Goal: Transaction & Acquisition: Book appointment/travel/reservation

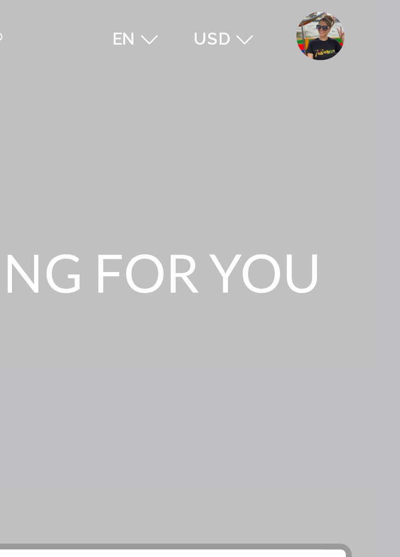
click at [359, 13] on img "User Menu" at bounding box center [368, 14] width 19 height 19
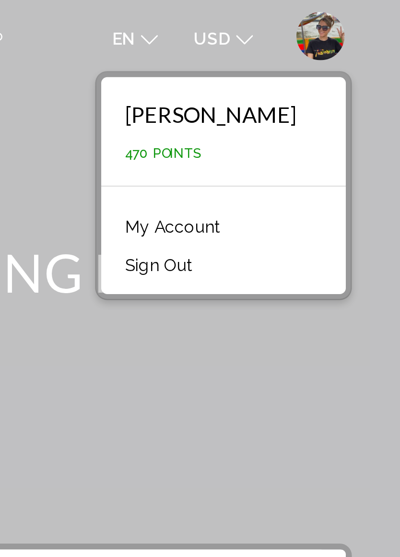
click at [142, 137] on div "Main content" at bounding box center [200, 144] width 400 height 288
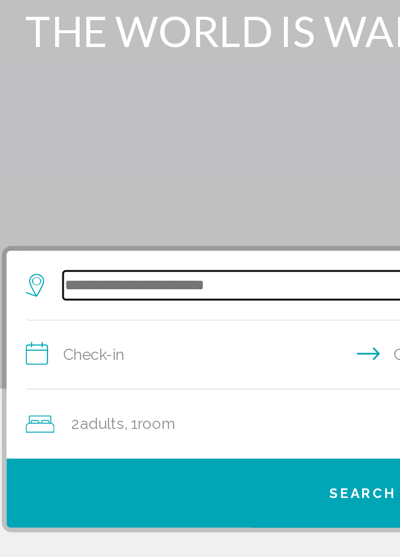
click at [81, 229] on input "Search widget" at bounding box center [202, 236] width 305 height 14
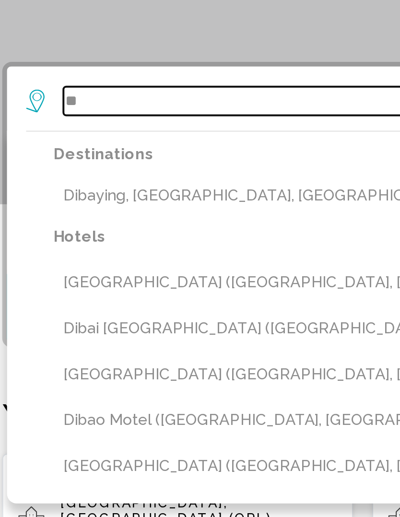
type input "*"
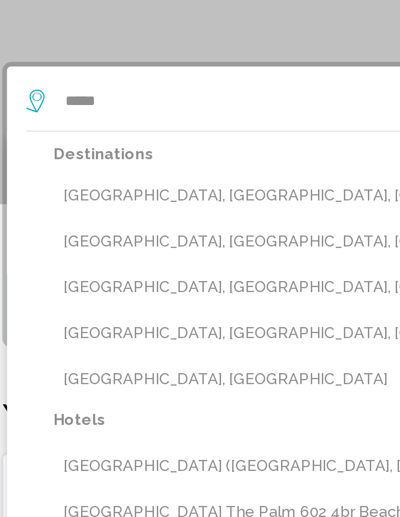
click at [84, 274] on button "[GEOGRAPHIC_DATA], [GEOGRAPHIC_DATA], [GEOGRAPHIC_DATA] (DXB)" at bounding box center [207, 283] width 324 height 18
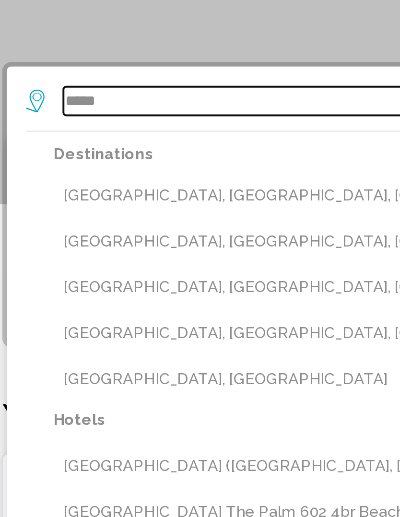
type input "**********"
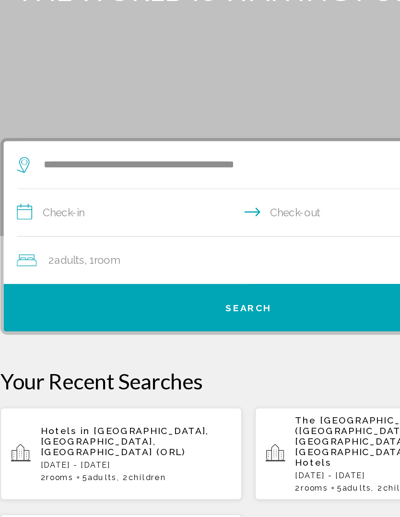
click at [61, 254] on input "**********" at bounding box center [202, 272] width 342 height 37
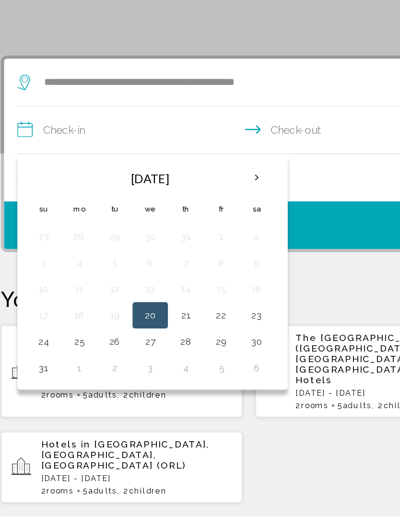
scroll to position [45, 0]
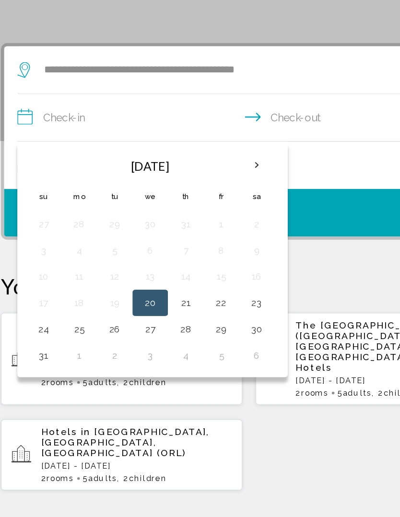
click at [43, 393] on button "31" at bounding box center [50, 399] width 15 height 13
click at [193, 250] on th "Next month" at bounding box center [206, 260] width 26 height 21
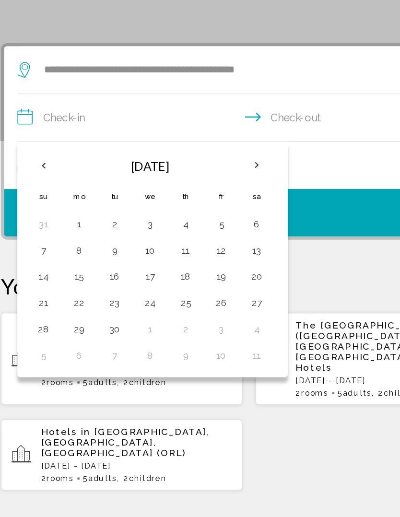
click at [146, 297] on button "4" at bounding box center [153, 303] width 15 height 13
type input "**********"
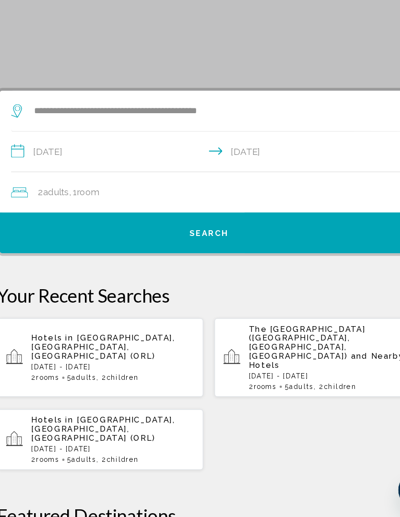
click at [164, 233] on div "2 Adult Adults , 1 Room rooms" at bounding box center [204, 239] width 347 height 13
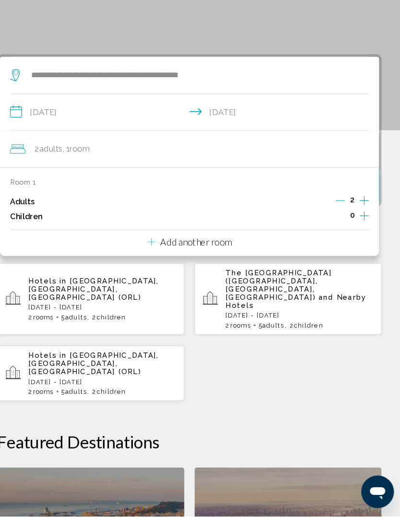
scroll to position [134, 0]
click at [199, 253] on p "Add another room" at bounding box center [206, 258] width 67 height 11
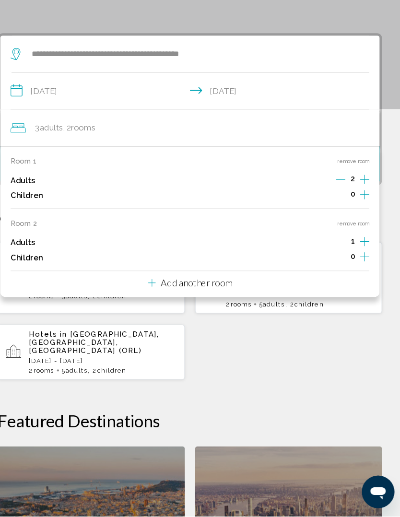
click at [193, 292] on p "Add another room" at bounding box center [206, 297] width 67 height 11
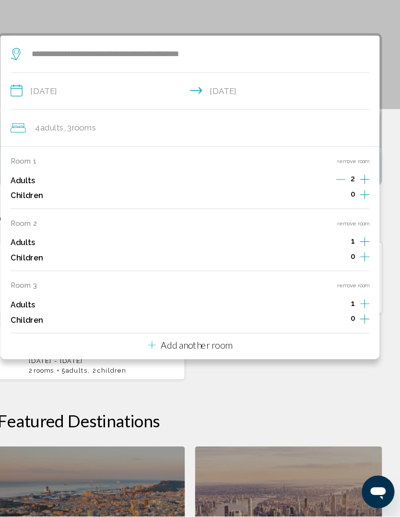
scroll to position [154, 0]
click at [212, 350] on p "Add another room" at bounding box center [206, 355] width 67 height 11
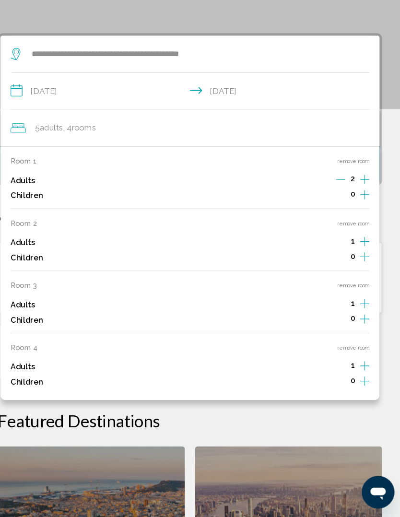
click at [339, 355] on button "remove room" at bounding box center [354, 358] width 30 height 6
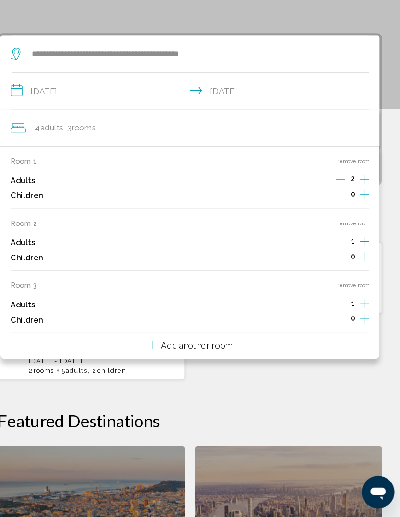
click at [339, 296] on button "remove room" at bounding box center [354, 299] width 30 height 6
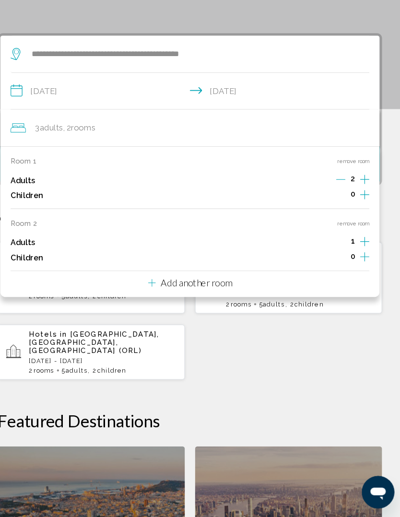
click at [340, 238] on button "remove room" at bounding box center [354, 241] width 30 height 6
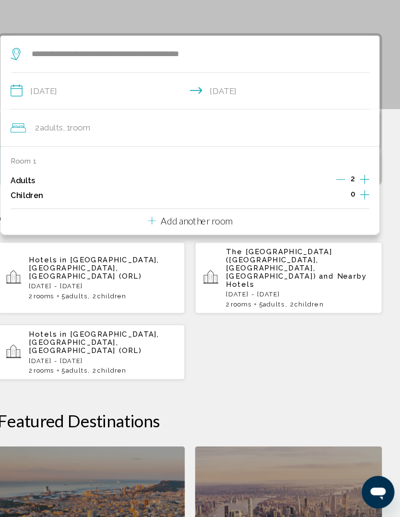
click at [305, 330] on div "Hotels in [GEOGRAPHIC_DATA], [GEOGRAPHIC_DATA], [GEOGRAPHIC_DATA] (ORL) [DATE] …" at bounding box center [200, 323] width 362 height 130
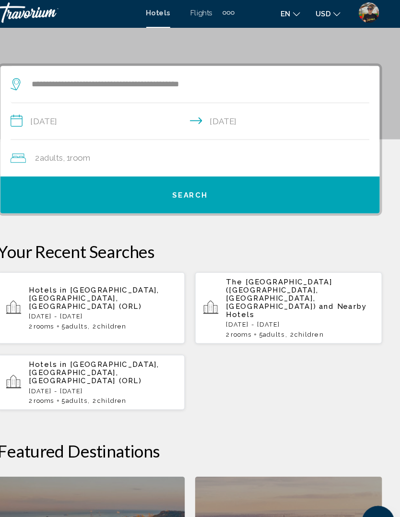
scroll to position [106, 0]
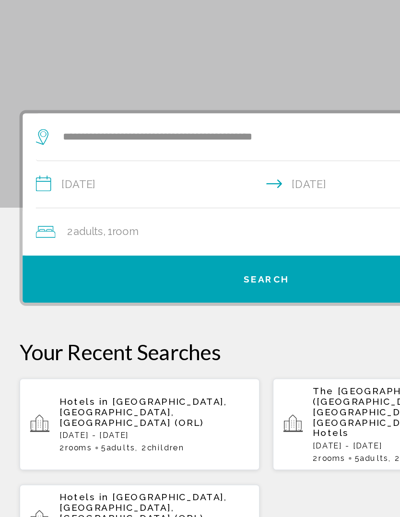
click at [206, 216] on button "Search" at bounding box center [200, 233] width 357 height 35
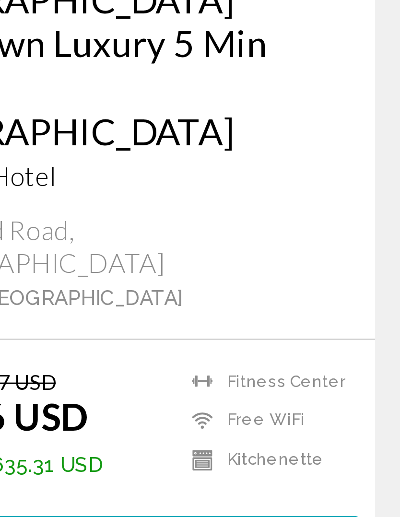
click at [78, 465] on span "Select Room" at bounding box center [107, 469] width 59 height 8
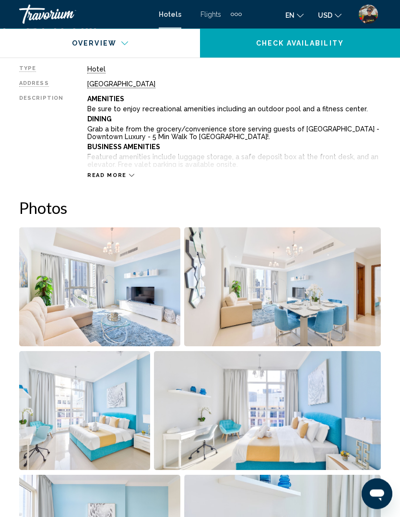
scroll to position [496, 0]
click at [97, 294] on img "Open full-screen image slider" at bounding box center [99, 286] width 161 height 119
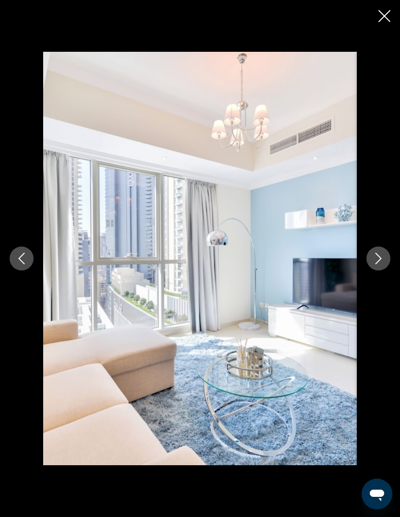
click at [377, 264] on icon "Next image" at bounding box center [379, 259] width 12 height 12
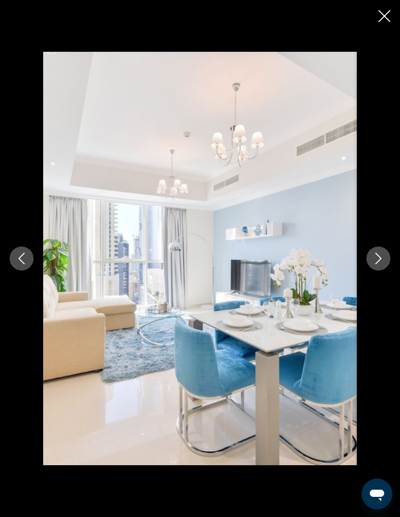
click at [379, 264] on icon "Next image" at bounding box center [379, 259] width 12 height 12
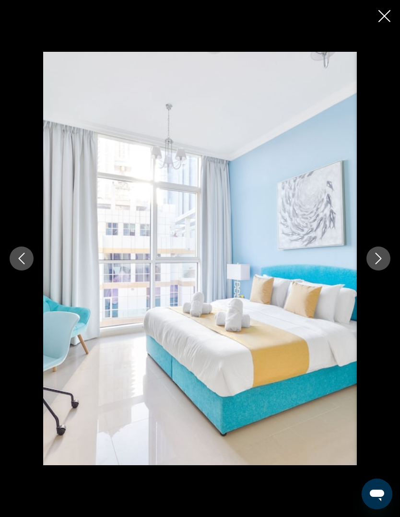
click at [371, 271] on button "Next image" at bounding box center [378, 259] width 24 height 24
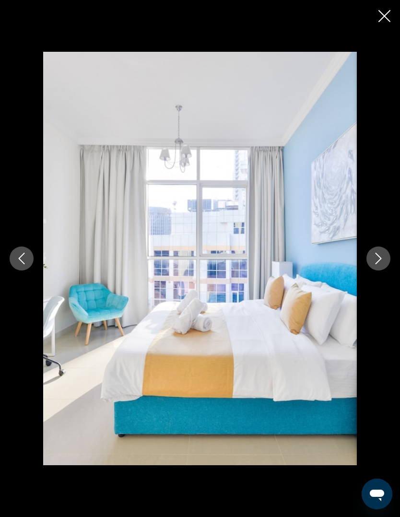
click at [383, 264] on icon "Next image" at bounding box center [379, 259] width 12 height 12
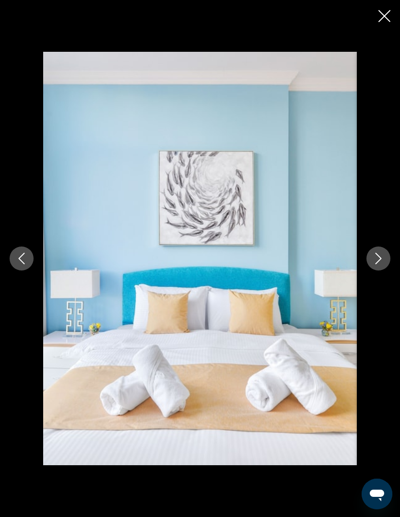
click at [385, 271] on button "Next image" at bounding box center [378, 259] width 24 height 24
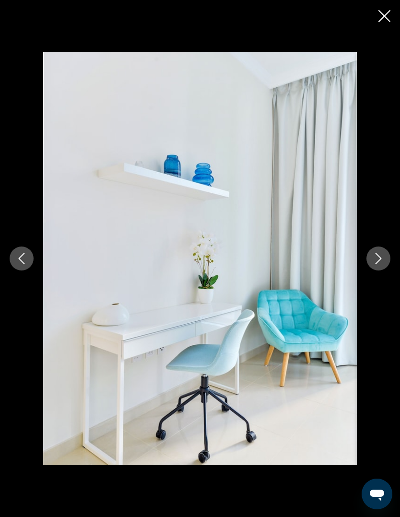
click at [388, 271] on button "Next image" at bounding box center [378, 259] width 24 height 24
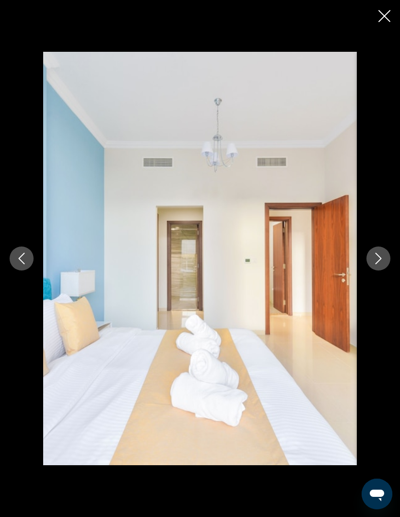
click at [389, 270] on div "Main content" at bounding box center [200, 258] width 400 height 413
click at [382, 264] on icon "Next image" at bounding box center [379, 259] width 12 height 12
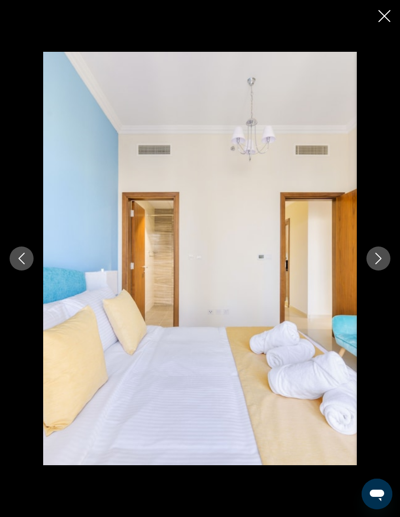
click at [380, 271] on button "Next image" at bounding box center [378, 259] width 24 height 24
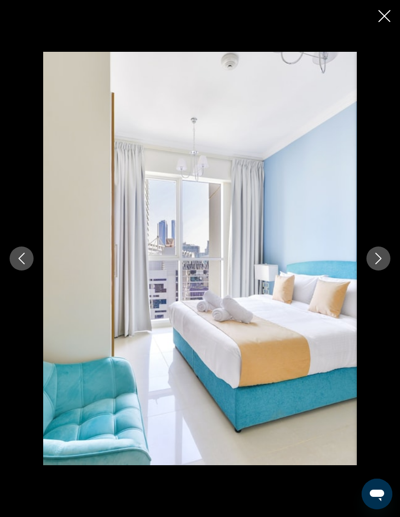
click at [376, 264] on icon "Next image" at bounding box center [379, 259] width 12 height 12
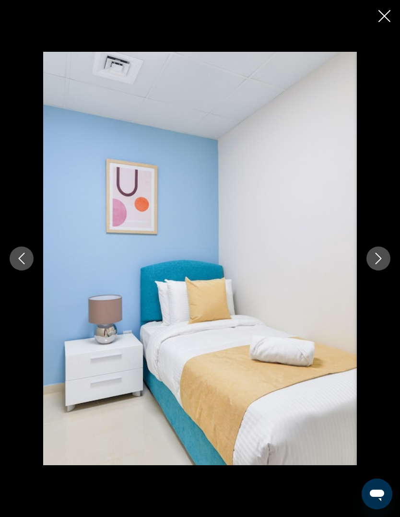
click at [381, 264] on icon "Next image" at bounding box center [379, 259] width 12 height 12
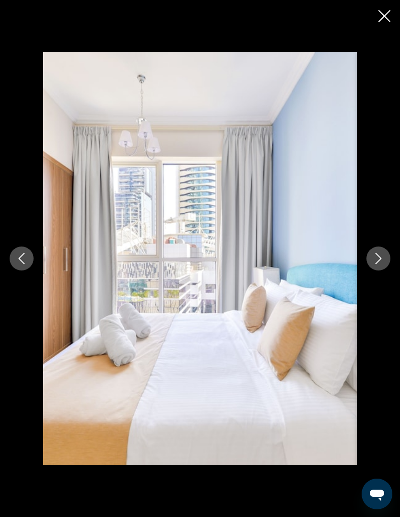
click at [375, 264] on icon "Next image" at bounding box center [379, 259] width 12 height 12
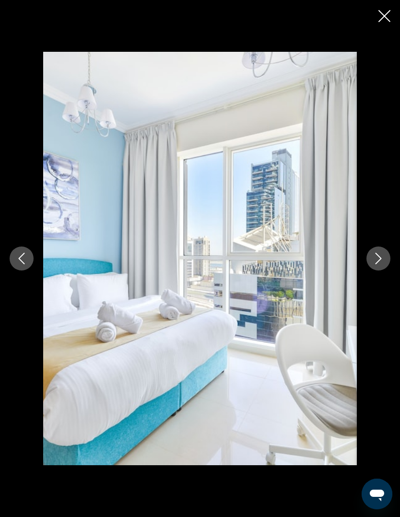
click at [370, 271] on button "Next image" at bounding box center [378, 259] width 24 height 24
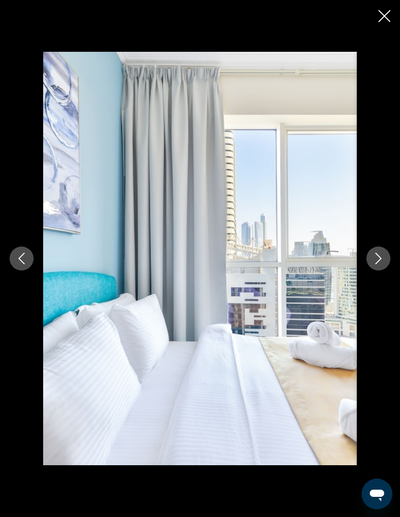
click at [373, 271] on button "Next image" at bounding box center [378, 259] width 24 height 24
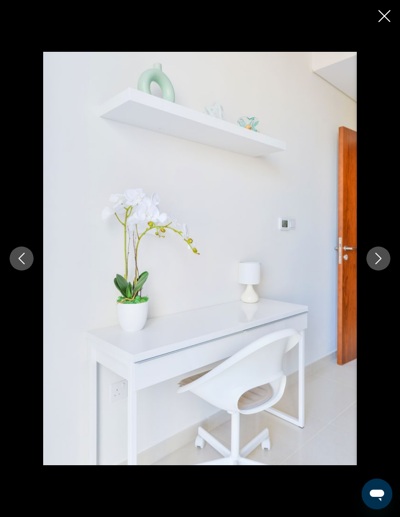
click at [377, 271] on button "Next image" at bounding box center [378, 259] width 24 height 24
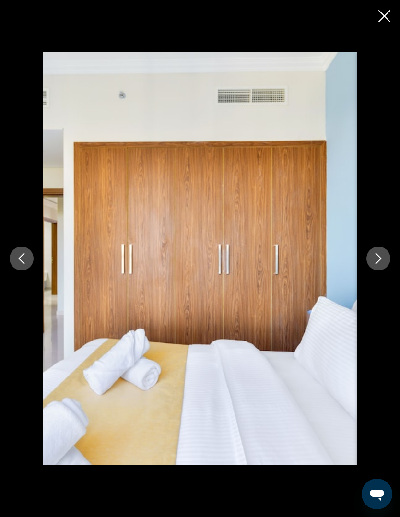
click at [378, 269] on button "Next image" at bounding box center [378, 259] width 24 height 24
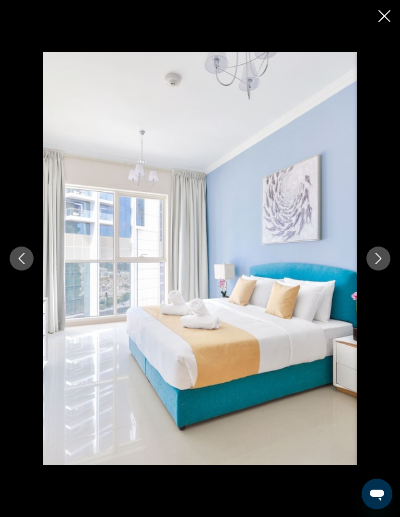
click at [376, 269] on button "Next image" at bounding box center [378, 259] width 24 height 24
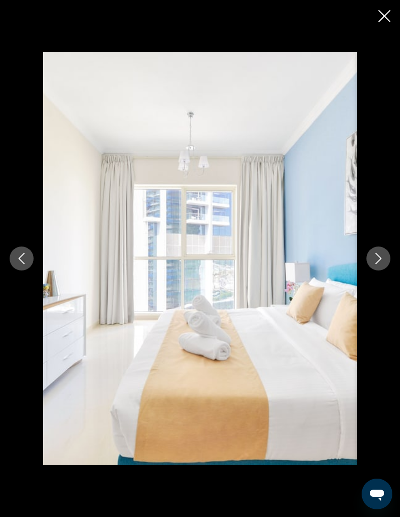
click at [373, 264] on icon "Next image" at bounding box center [379, 259] width 12 height 12
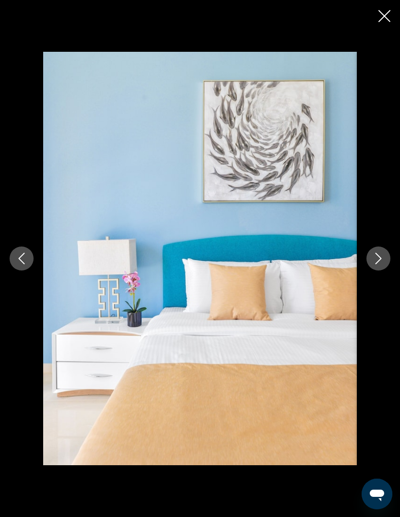
click at [372, 271] on button "Next image" at bounding box center [378, 259] width 24 height 24
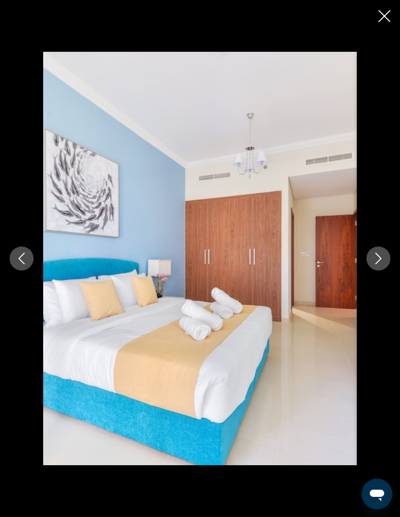
click at [373, 264] on icon "Next image" at bounding box center [379, 259] width 12 height 12
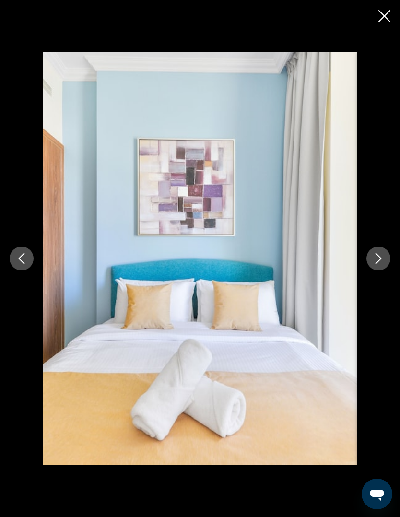
click at [368, 271] on button "Next image" at bounding box center [378, 259] width 24 height 24
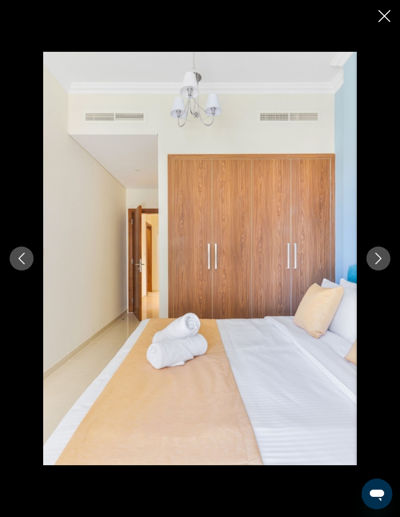
click at [382, 261] on div "Main content" at bounding box center [200, 258] width 400 height 413
click at [382, 269] on button "Next image" at bounding box center [378, 259] width 24 height 24
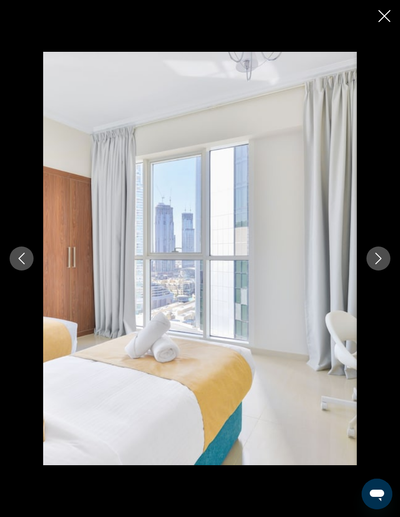
click at [389, 264] on div "Main content" at bounding box center [200, 258] width 400 height 413
click at [384, 264] on icon "Next image" at bounding box center [379, 259] width 12 height 12
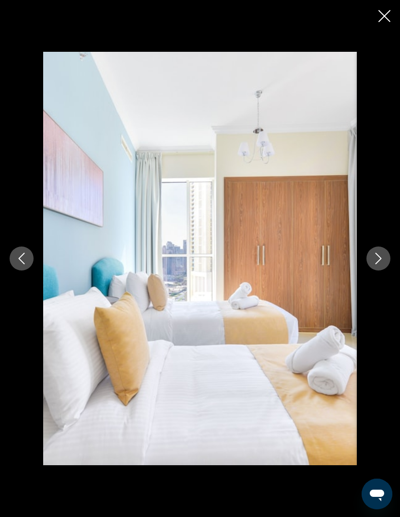
click at [384, 268] on button "Next image" at bounding box center [378, 259] width 24 height 24
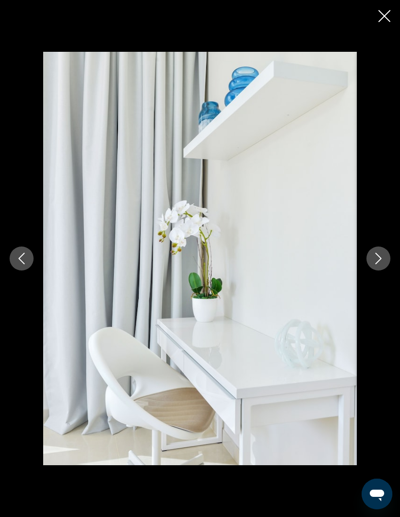
click at [388, 271] on button "Next image" at bounding box center [378, 259] width 24 height 24
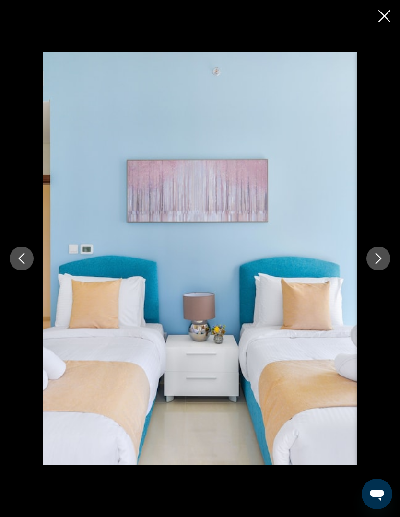
click at [390, 271] on button "Next image" at bounding box center [378, 259] width 24 height 24
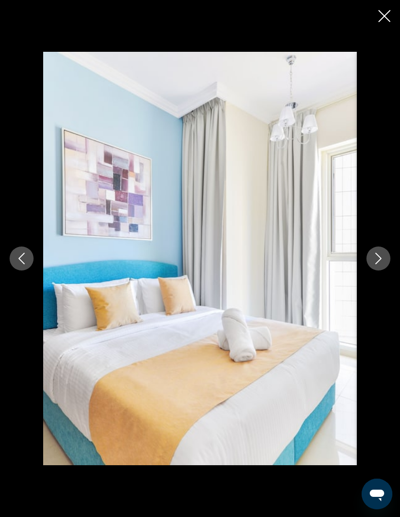
click at [388, 271] on button "Next image" at bounding box center [378, 259] width 24 height 24
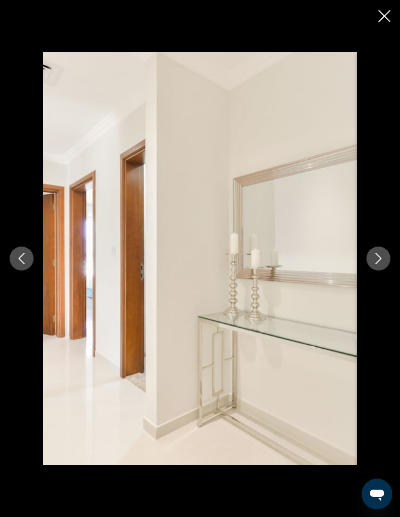
click at [388, 271] on button "Next image" at bounding box center [378, 259] width 24 height 24
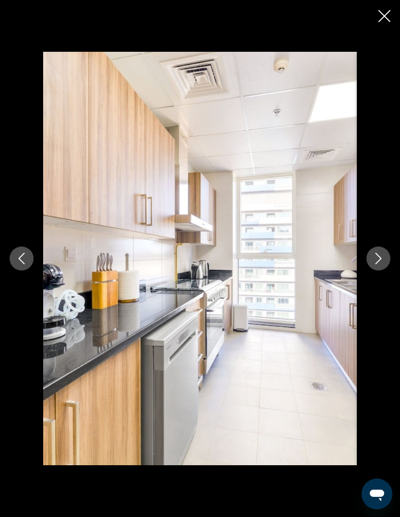
click at [380, 264] on icon "Next image" at bounding box center [379, 259] width 12 height 12
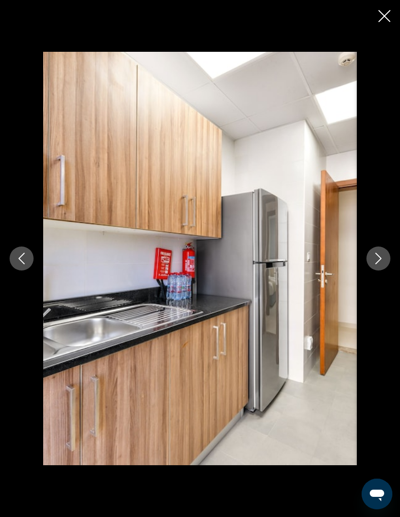
click at [387, 271] on button "Next image" at bounding box center [378, 259] width 24 height 24
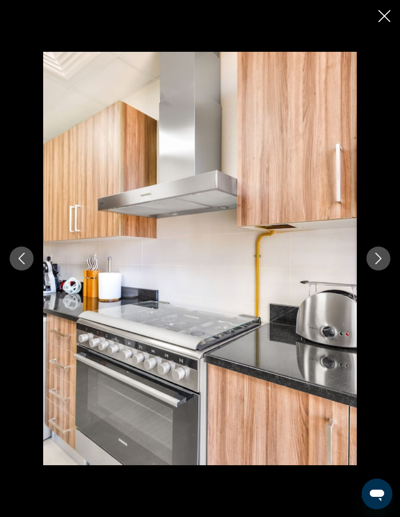
click at [375, 264] on icon "Next image" at bounding box center [379, 259] width 12 height 12
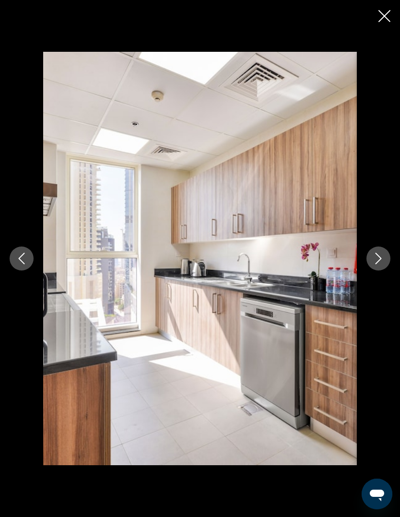
click at [382, 264] on icon "Next image" at bounding box center [379, 259] width 12 height 12
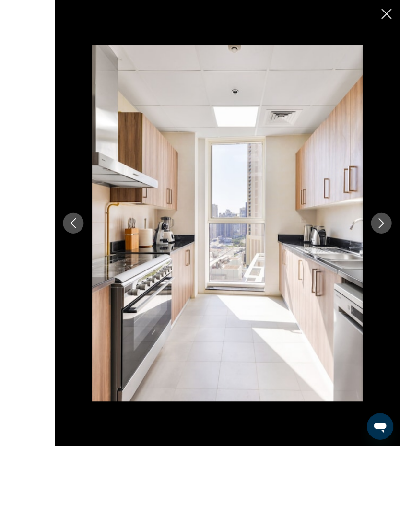
scroll to position [500, 0]
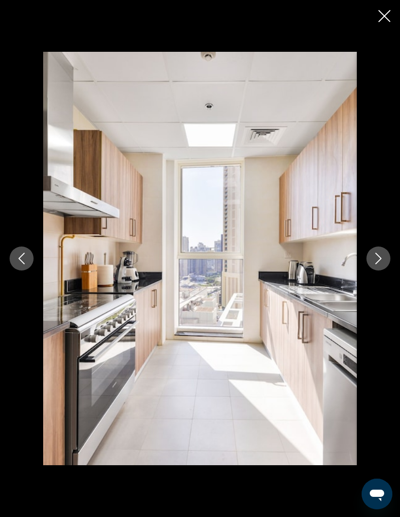
click at [384, 23] on button "Close slideshow" at bounding box center [384, 17] width 12 height 15
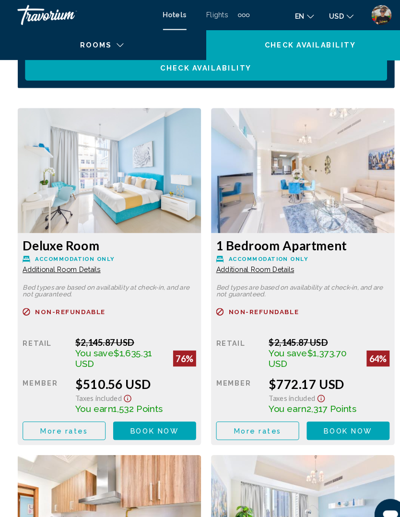
scroll to position [1615, 0]
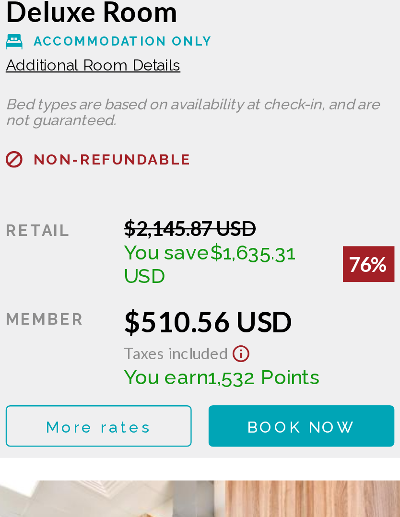
click at [41, 399] on span "More rates" at bounding box center [64, 403] width 46 height 8
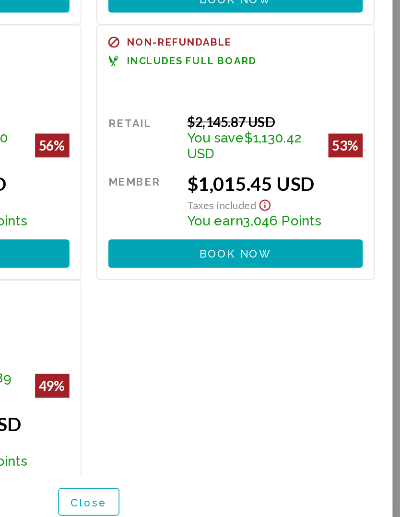
scroll to position [281, 0]
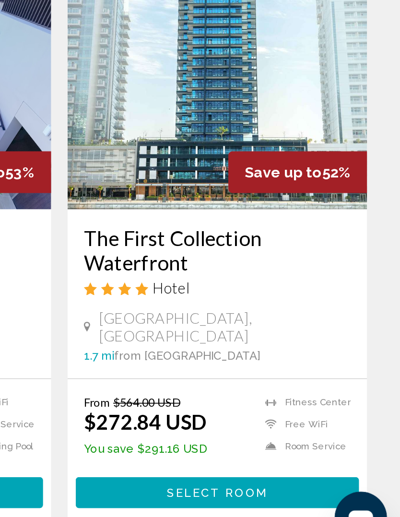
scroll to position [1465, 0]
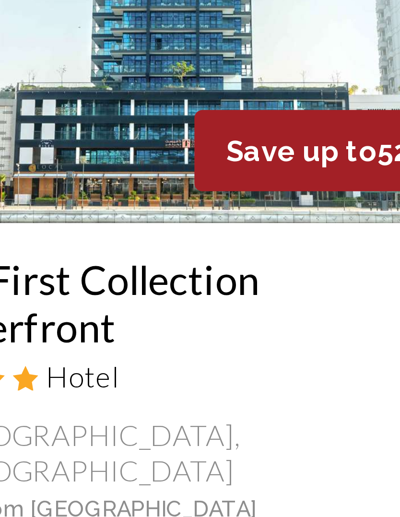
click at [263, 476] on span "Select Room" at bounding box center [292, 480] width 59 height 8
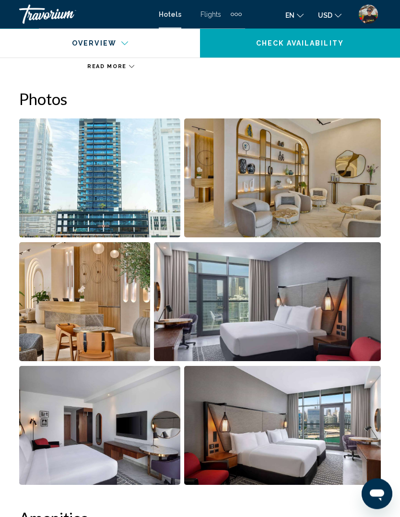
scroll to position [607, 0]
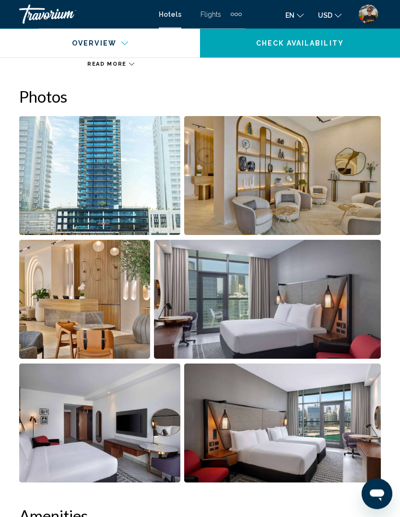
click at [118, 169] on img "Open full-screen image slider" at bounding box center [99, 176] width 161 height 119
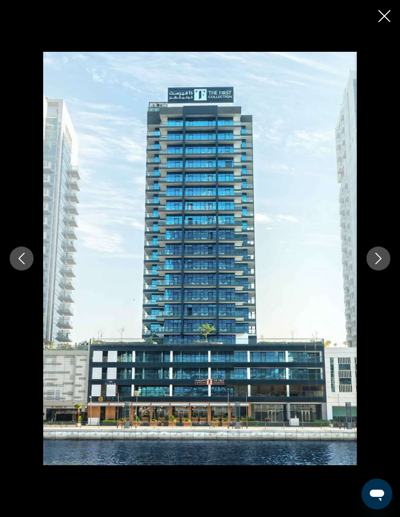
click at [389, 271] on button "Next image" at bounding box center [378, 259] width 24 height 24
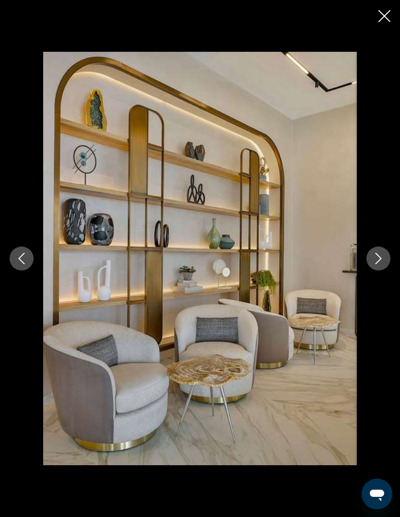
click at [379, 271] on button "Next image" at bounding box center [378, 259] width 24 height 24
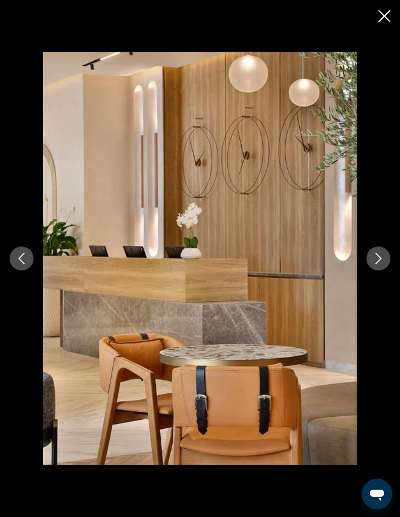
click at [369, 271] on button "Next image" at bounding box center [378, 259] width 24 height 24
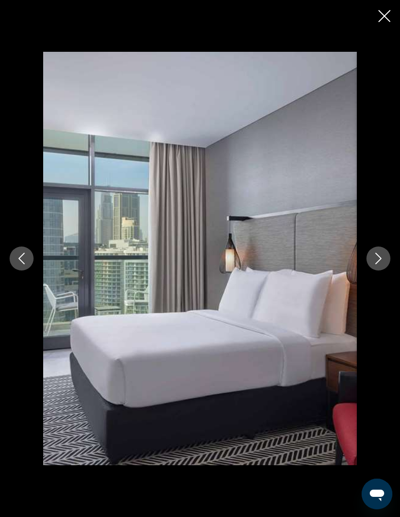
click at [381, 264] on icon "Next image" at bounding box center [379, 259] width 12 height 12
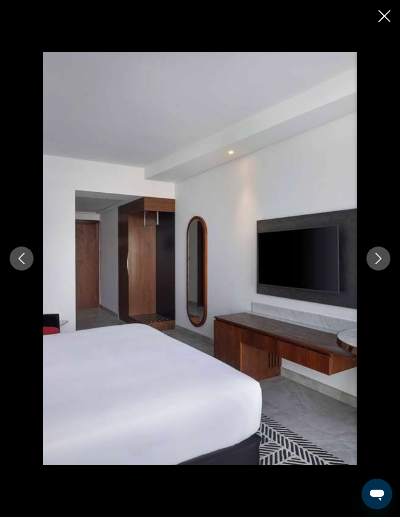
click at [384, 271] on button "Next image" at bounding box center [378, 259] width 24 height 24
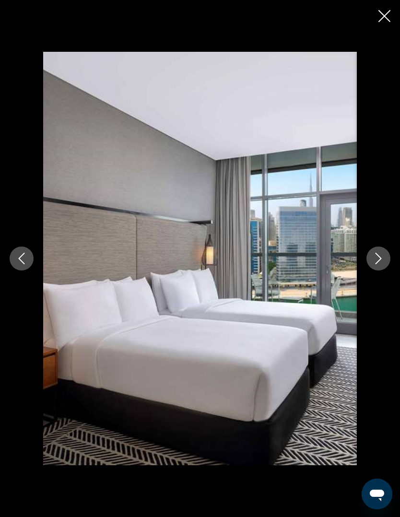
click at [376, 264] on icon "Next image" at bounding box center [379, 259] width 12 height 12
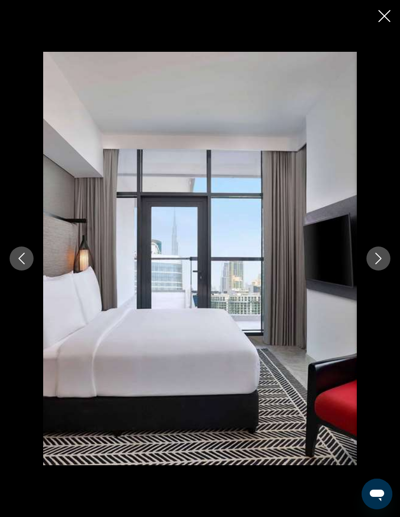
click at [374, 264] on icon "Next image" at bounding box center [379, 259] width 12 height 12
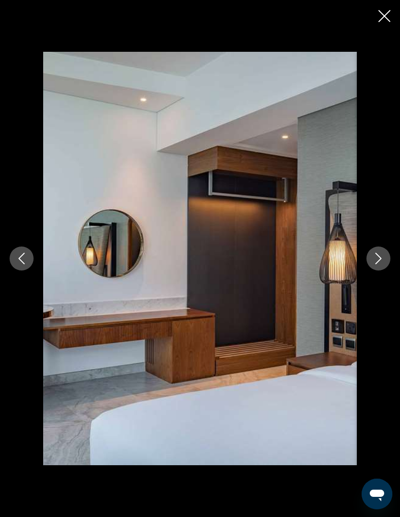
click at [370, 271] on button "Next image" at bounding box center [378, 259] width 24 height 24
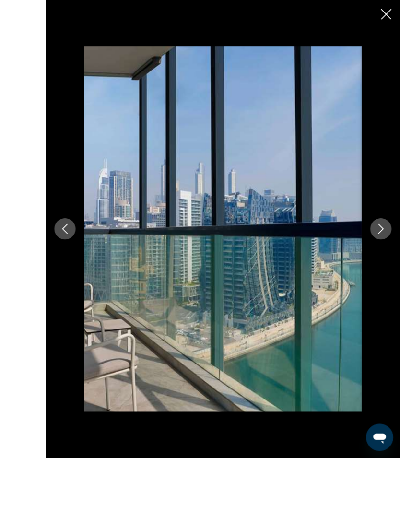
scroll to position [654, 0]
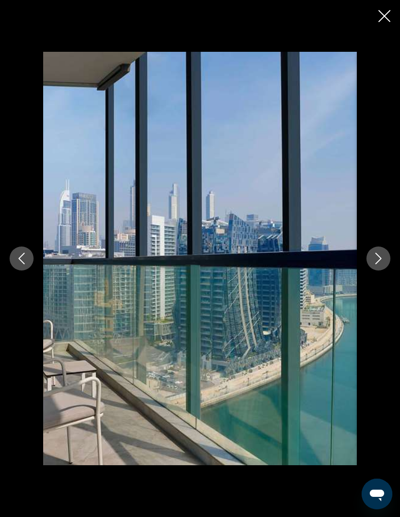
click at [380, 255] on icon "Next image" at bounding box center [379, 259] width 12 height 12
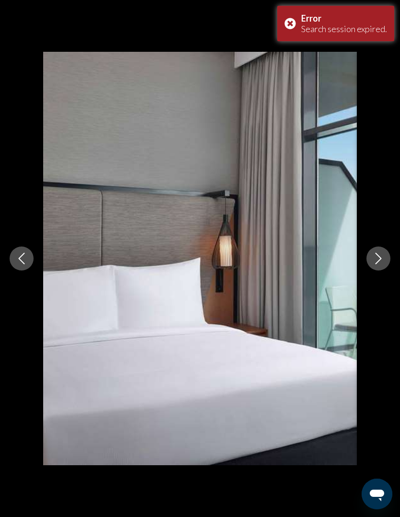
click at [381, 252] on button "Next image" at bounding box center [378, 259] width 24 height 24
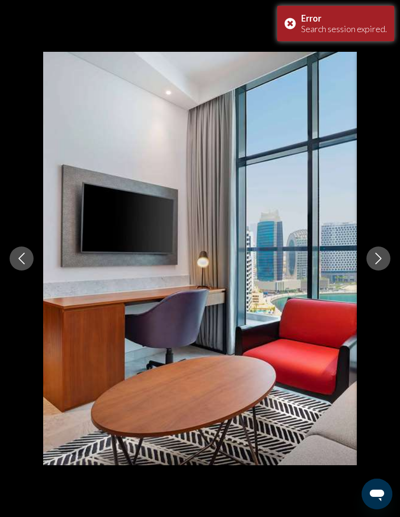
click at [379, 260] on icon "Next image" at bounding box center [379, 259] width 6 height 12
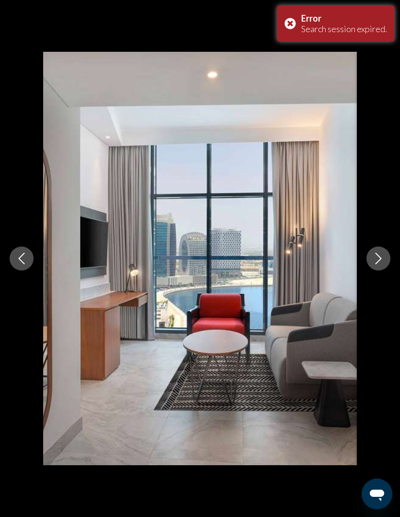
click at [380, 255] on icon "Next image" at bounding box center [379, 259] width 12 height 12
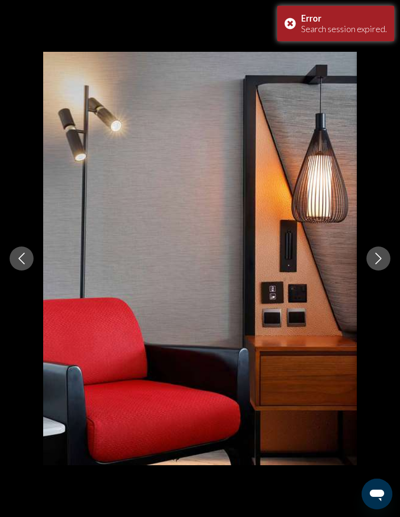
click at [385, 265] on button "Next image" at bounding box center [378, 259] width 24 height 24
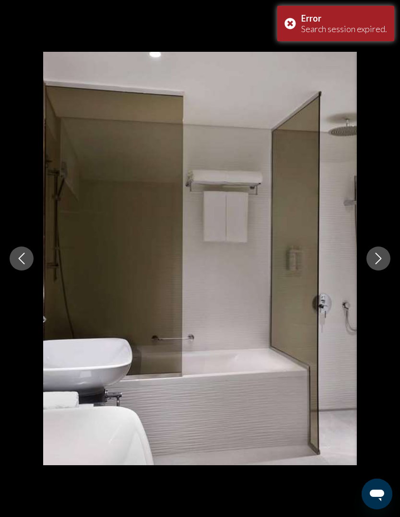
click at [377, 256] on icon "Next image" at bounding box center [379, 259] width 12 height 12
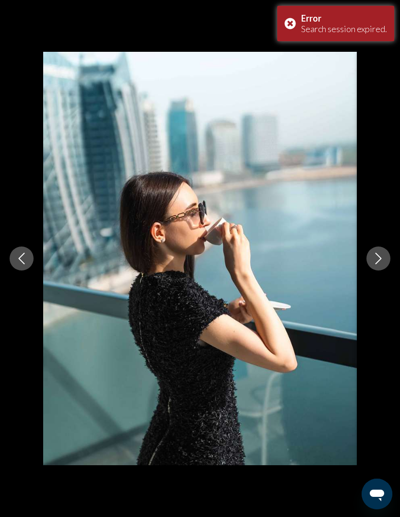
click at [373, 253] on icon "Next image" at bounding box center [379, 259] width 12 height 12
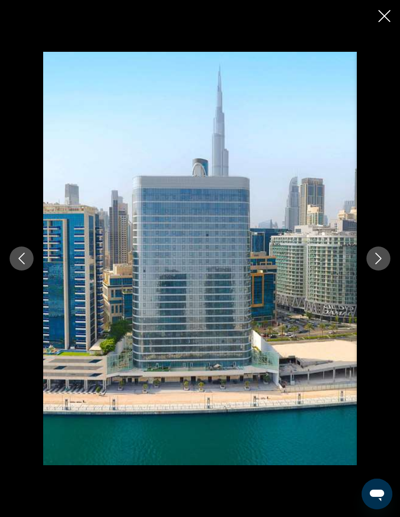
click at [381, 268] on button "Next image" at bounding box center [378, 259] width 24 height 24
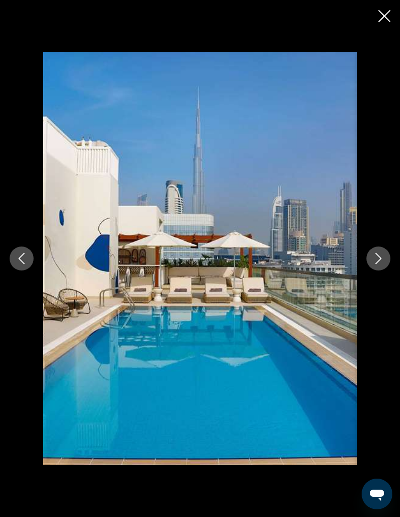
click at [377, 258] on icon "Next image" at bounding box center [379, 259] width 12 height 12
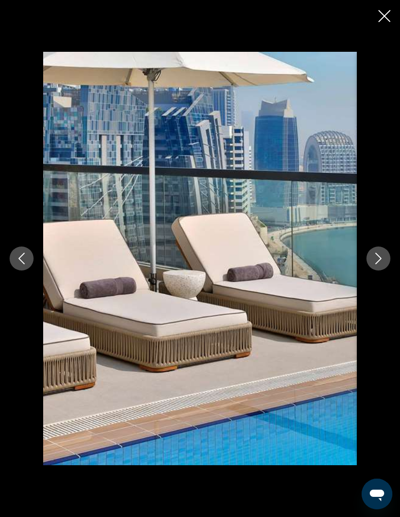
click at [384, 259] on button "Next image" at bounding box center [378, 259] width 24 height 24
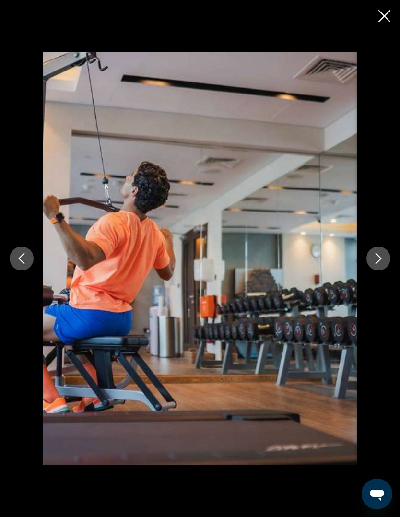
click at [382, 261] on icon "Next image" at bounding box center [379, 259] width 12 height 12
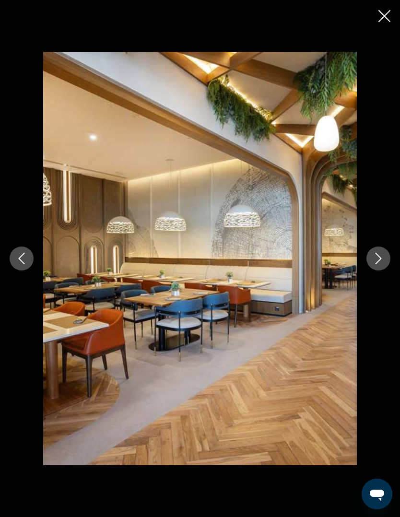
click at [375, 255] on icon "Next image" at bounding box center [379, 259] width 12 height 12
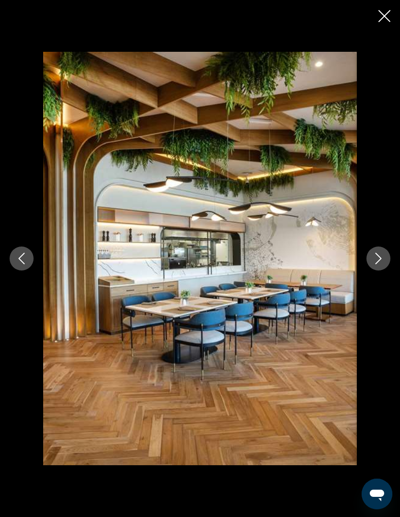
click at [373, 256] on icon "Next image" at bounding box center [379, 259] width 12 height 12
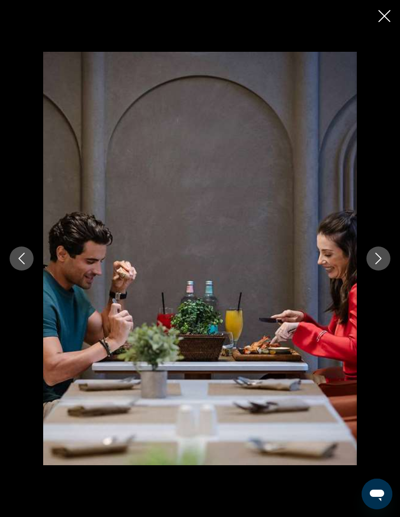
click at [367, 257] on button "Next image" at bounding box center [378, 259] width 24 height 24
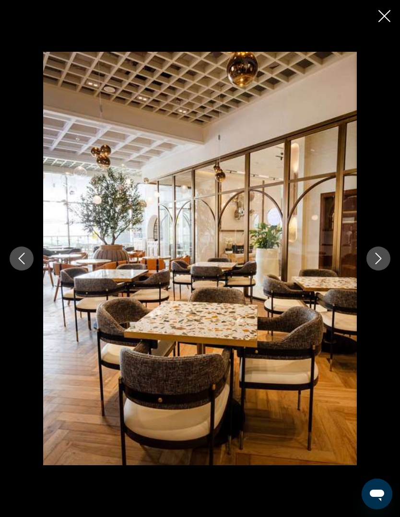
click at [366, 246] on div "Main content" at bounding box center [200, 258] width 400 height 413
click at [374, 251] on button "Next image" at bounding box center [378, 259] width 24 height 24
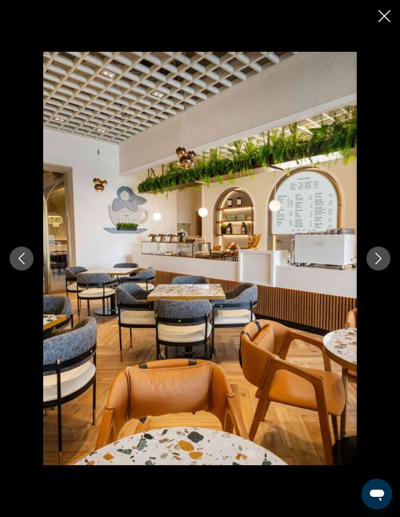
click at [371, 261] on button "Next image" at bounding box center [378, 259] width 24 height 24
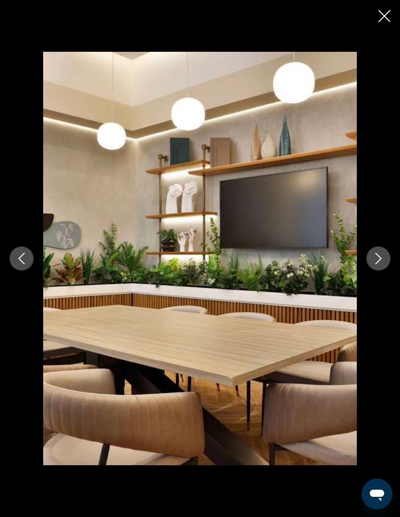
click at [372, 260] on button "Next image" at bounding box center [378, 259] width 24 height 24
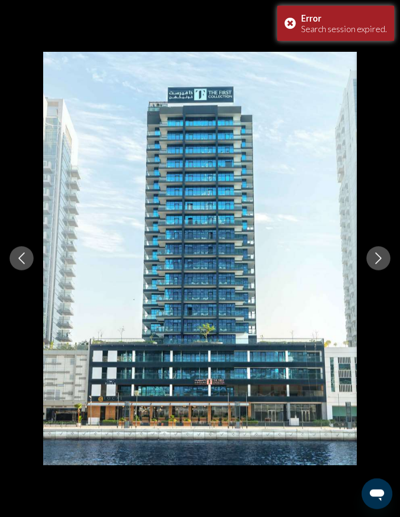
scroll to position [1528, 0]
click at [393, 22] on div "Error Search session expired." at bounding box center [335, 23] width 117 height 35
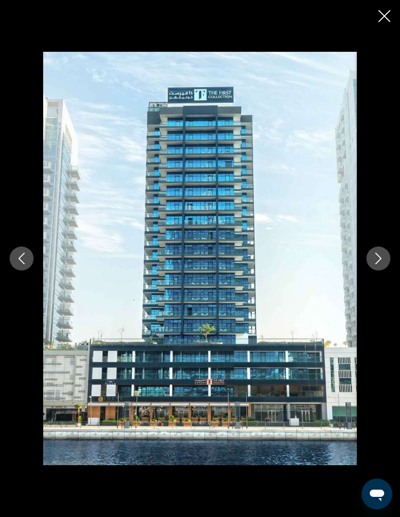
click at [386, 22] on button "Close slideshow" at bounding box center [384, 17] width 12 height 15
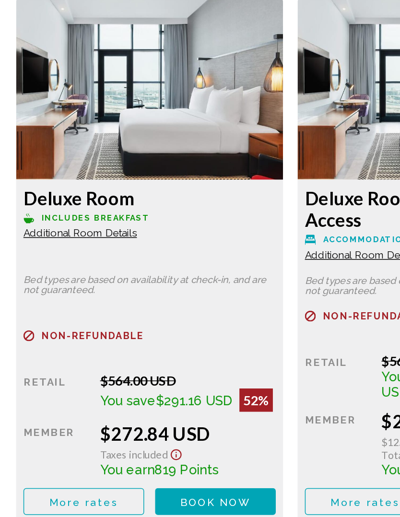
scroll to position [1582, 0]
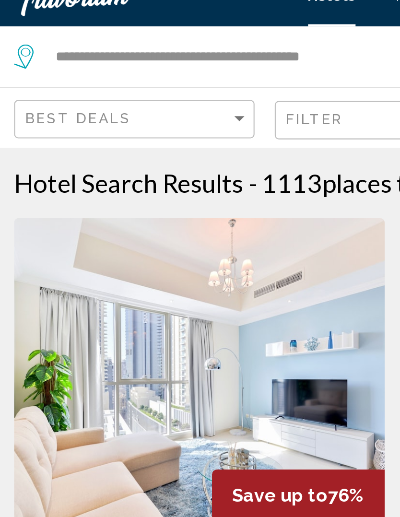
click at [44, 5] on div "Travorium" at bounding box center [67, 14] width 96 height 19
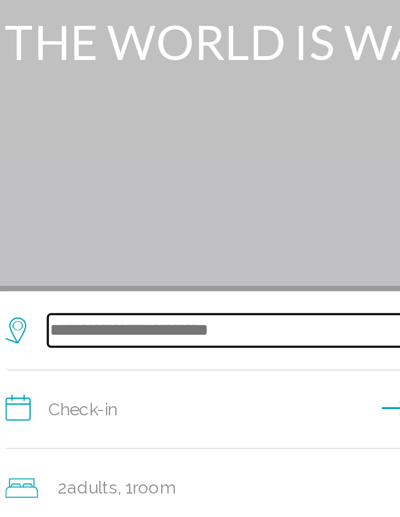
click at [82, 229] on input "Search widget" at bounding box center [202, 236] width 305 height 14
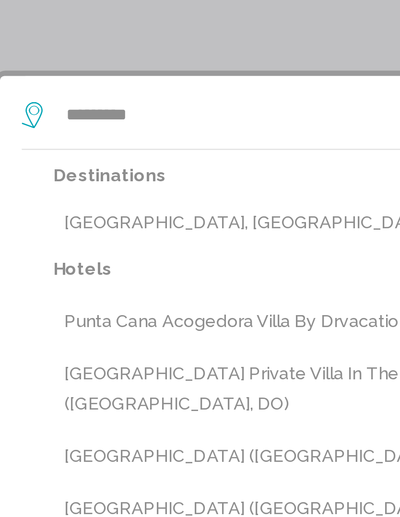
click at [65, 274] on button "[GEOGRAPHIC_DATA], [GEOGRAPHIC_DATA] (PUJ)" at bounding box center [207, 283] width 324 height 18
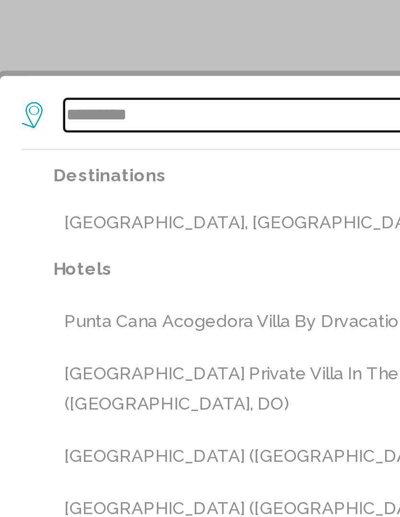
type input "**********"
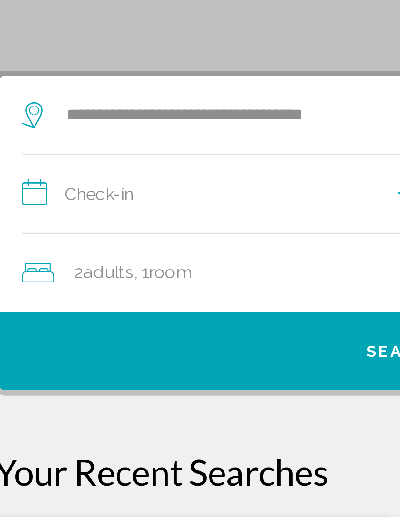
click at [43, 254] on input "**********" at bounding box center [202, 272] width 342 height 37
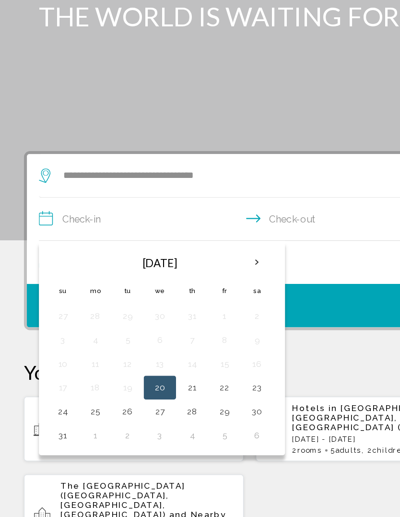
click at [209, 295] on th "Next month" at bounding box center [206, 305] width 26 height 21
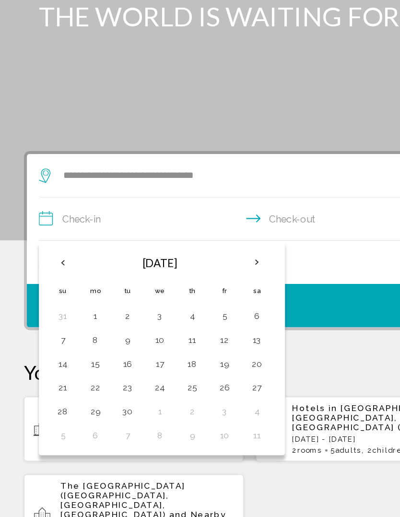
click at [211, 295] on th "Next month" at bounding box center [206, 305] width 26 height 21
click at [210, 295] on th "Next month" at bounding box center [206, 305] width 26 height 21
click at [130, 418] on button "26" at bounding box center [127, 424] width 15 height 13
click at [53, 437] on button "30" at bounding box center [50, 443] width 15 height 13
type input "**********"
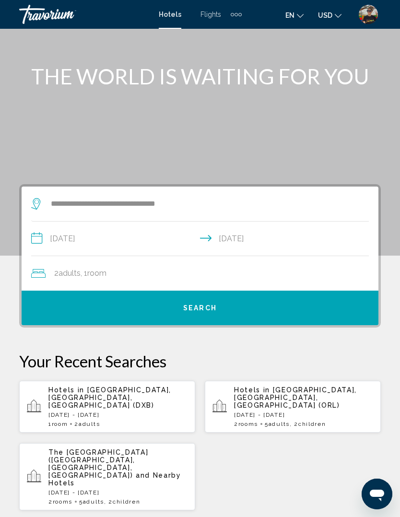
click at [204, 279] on div "2 Adult Adults , 1 Room rooms" at bounding box center [204, 273] width 347 height 13
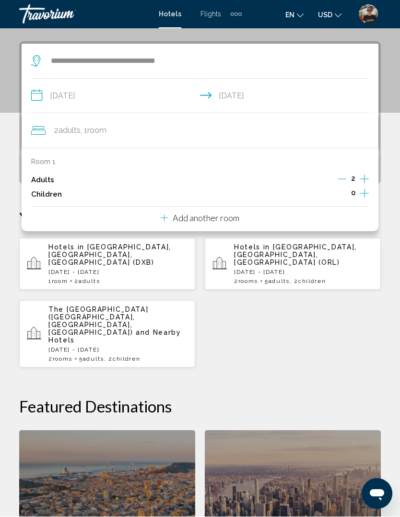
scroll to position [185, 0]
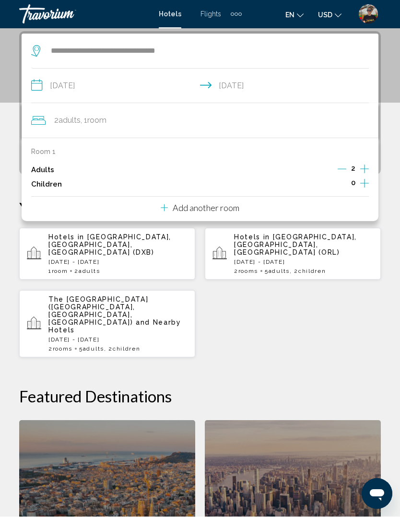
click at [365, 187] on icon "Increment children" at bounding box center [364, 184] width 9 height 12
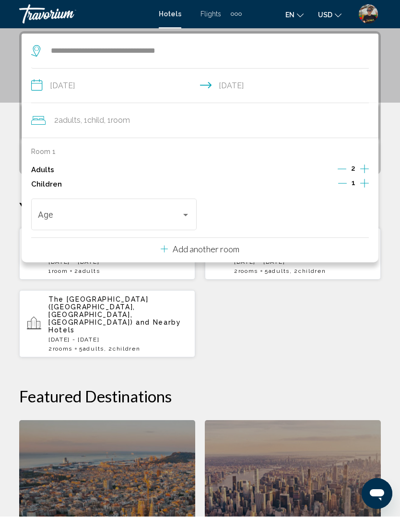
scroll to position [185, 0]
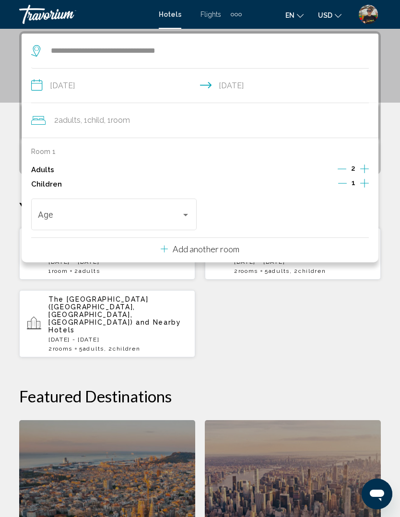
click at [106, 219] on span "Travelers: 2 adults, 1 child" at bounding box center [110, 217] width 144 height 10
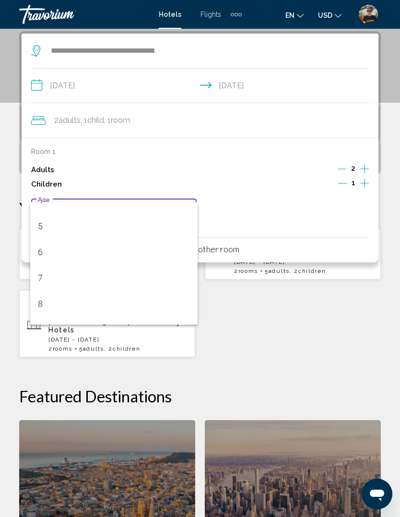
scroll to position [120, 0]
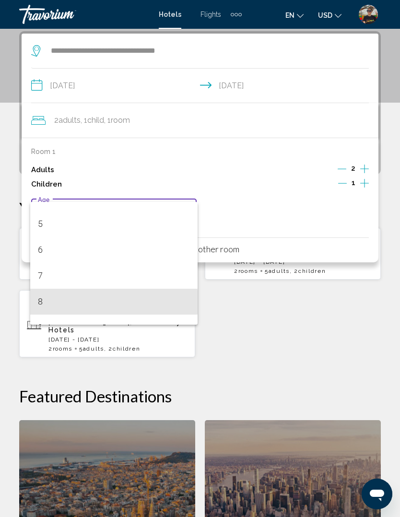
click at [58, 302] on span "8" at bounding box center [114, 302] width 153 height 26
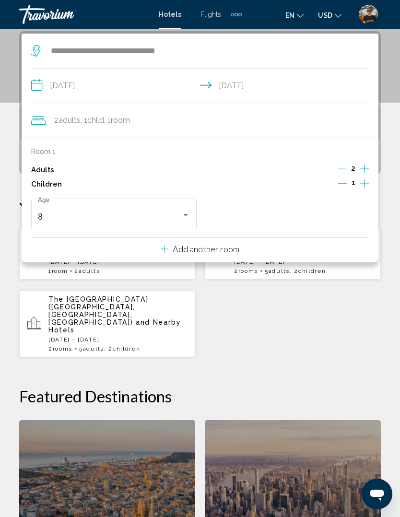
click at [291, 314] on div "Hotels in [GEOGRAPHIC_DATA], [GEOGRAPHIC_DATA], [GEOGRAPHIC_DATA] (DXB) [DATE] …" at bounding box center [200, 292] width 362 height 130
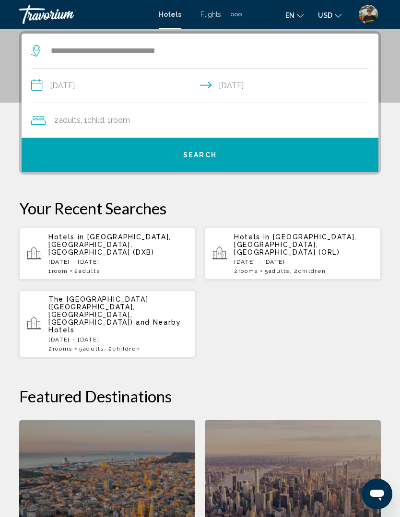
click at [224, 154] on button "Search" at bounding box center [200, 155] width 357 height 35
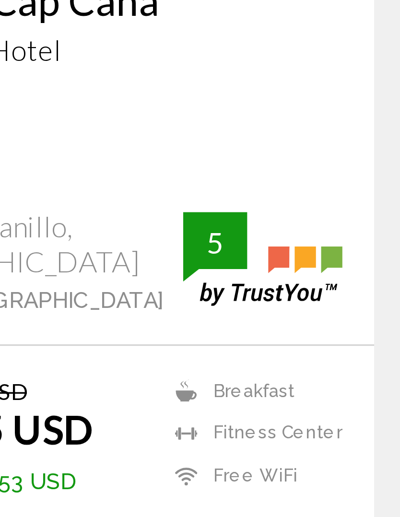
click at [78, 457] on span "Select Room" at bounding box center [107, 461] width 59 height 8
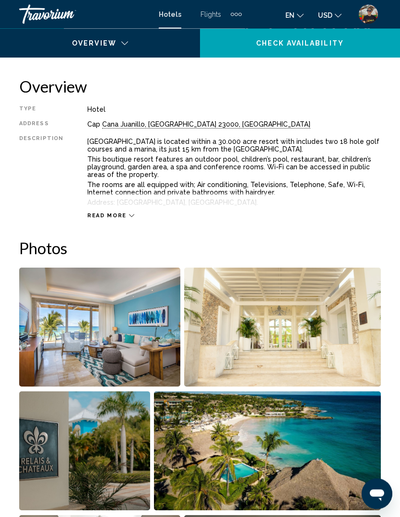
scroll to position [496, 0]
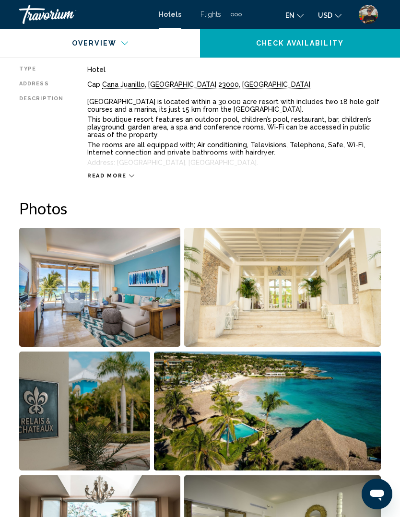
click at [122, 318] on img "Open full-screen image slider" at bounding box center [99, 287] width 161 height 119
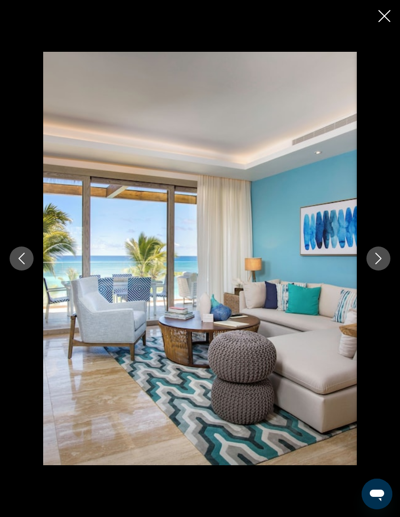
click at [381, 295] on div "Main content" at bounding box center [200, 258] width 400 height 413
click at [377, 264] on icon "Next image" at bounding box center [379, 259] width 12 height 12
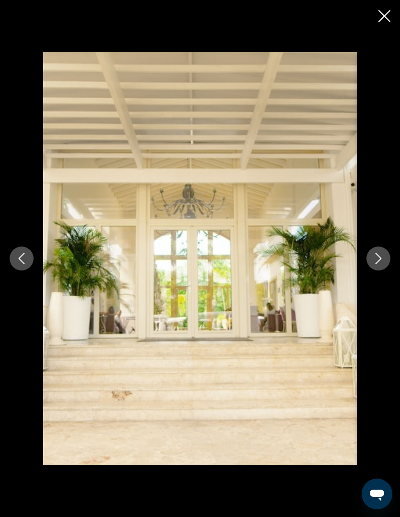
click at [382, 264] on icon "Next image" at bounding box center [379, 259] width 12 height 12
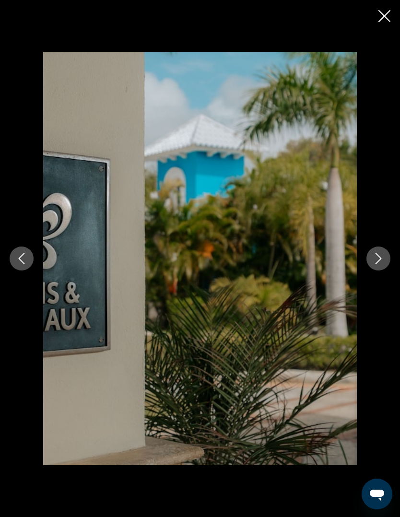
click at [381, 264] on icon "Next image" at bounding box center [379, 259] width 12 height 12
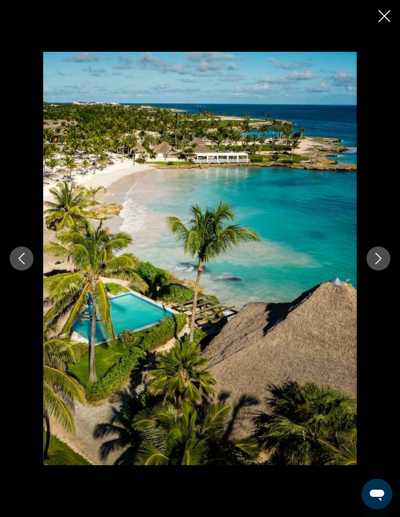
click at [383, 264] on icon "Next image" at bounding box center [379, 259] width 12 height 12
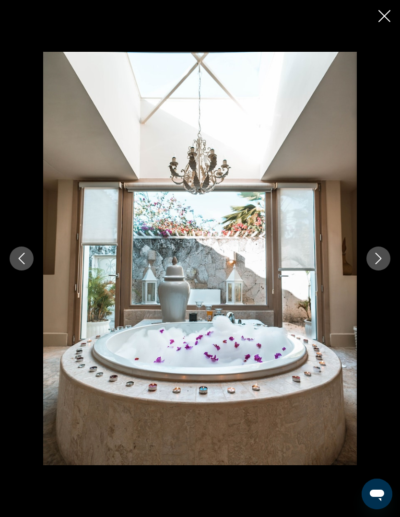
click at [369, 271] on button "Next image" at bounding box center [378, 259] width 24 height 24
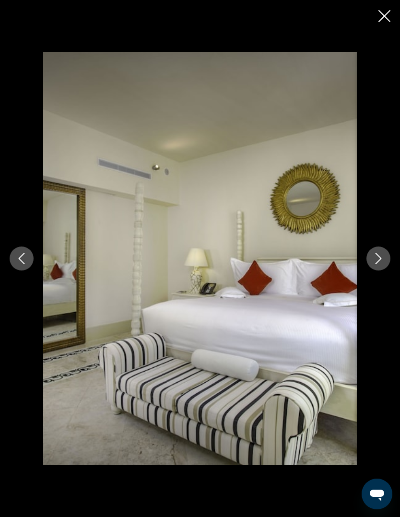
click at [368, 271] on button "Next image" at bounding box center [378, 259] width 24 height 24
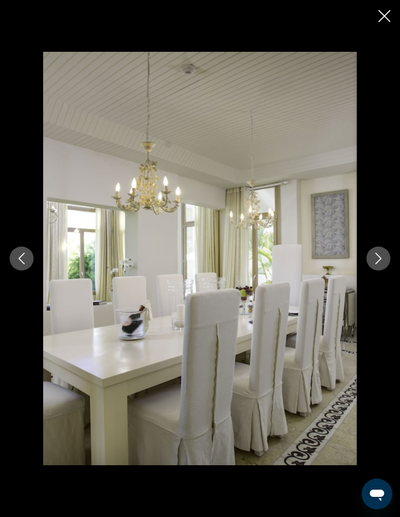
click at [363, 281] on div "Main content" at bounding box center [200, 258] width 400 height 413
click at [372, 271] on button "Next image" at bounding box center [378, 259] width 24 height 24
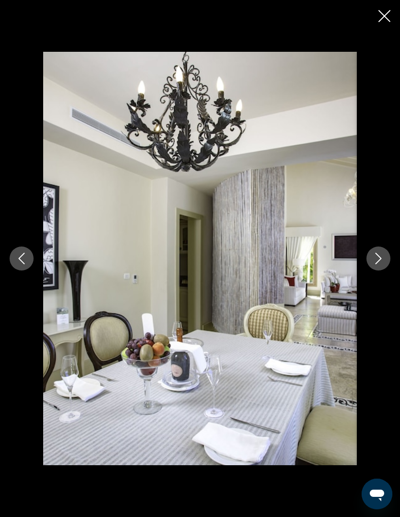
click at [377, 264] on icon "Next image" at bounding box center [379, 259] width 12 height 12
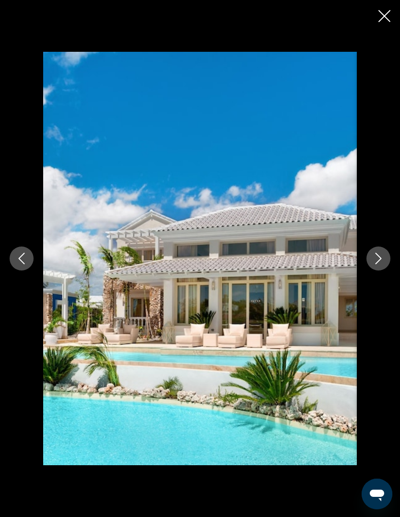
click at [388, 271] on button "Next image" at bounding box center [378, 259] width 24 height 24
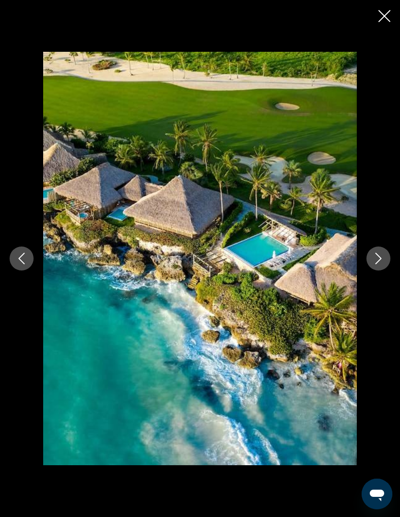
click at [382, 271] on button "Next image" at bounding box center [378, 259] width 24 height 24
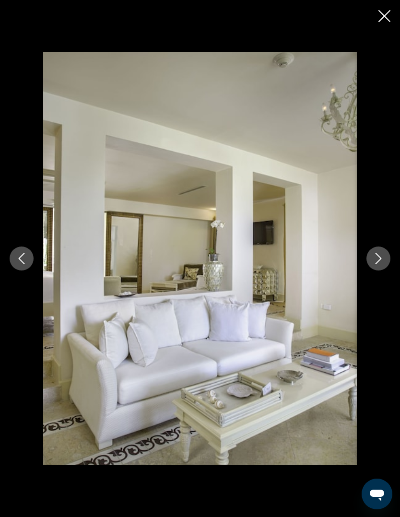
click at [378, 264] on icon "Next image" at bounding box center [379, 259] width 6 height 12
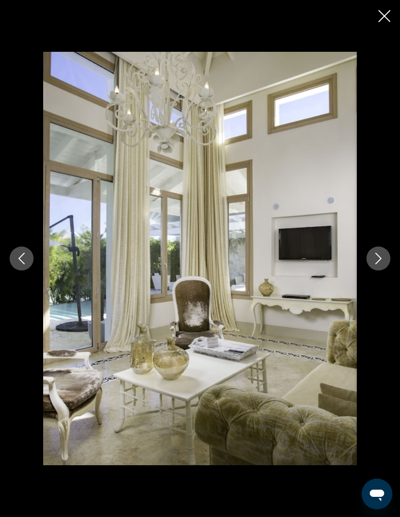
click at [373, 269] on button "Next image" at bounding box center [378, 259] width 24 height 24
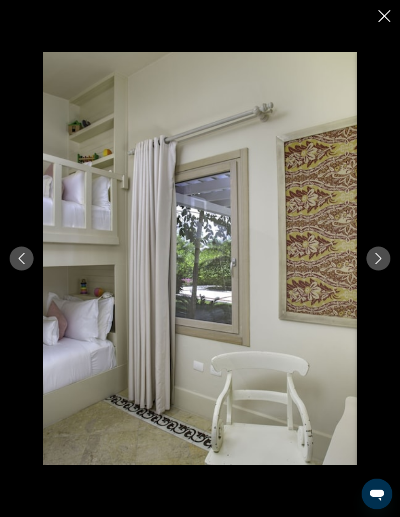
click at [23, 264] on icon "Previous image" at bounding box center [22, 259] width 12 height 12
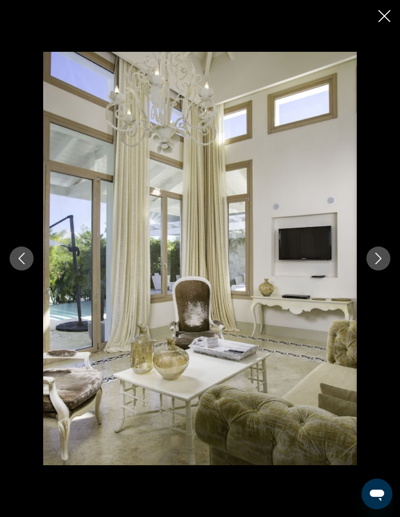
click at [370, 271] on button "Next image" at bounding box center [378, 259] width 24 height 24
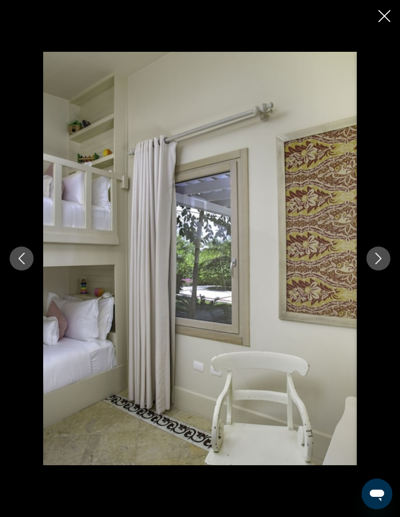
click at [376, 271] on button "Next image" at bounding box center [378, 259] width 24 height 24
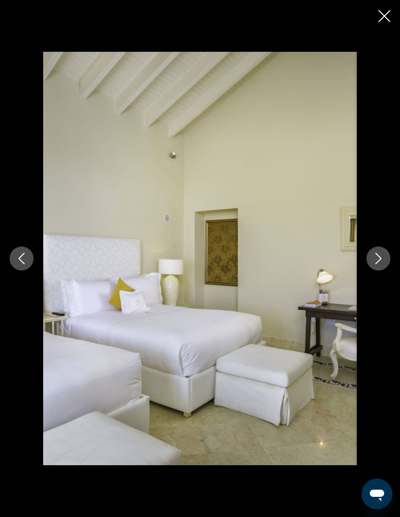
click at [374, 270] on button "Next image" at bounding box center [378, 259] width 24 height 24
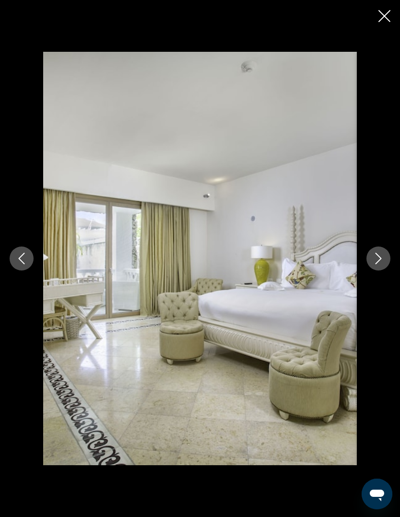
click at [367, 271] on button "Next image" at bounding box center [378, 259] width 24 height 24
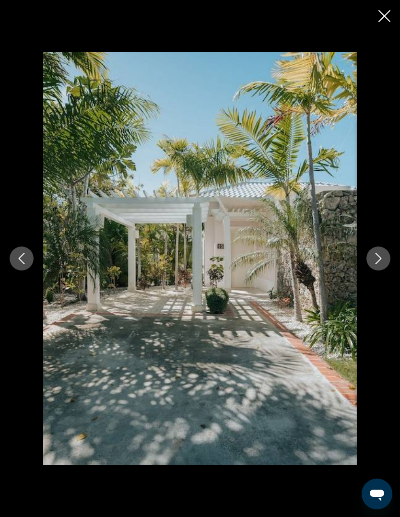
click at [371, 269] on button "Next image" at bounding box center [378, 259] width 24 height 24
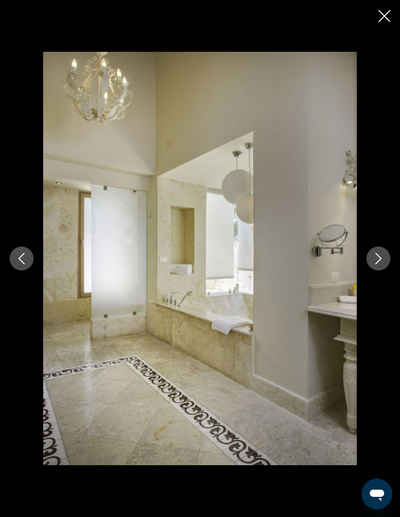
click at [373, 264] on icon "Next image" at bounding box center [379, 259] width 12 height 12
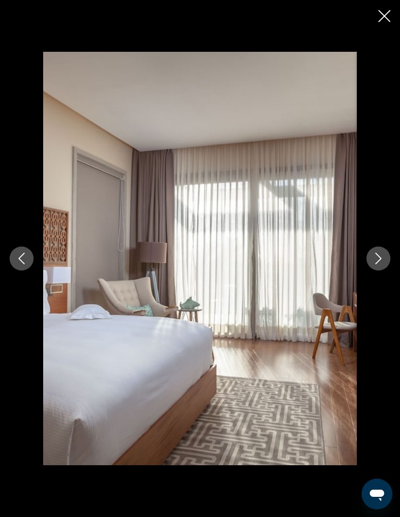
click at [374, 268] on button "Next image" at bounding box center [378, 259] width 24 height 24
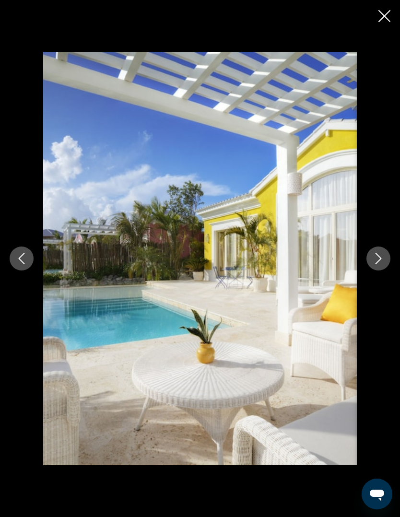
click at [380, 264] on icon "Next image" at bounding box center [379, 259] width 12 height 12
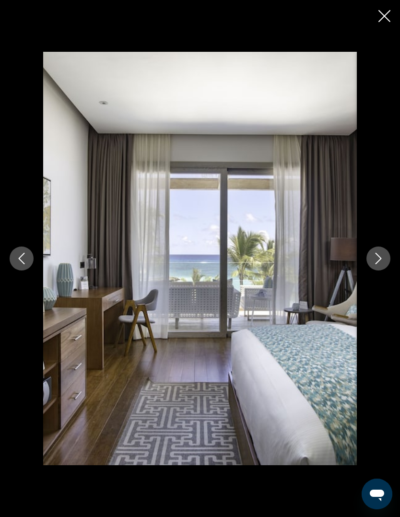
click at [381, 271] on button "Next image" at bounding box center [378, 259] width 24 height 24
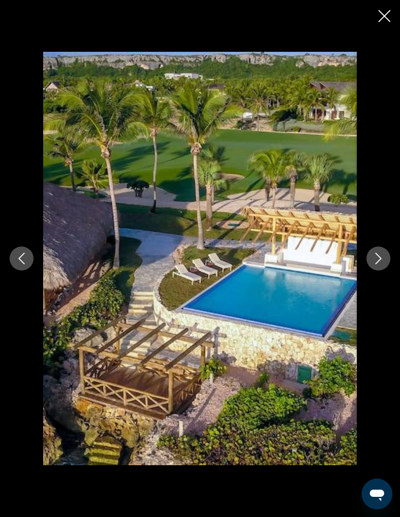
click at [381, 267] on button "Next image" at bounding box center [378, 259] width 24 height 24
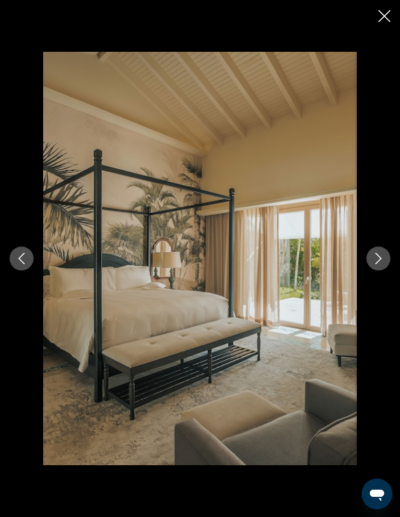
click at [377, 268] on button "Next image" at bounding box center [378, 259] width 24 height 24
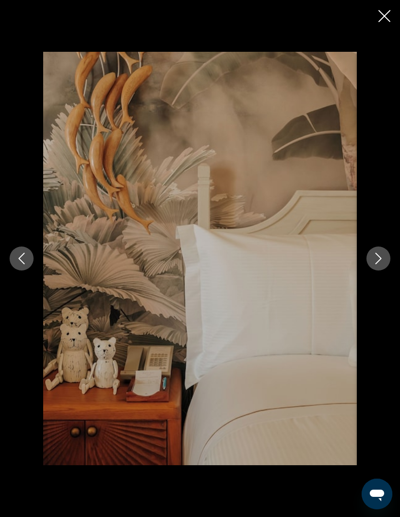
click at [375, 265] on div "Main content" at bounding box center [200, 258] width 400 height 413
click at [378, 270] on button "Next image" at bounding box center [378, 259] width 24 height 24
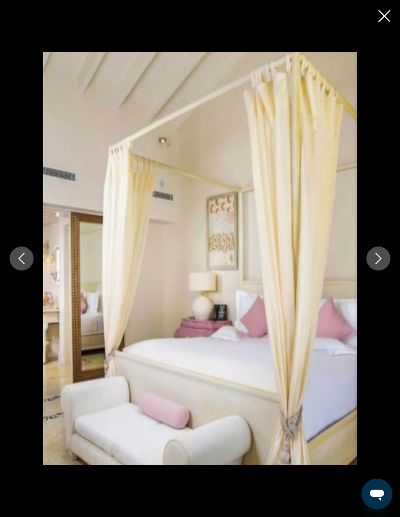
click at [382, 264] on icon "Next image" at bounding box center [379, 259] width 12 height 12
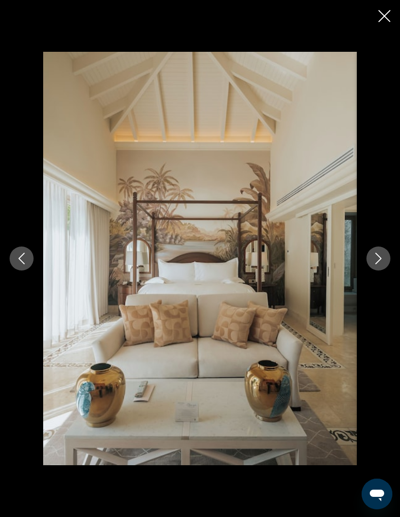
click at [380, 264] on icon "Next image" at bounding box center [379, 259] width 12 height 12
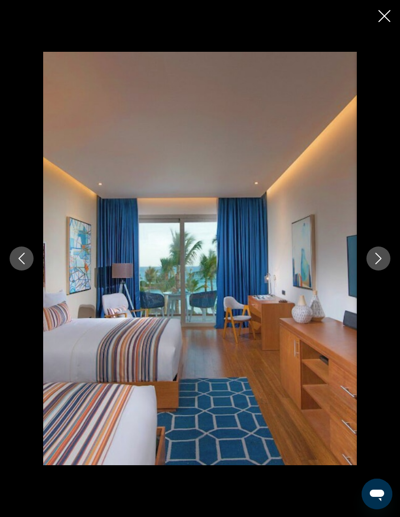
click at [379, 264] on icon "Next image" at bounding box center [379, 259] width 12 height 12
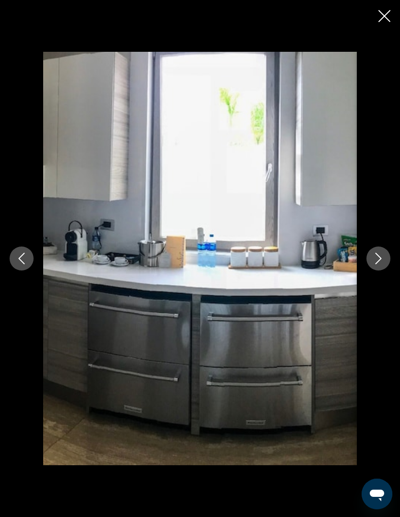
click at [373, 268] on button "Next image" at bounding box center [378, 259] width 24 height 24
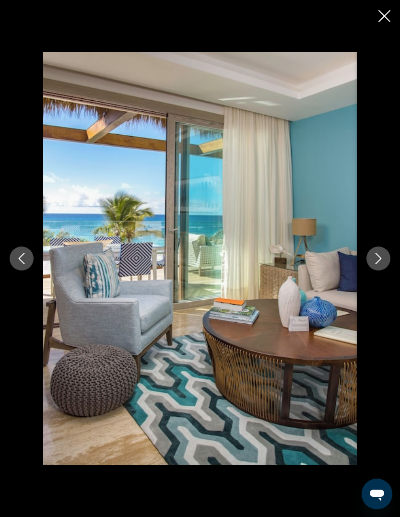
click at [374, 267] on button "Next image" at bounding box center [378, 259] width 24 height 24
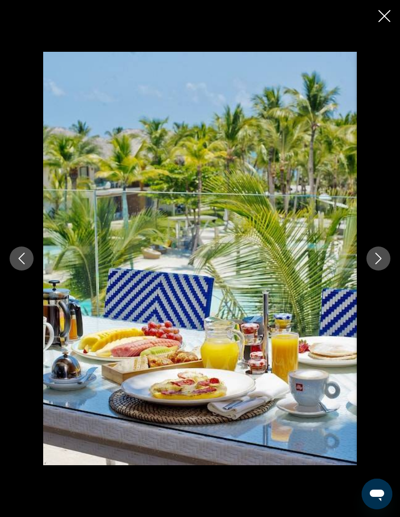
click at [389, 23] on button "Close slideshow" at bounding box center [384, 17] width 12 height 15
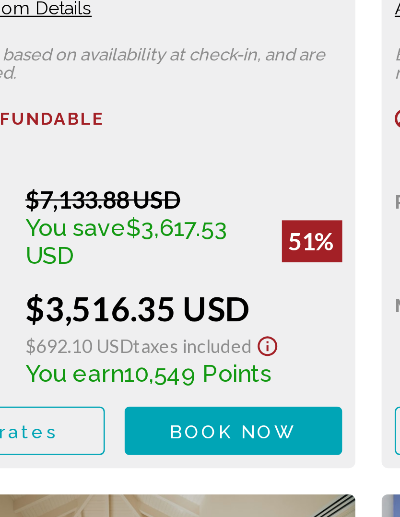
scroll to position [1740, 0]
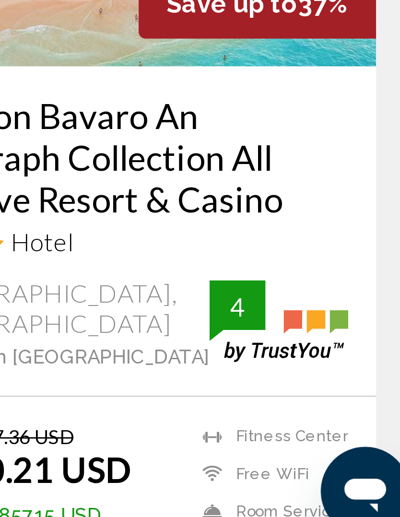
scroll to position [315, 0]
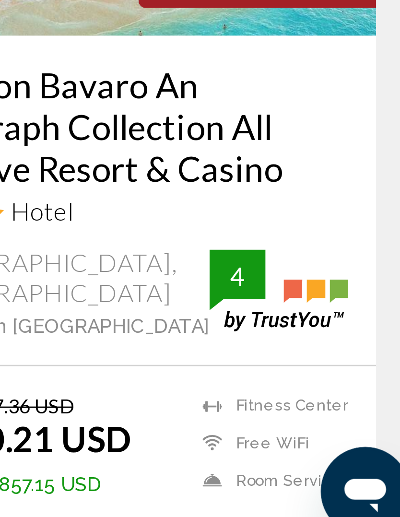
click at [263, 514] on span "Select Room" at bounding box center [292, 518] width 59 height 8
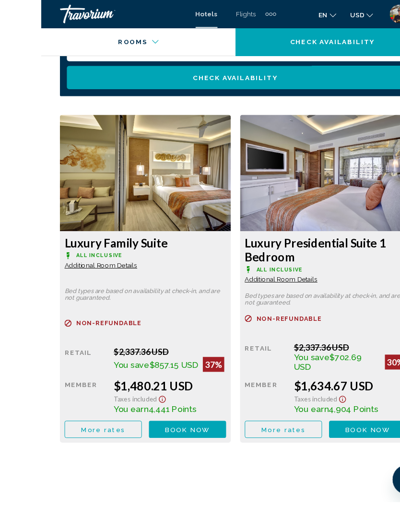
scroll to position [1598, 0]
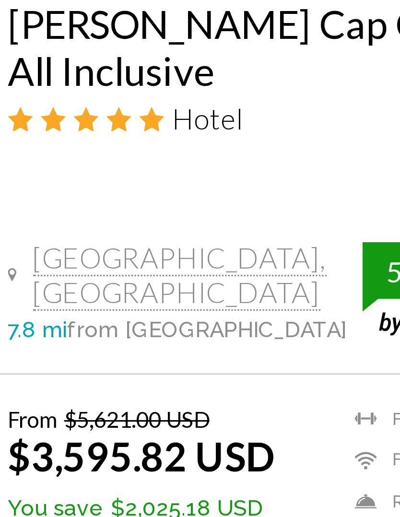
scroll to position [688, 0]
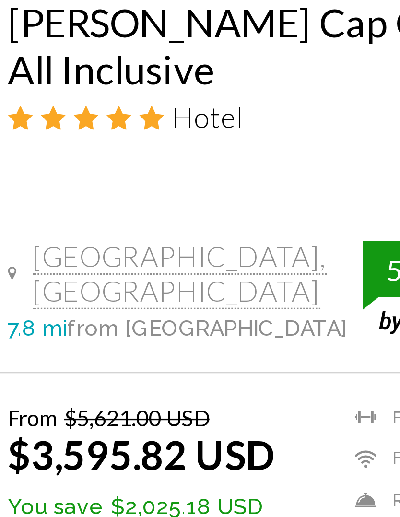
click at [78, 523] on span "Select Room" at bounding box center [107, 527] width 59 height 8
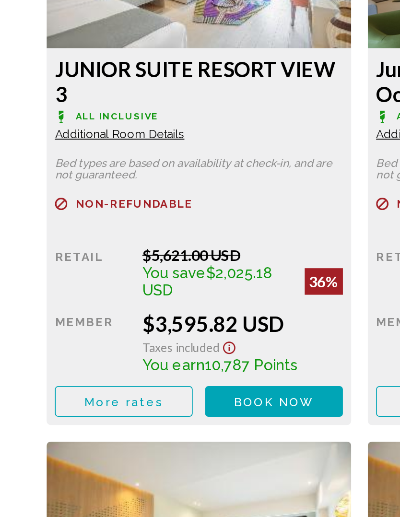
scroll to position [1654, 0]
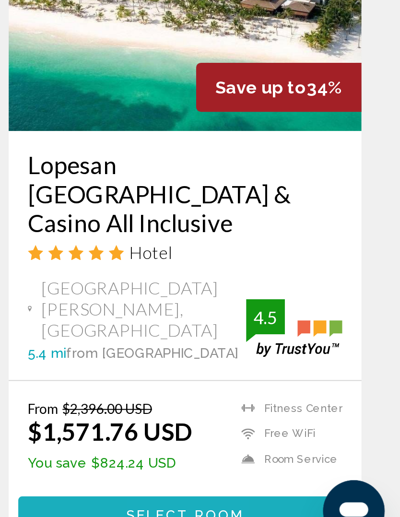
scroll to position [720, 0]
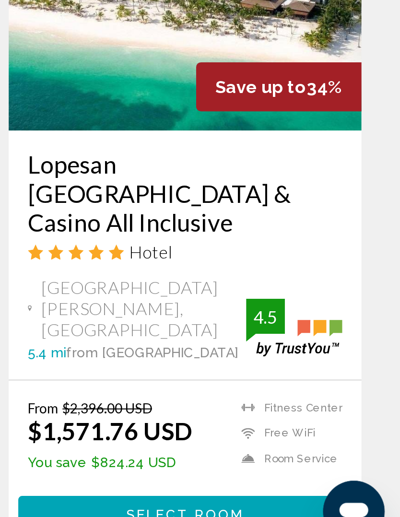
click at [210, 486] on button "Select Room" at bounding box center [293, 495] width 166 height 18
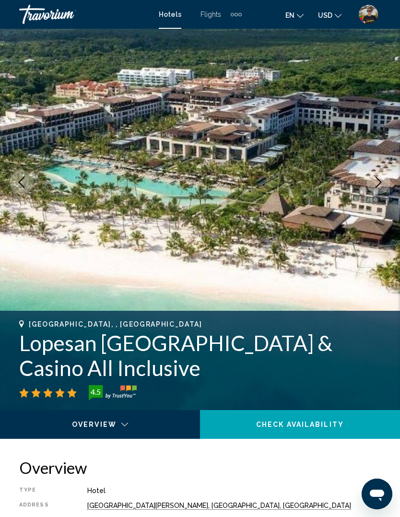
scroll to position [72, 0]
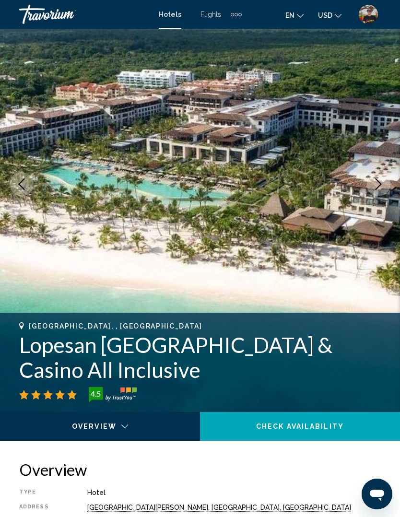
click at [56, 20] on div "Travorium" at bounding box center [67, 14] width 96 height 19
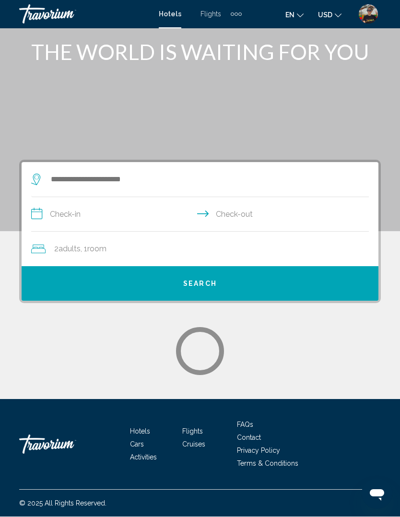
scroll to position [57, 0]
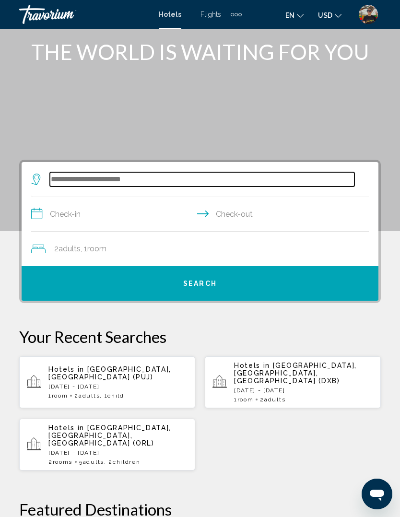
click at [148, 181] on input "Search widget" at bounding box center [202, 179] width 305 height 14
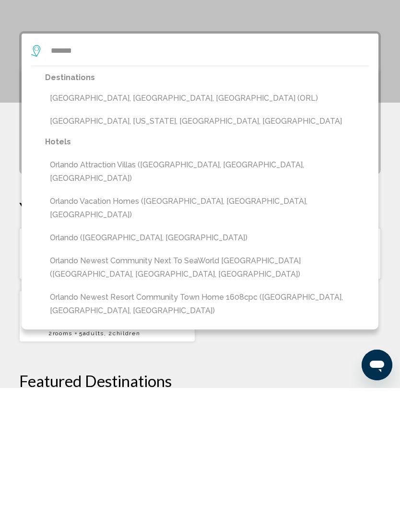
click at [117, 218] on button "[GEOGRAPHIC_DATA], [GEOGRAPHIC_DATA], [GEOGRAPHIC_DATA] (ORL)" at bounding box center [207, 227] width 324 height 18
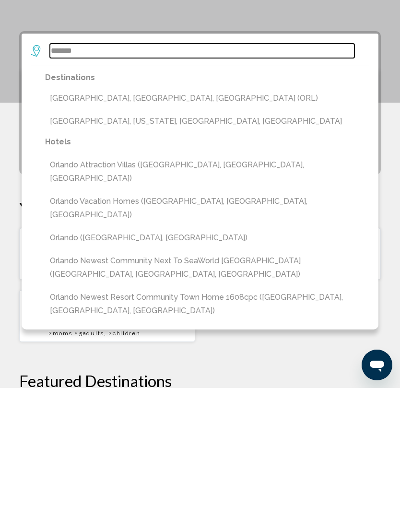
type input "**********"
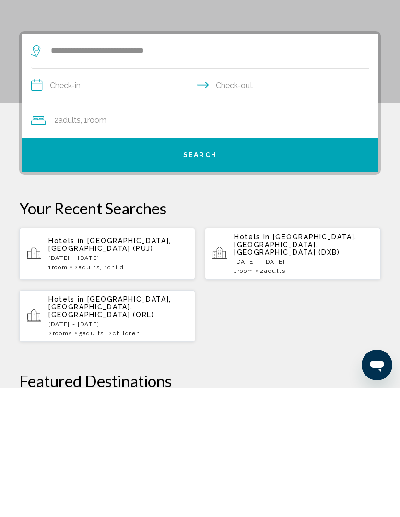
click at [94, 198] on input "**********" at bounding box center [202, 216] width 342 height 37
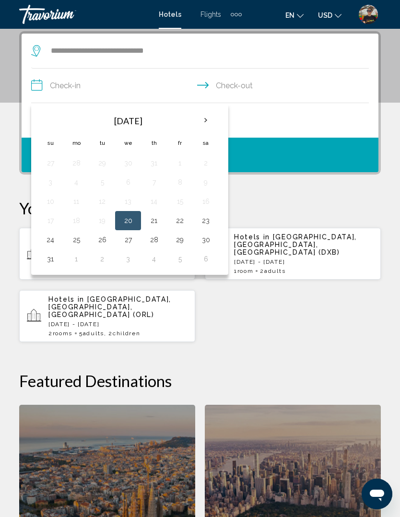
click at [209, 118] on th "Next month" at bounding box center [206, 120] width 26 height 21
click at [185, 166] on button "5" at bounding box center [179, 162] width 15 height 13
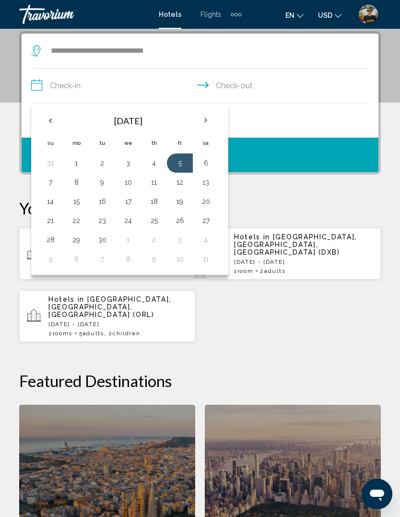
click at [52, 185] on button "7" at bounding box center [50, 182] width 15 height 13
type input "**********"
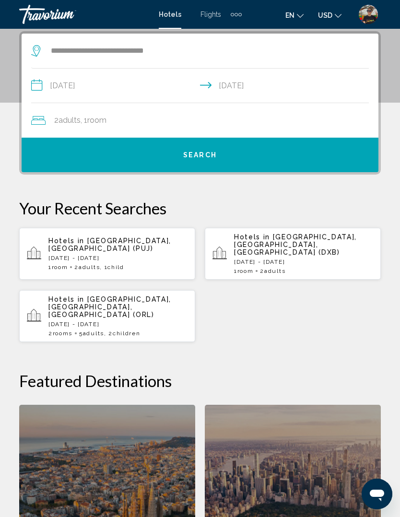
click at [143, 121] on div "2 Adult Adults , 1 Room rooms" at bounding box center [204, 120] width 347 height 13
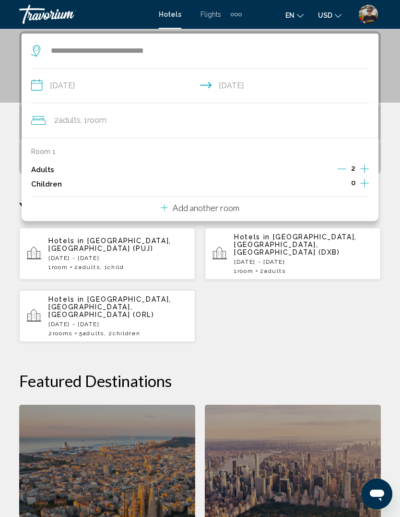
click at [368, 169] on icon "Increment adults" at bounding box center [364, 169] width 9 height 12
click at [366, 187] on icon "Increment children" at bounding box center [364, 183] width 9 height 12
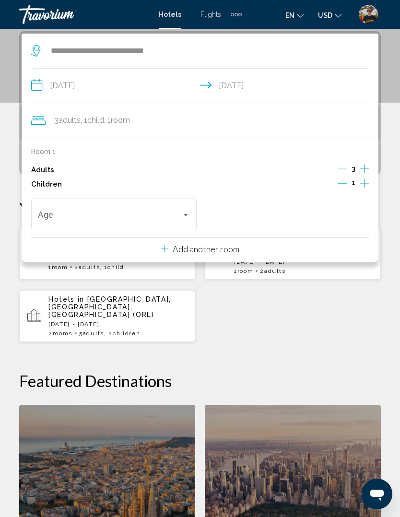
click at [363, 188] on button "Increment children" at bounding box center [364, 184] width 9 height 14
click at [366, 169] on icon "Increment adults" at bounding box center [364, 169] width 9 height 12
click at [138, 214] on span "Travelers: 4 adults, 2 children" at bounding box center [110, 217] width 144 height 10
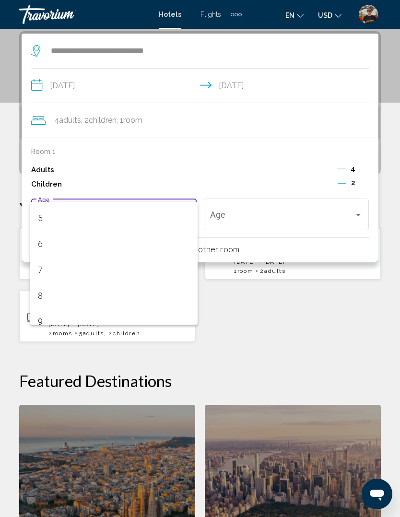
scroll to position [139, 0]
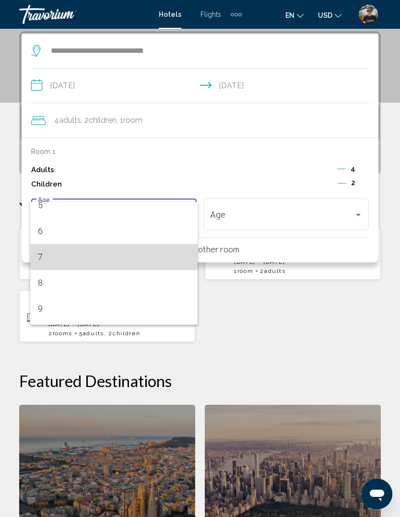
click at [87, 254] on span "7" at bounding box center [114, 257] width 153 height 26
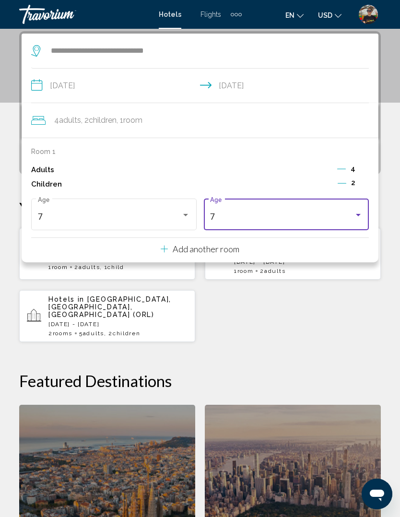
click at [293, 216] on div "7" at bounding box center [282, 217] width 144 height 10
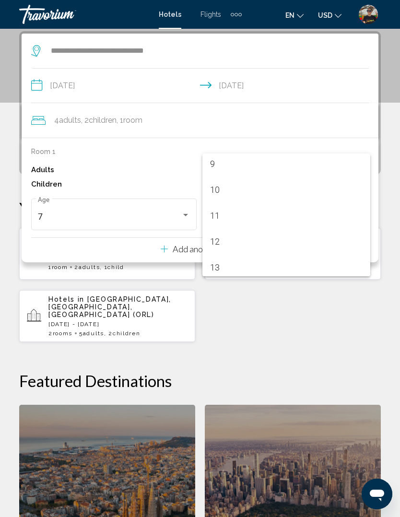
scroll to position [242, 0]
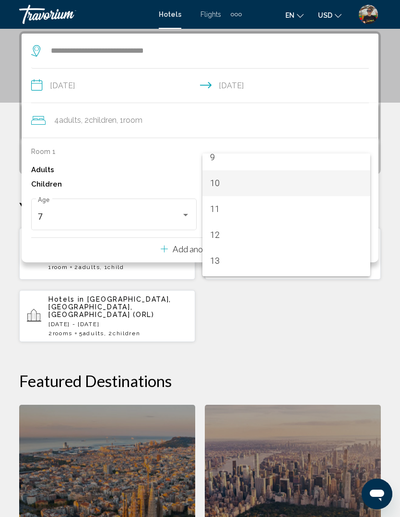
click at [241, 184] on span "10" at bounding box center [286, 183] width 153 height 26
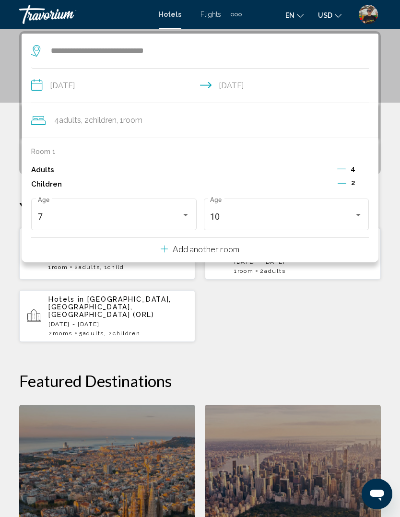
click at [303, 314] on div "Hotels in [GEOGRAPHIC_DATA], [GEOGRAPHIC_DATA] (PUJ) [DATE] - [DATE] 1 Room roo…" at bounding box center [200, 284] width 362 height 115
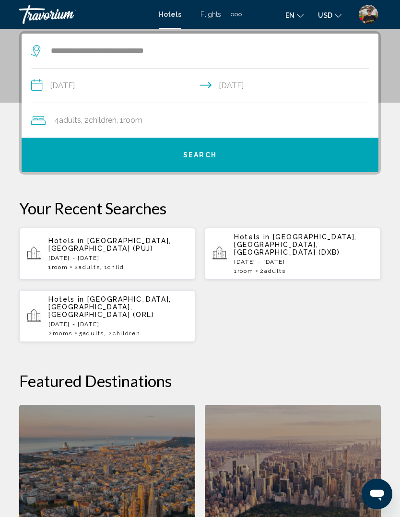
click at [216, 155] on span "Search" at bounding box center [200, 156] width 34 height 8
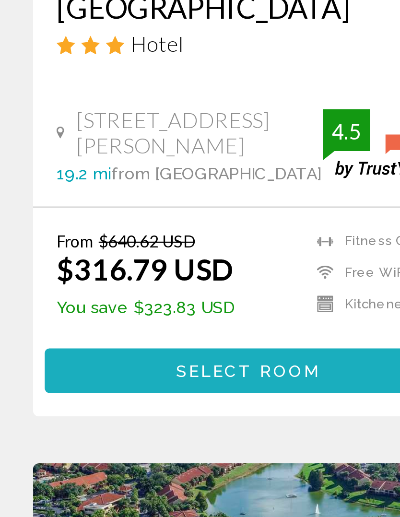
click at [78, 436] on span "Select Room" at bounding box center [107, 440] width 59 height 8
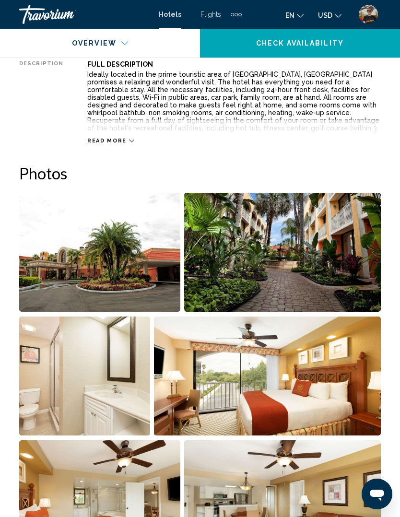
scroll to position [531, 0]
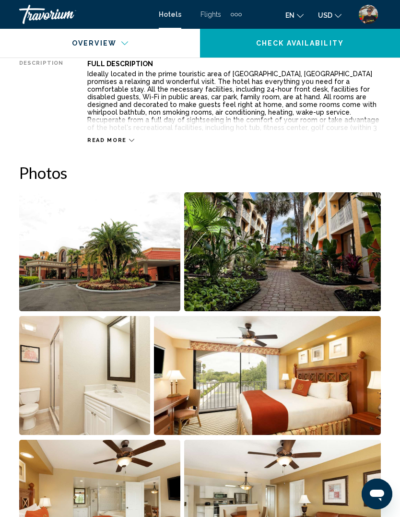
click at [119, 251] on img "Open full-screen image slider" at bounding box center [99, 251] width 161 height 119
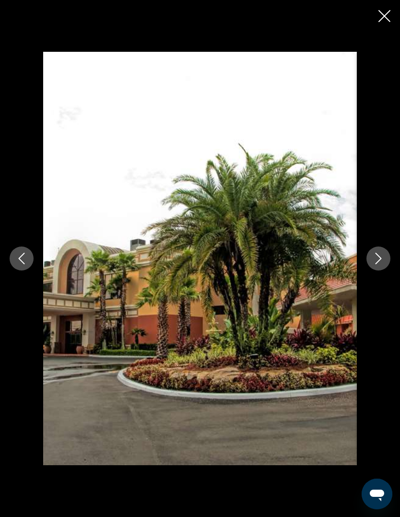
click at [381, 264] on icon "Next image" at bounding box center [379, 259] width 12 height 12
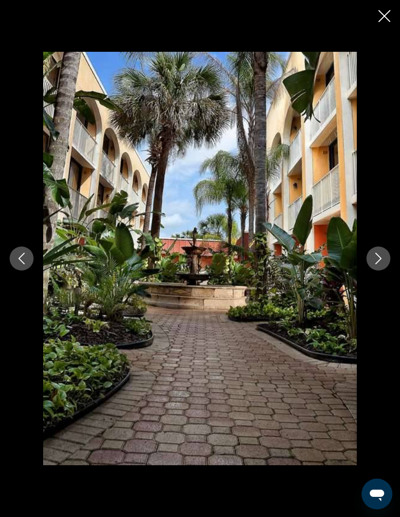
click at [374, 264] on icon "Next image" at bounding box center [379, 259] width 12 height 12
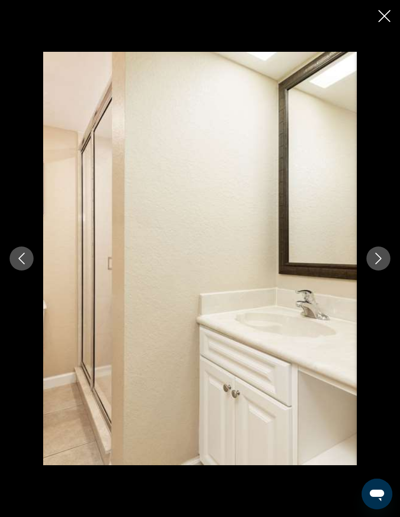
click at [384, 264] on icon "Next image" at bounding box center [379, 259] width 12 height 12
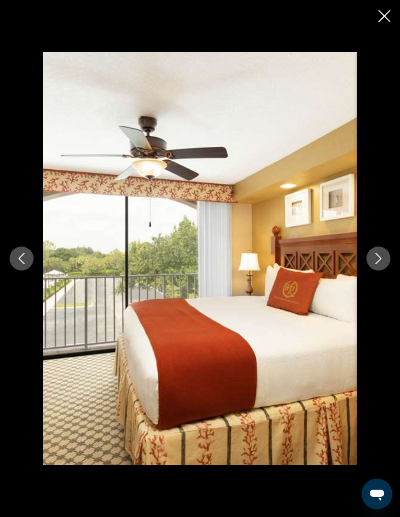
click at [376, 271] on button "Next image" at bounding box center [378, 259] width 24 height 24
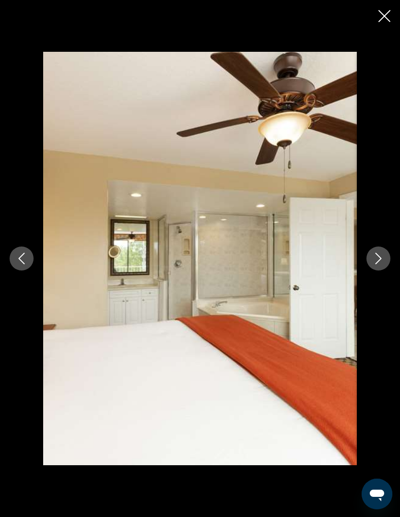
click at [378, 271] on button "Next image" at bounding box center [378, 259] width 24 height 24
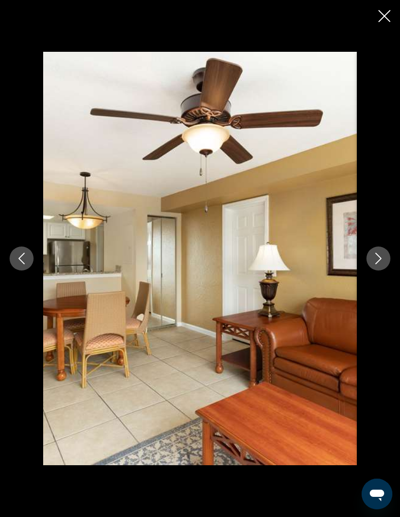
click at [371, 271] on button "Next image" at bounding box center [378, 259] width 24 height 24
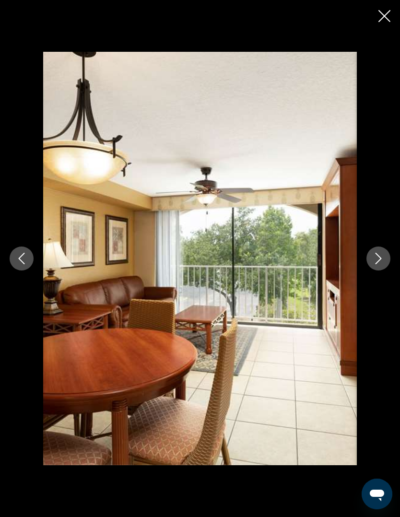
click at [379, 271] on button "Next image" at bounding box center [378, 259] width 24 height 24
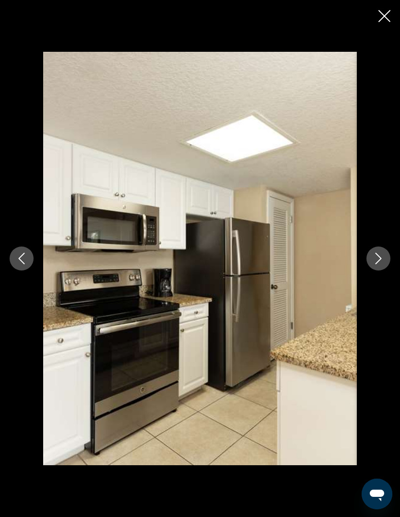
click at [379, 271] on button "Next image" at bounding box center [378, 259] width 24 height 24
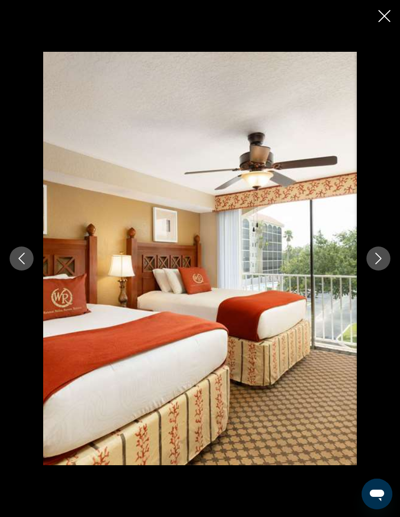
click at [385, 271] on button "Next image" at bounding box center [378, 259] width 24 height 24
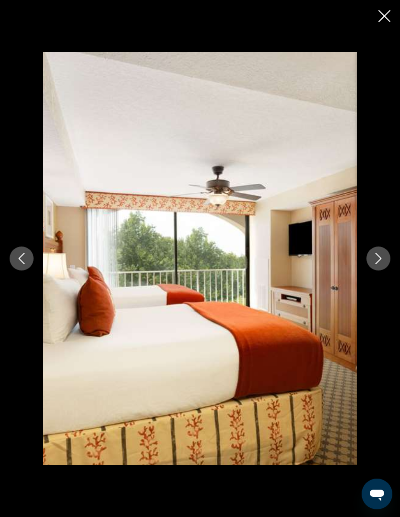
click at [384, 271] on button "Next image" at bounding box center [378, 259] width 24 height 24
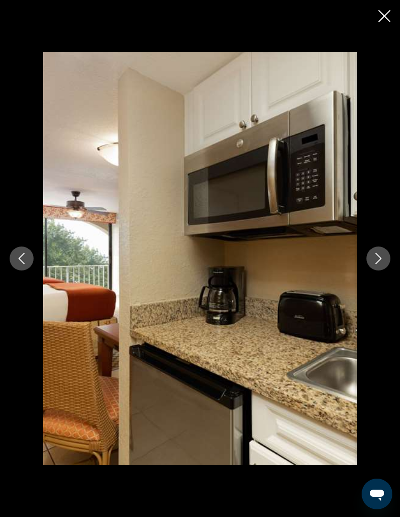
click at [388, 271] on button "Next image" at bounding box center [378, 259] width 24 height 24
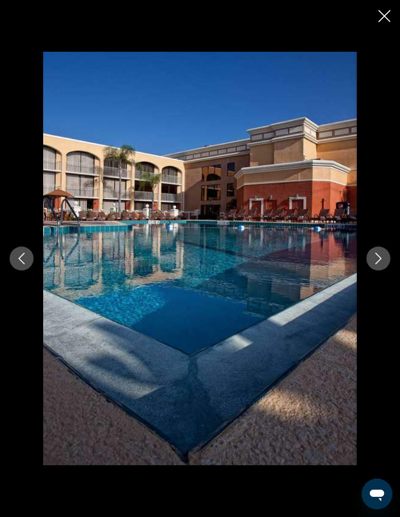
click at [386, 271] on button "Next image" at bounding box center [378, 259] width 24 height 24
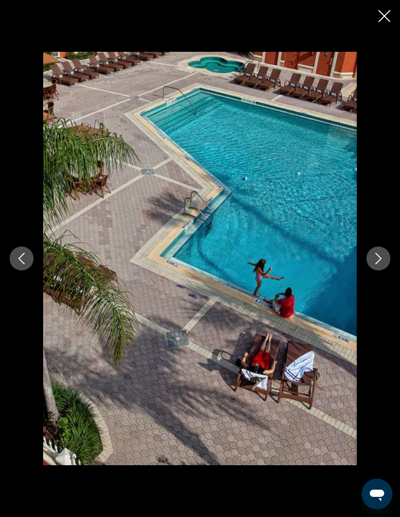
click at [387, 271] on button "Next image" at bounding box center [378, 259] width 24 height 24
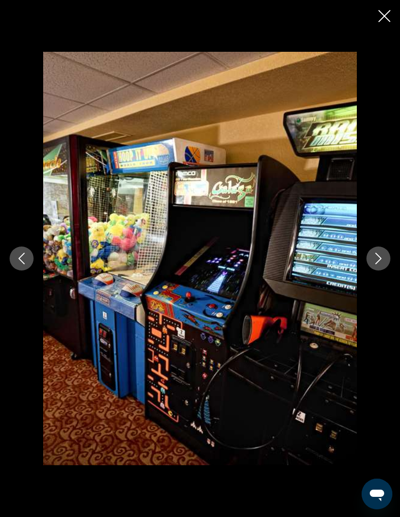
click at [389, 271] on button "Next image" at bounding box center [378, 259] width 24 height 24
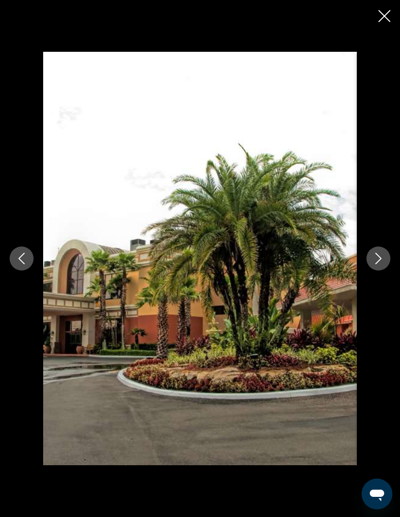
click at [386, 14] on icon "Close slideshow" at bounding box center [384, 16] width 12 height 12
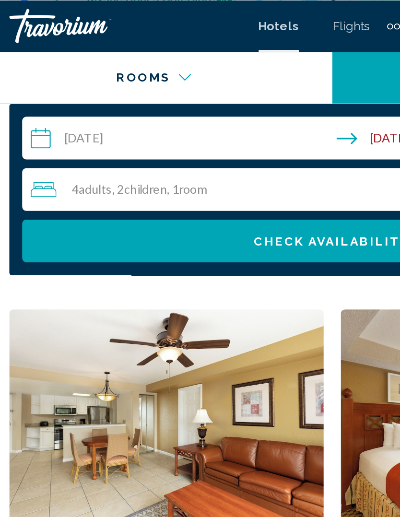
scroll to position [1580, 0]
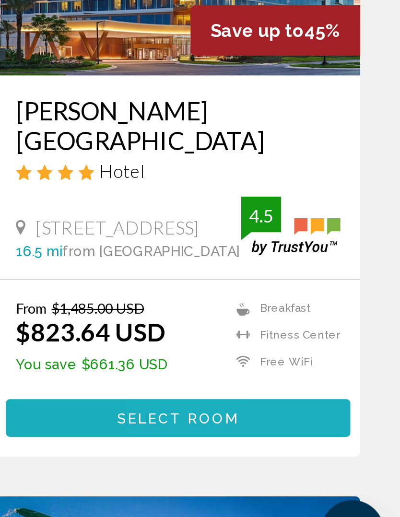
click at [263, 436] on span "Select Room" at bounding box center [292, 440] width 59 height 8
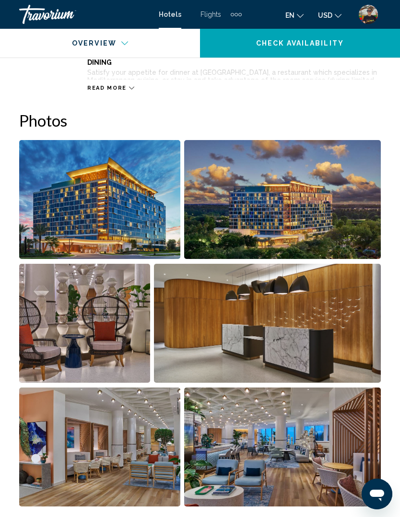
scroll to position [583, 0]
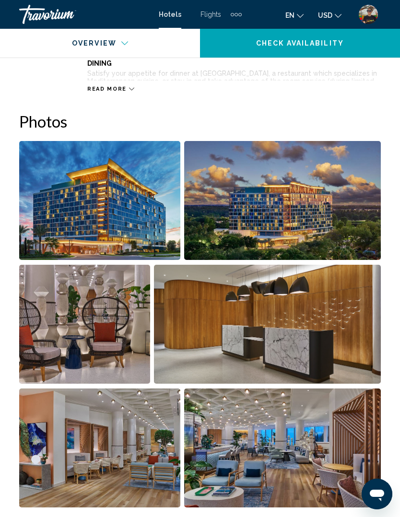
click at [157, 223] on img "Open full-screen image slider" at bounding box center [99, 200] width 161 height 119
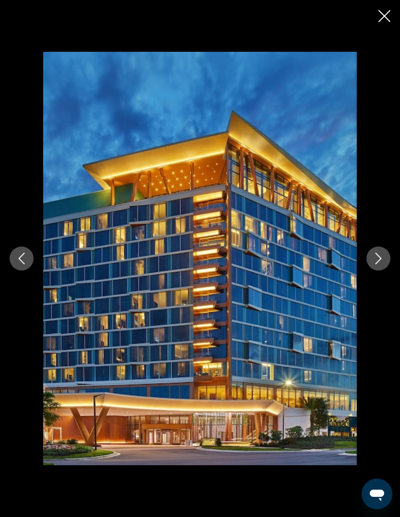
click at [377, 261] on icon "Next image" at bounding box center [379, 259] width 12 height 12
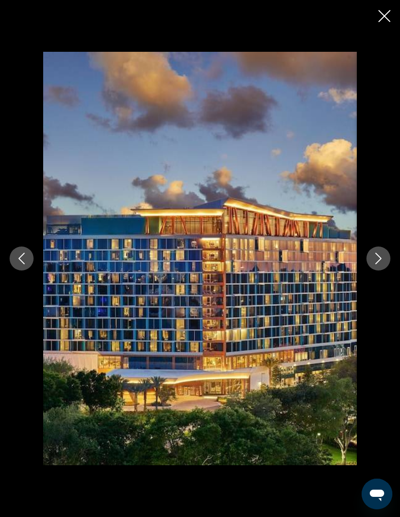
click at [387, 255] on button "Next image" at bounding box center [378, 259] width 24 height 24
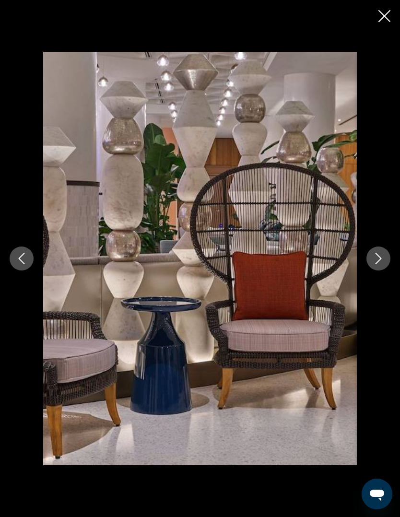
click at [379, 258] on icon "Next image" at bounding box center [379, 259] width 12 height 12
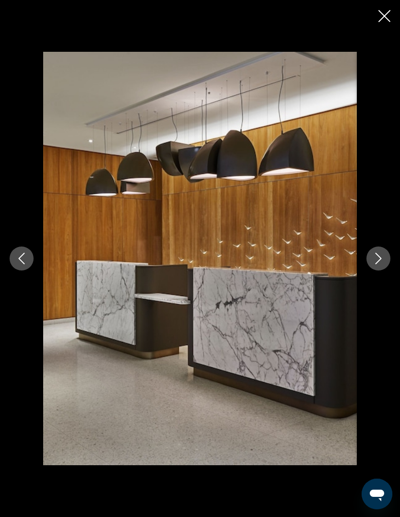
click at [388, 261] on button "Next image" at bounding box center [378, 259] width 24 height 24
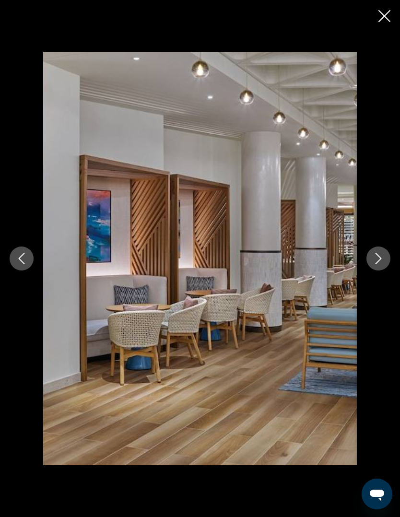
click at [388, 250] on button "Next image" at bounding box center [378, 259] width 24 height 24
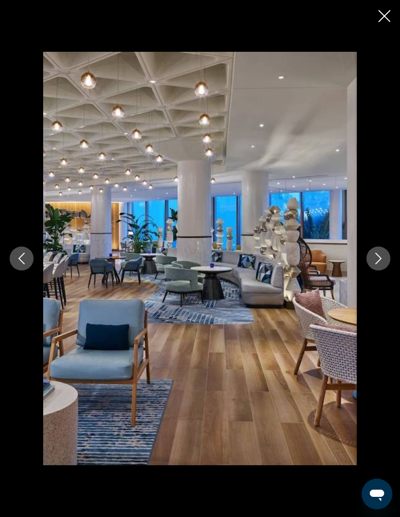
click at [389, 252] on button "Next image" at bounding box center [378, 259] width 24 height 24
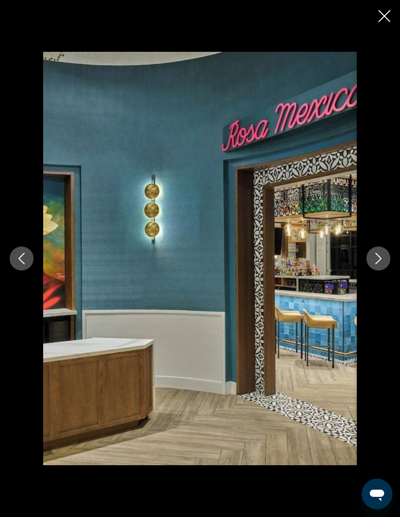
click at [389, 248] on div "Main content" at bounding box center [200, 258] width 400 height 413
click at [387, 249] on div "Main content" at bounding box center [200, 258] width 400 height 413
click at [381, 262] on icon "Next image" at bounding box center [379, 259] width 12 height 12
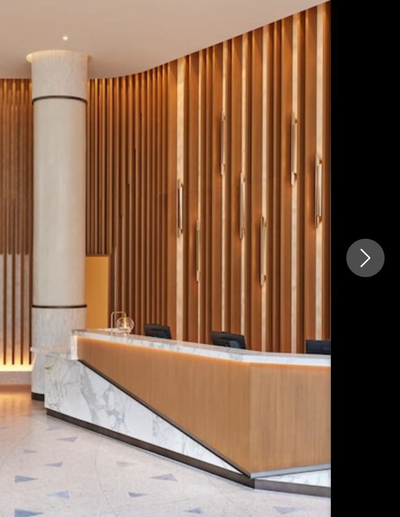
click at [366, 247] on button "Next image" at bounding box center [378, 259] width 24 height 24
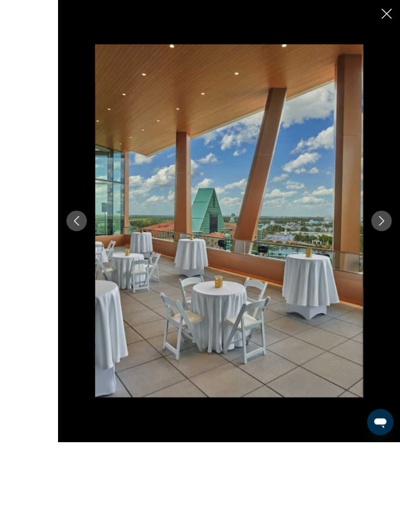
scroll to position [540, 0]
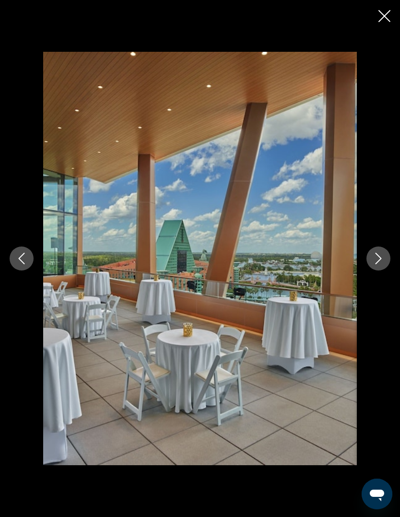
click at [385, 271] on button "Next image" at bounding box center [378, 259] width 24 height 24
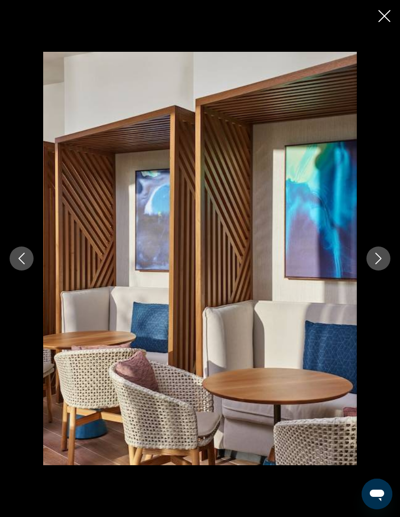
click at [385, 296] on div "Main content" at bounding box center [200, 258] width 400 height 413
click at [384, 271] on button "Next image" at bounding box center [378, 259] width 24 height 24
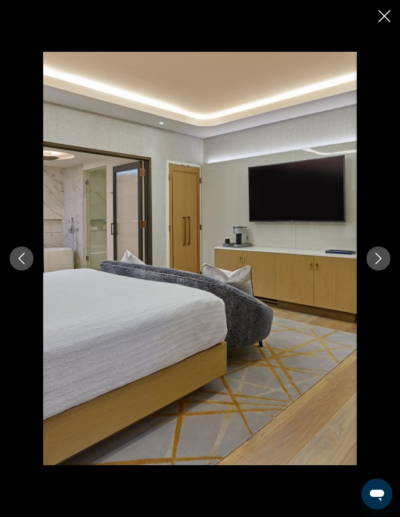
click at [386, 271] on button "Next image" at bounding box center [378, 259] width 24 height 24
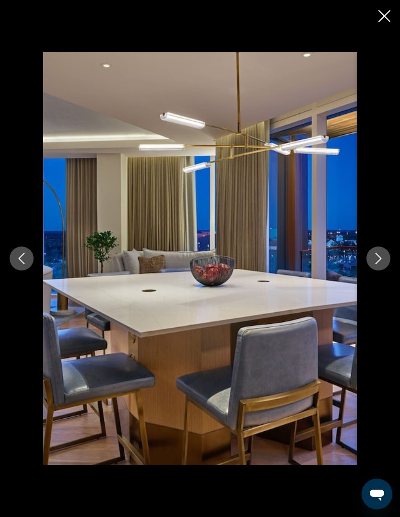
click at [389, 271] on button "Next image" at bounding box center [378, 259] width 24 height 24
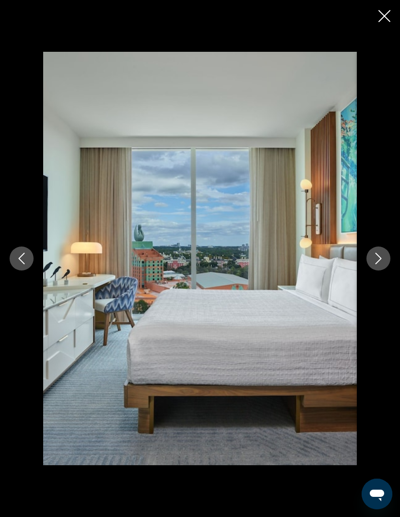
click at [382, 264] on icon "Next image" at bounding box center [379, 259] width 12 height 12
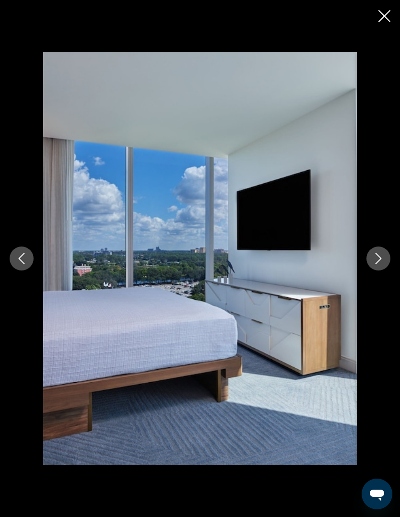
click at [380, 271] on button "Next image" at bounding box center [378, 259] width 24 height 24
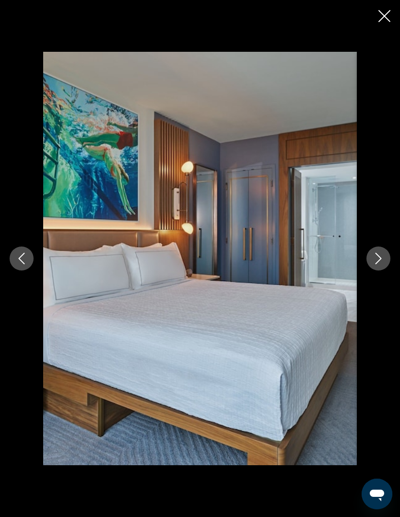
click at [386, 271] on button "Next image" at bounding box center [378, 259] width 24 height 24
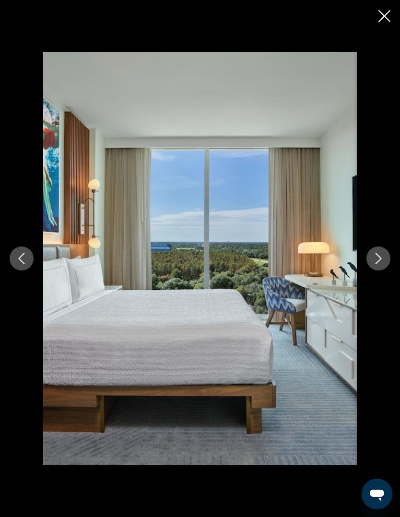
click at [379, 264] on icon "Next image" at bounding box center [379, 259] width 12 height 12
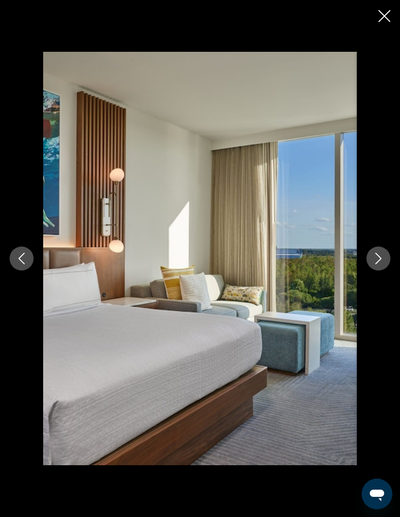
click at [380, 264] on icon "Next image" at bounding box center [379, 259] width 6 height 12
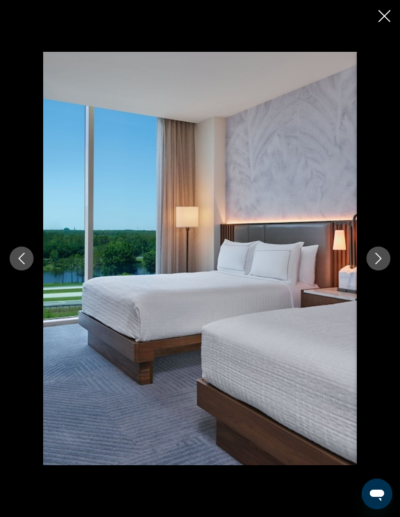
click at [385, 271] on button "Next image" at bounding box center [378, 259] width 24 height 24
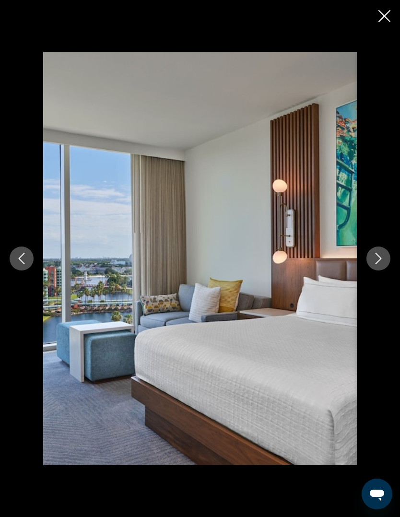
click at [385, 271] on button "Next image" at bounding box center [378, 259] width 24 height 24
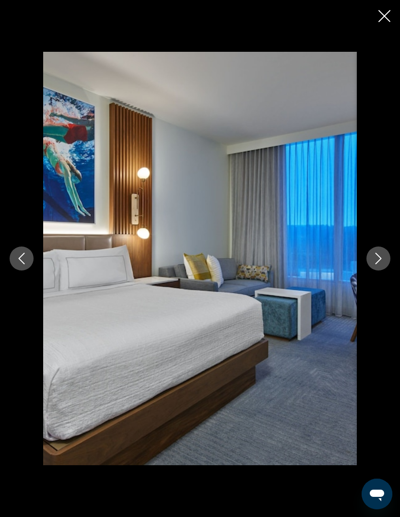
click at [389, 16] on icon "Close slideshow" at bounding box center [384, 16] width 12 height 12
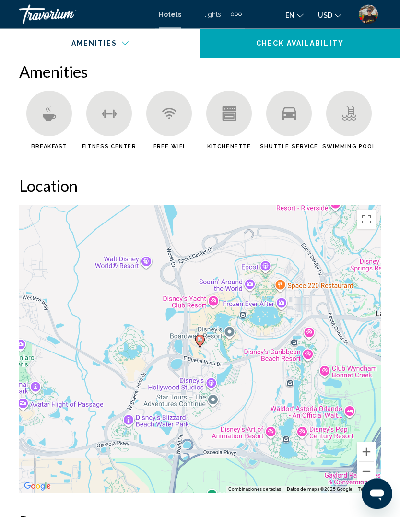
scroll to position [1005, 0]
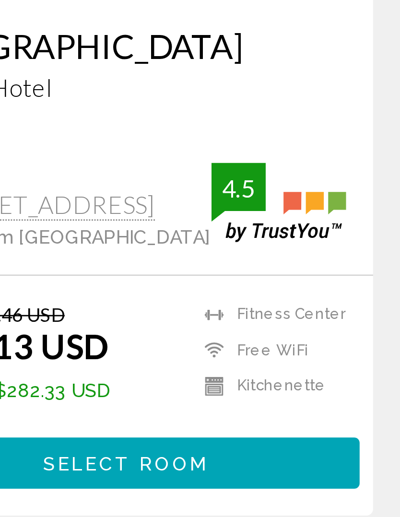
scroll to position [313, 0]
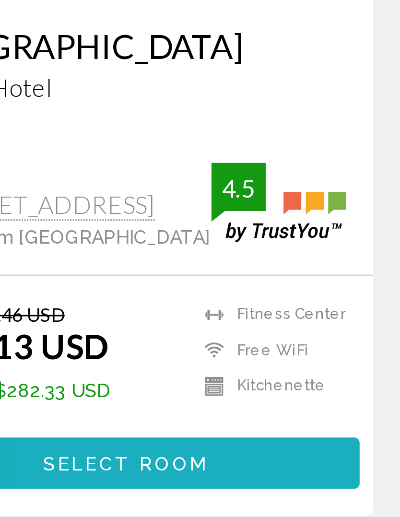
click at [85, 474] on button "Select Room" at bounding box center [107, 483] width 166 height 18
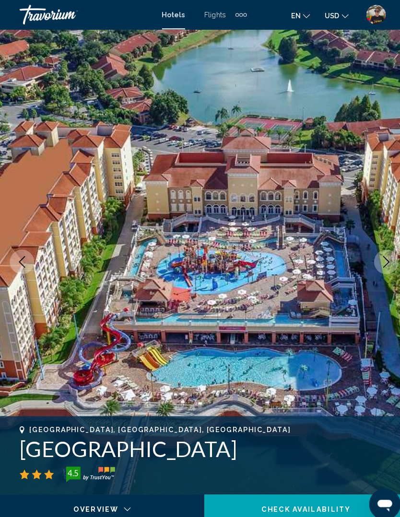
click at [53, 15] on div "Travorium" at bounding box center [67, 14] width 96 height 19
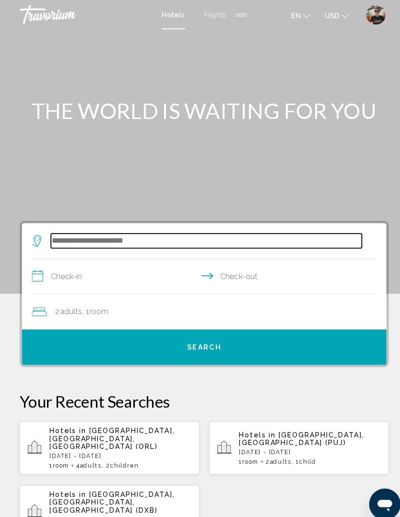
click at [139, 232] on input "Search widget" at bounding box center [202, 236] width 305 height 14
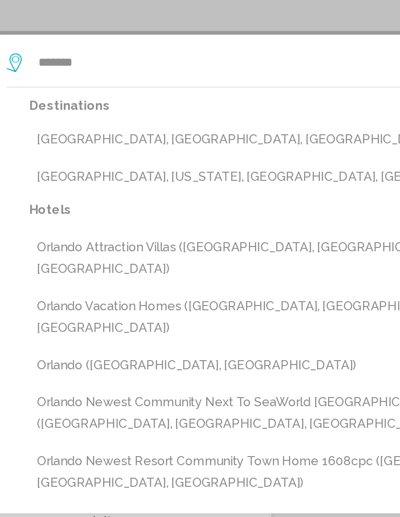
click at [94, 274] on button "[GEOGRAPHIC_DATA], [GEOGRAPHIC_DATA], [GEOGRAPHIC_DATA] (ORL)" at bounding box center [207, 283] width 324 height 18
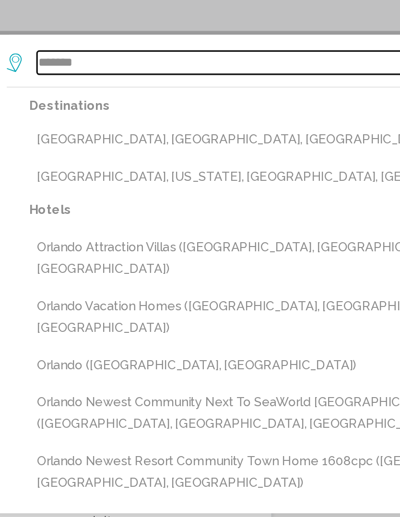
type input "**********"
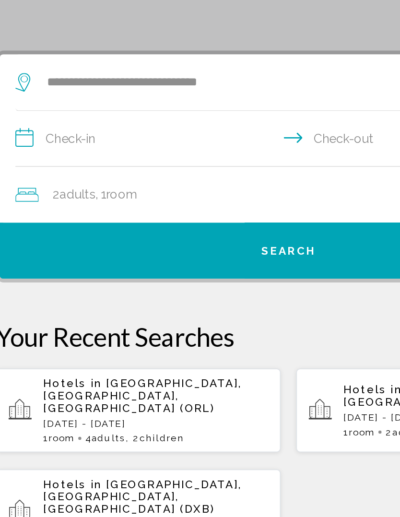
click at [77, 254] on input "**********" at bounding box center [202, 272] width 342 height 37
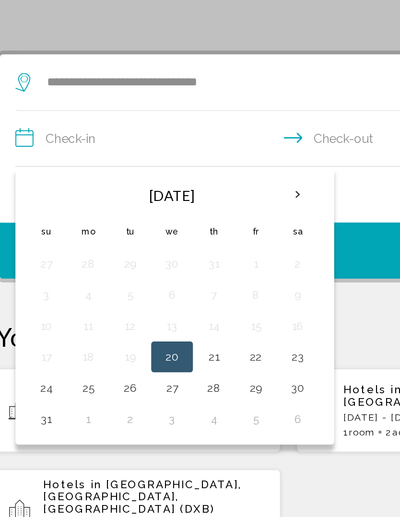
scroll to position [13, 0]
click at [193, 282] on th "Next month" at bounding box center [206, 292] width 26 height 21
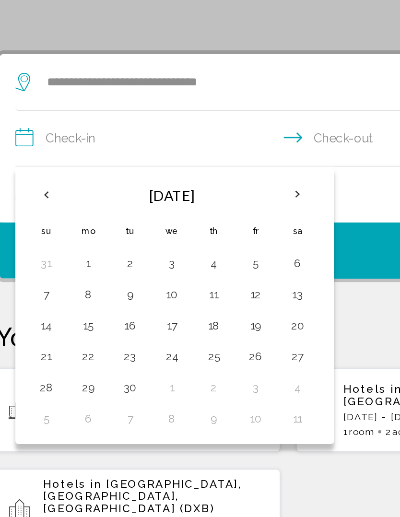
click at [172, 329] on button "5" at bounding box center [179, 335] width 15 height 13
click at [43, 348] on button "7" at bounding box center [50, 354] width 15 height 13
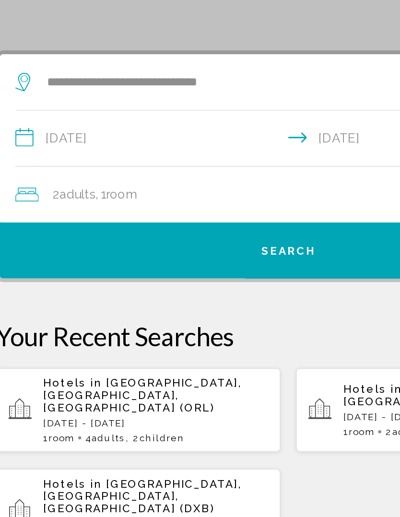
click at [81, 286] on span ", 1 Room rooms" at bounding box center [94, 292] width 26 height 13
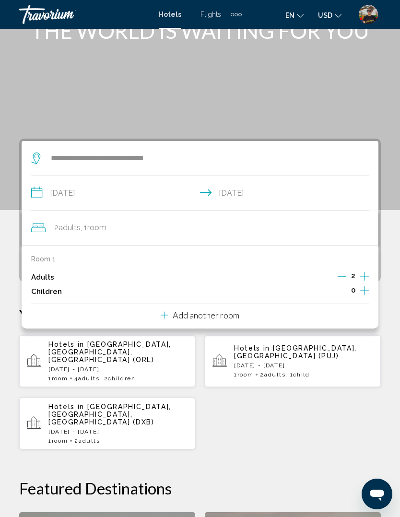
click at [364, 279] on icon "Increment adults" at bounding box center [364, 277] width 9 height 12
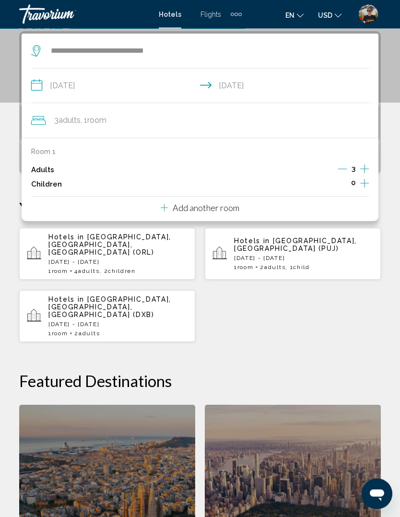
click at [363, 184] on icon "Increment children" at bounding box center [364, 184] width 9 height 12
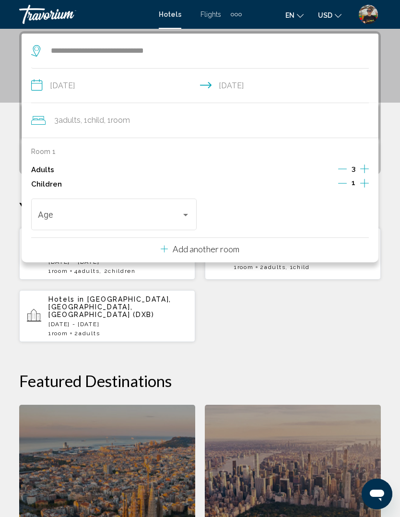
click at [89, 218] on span "Travelers: 3 adults, 1 child" at bounding box center [110, 217] width 144 height 10
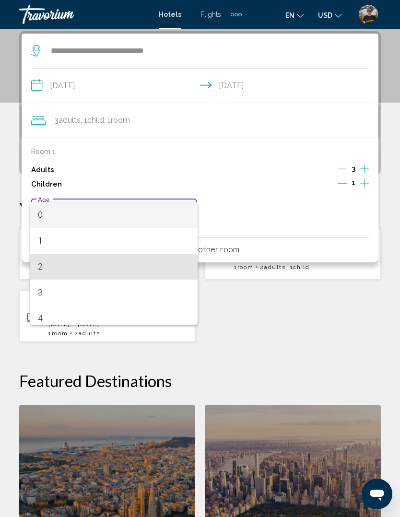
click at [62, 267] on span "2" at bounding box center [114, 267] width 153 height 26
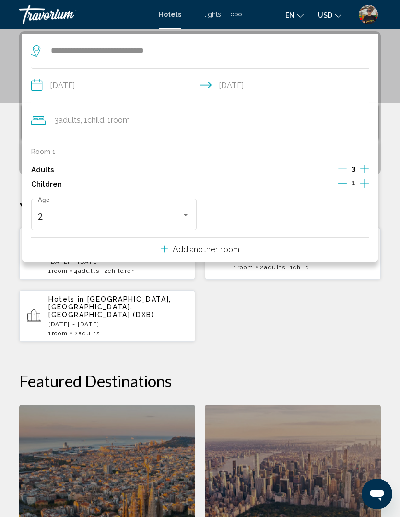
click at [275, 318] on div "Hotels in [GEOGRAPHIC_DATA], [GEOGRAPHIC_DATA], [GEOGRAPHIC_DATA] (ORL) [DATE] …" at bounding box center [200, 284] width 362 height 115
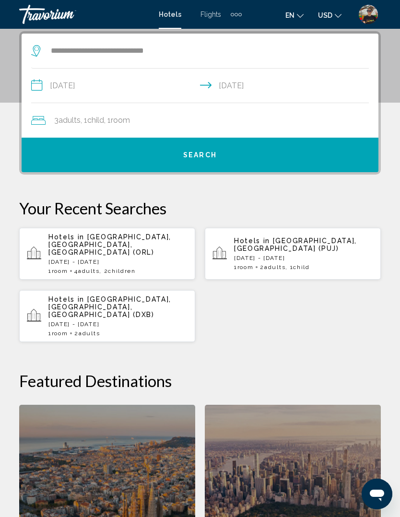
click at [80, 86] on input "**********" at bounding box center [202, 87] width 342 height 37
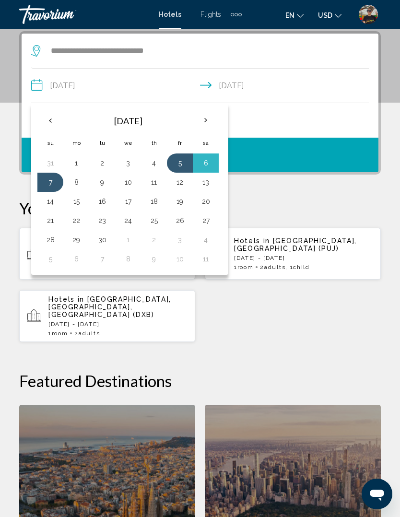
click at [214, 122] on th "Next month" at bounding box center [206, 120] width 26 height 21
click at [209, 126] on th "Next month" at bounding box center [206, 120] width 26 height 21
click at [209, 123] on th "Next month" at bounding box center [206, 120] width 26 height 21
click at [210, 122] on th "Next month" at bounding box center [206, 120] width 26 height 21
click at [208, 124] on th "Next month" at bounding box center [206, 120] width 26 height 21
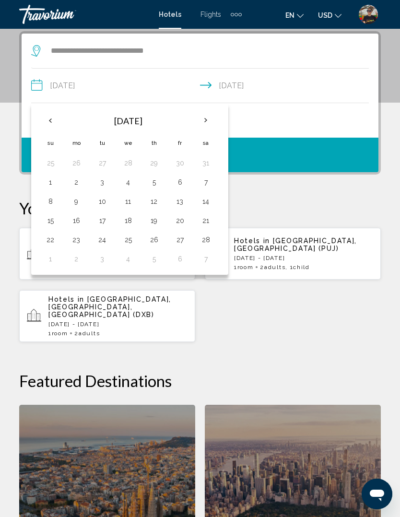
click at [51, 123] on th "Previous month" at bounding box center [50, 120] width 26 height 21
click at [54, 202] on button "11" at bounding box center [50, 201] width 15 height 13
click at [179, 203] on button "16" at bounding box center [179, 201] width 15 height 13
type input "**********"
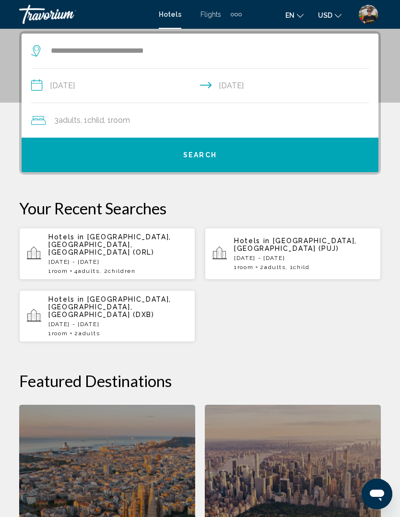
click at [215, 152] on span "Search" at bounding box center [200, 156] width 34 height 8
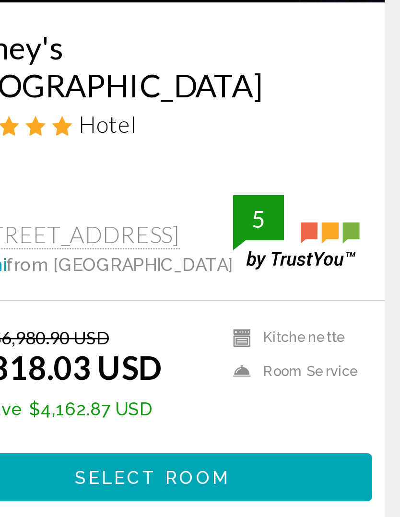
click at [263, 450] on span "Select Room" at bounding box center [292, 454] width 59 height 8
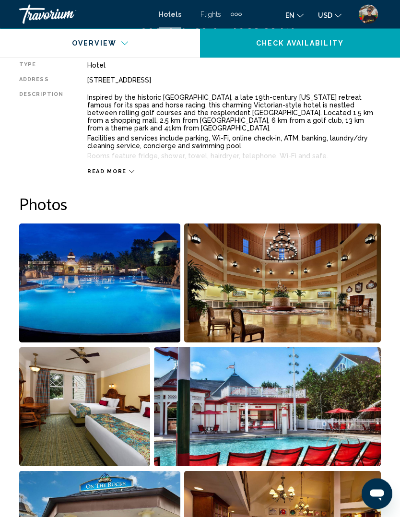
scroll to position [500, 0]
click at [123, 307] on img "Open full-screen image slider" at bounding box center [99, 283] width 161 height 119
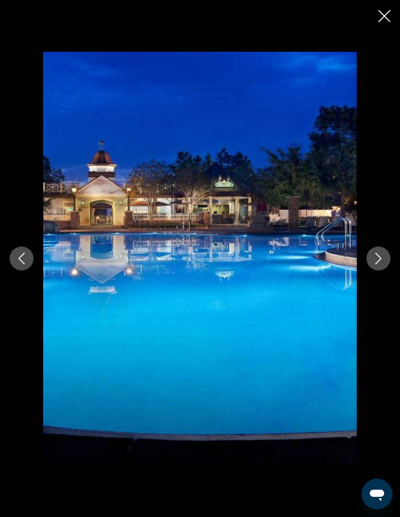
click at [377, 271] on button "Next image" at bounding box center [378, 259] width 24 height 24
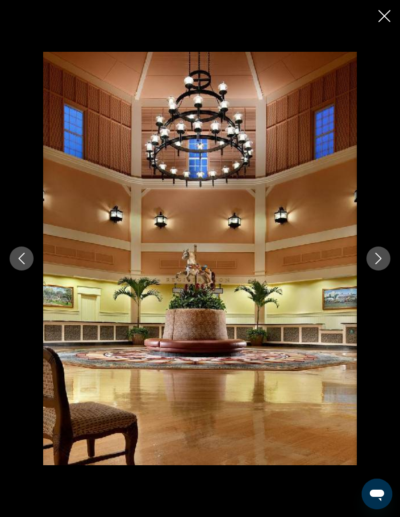
click at [376, 271] on button "Next image" at bounding box center [378, 259] width 24 height 24
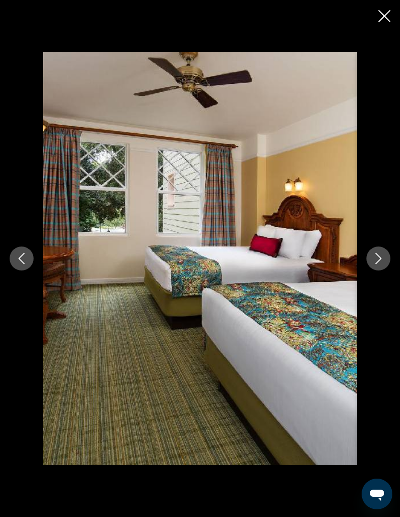
click at [379, 264] on icon "Next image" at bounding box center [379, 259] width 12 height 12
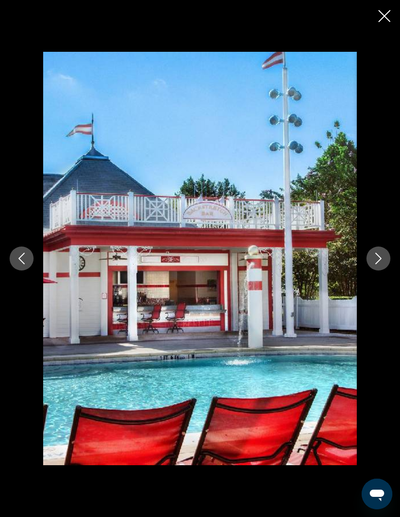
click at [377, 264] on icon "Next image" at bounding box center [379, 259] width 12 height 12
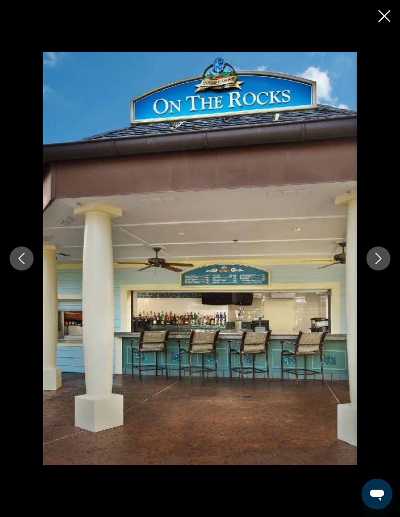
click at [375, 271] on button "Next image" at bounding box center [378, 259] width 24 height 24
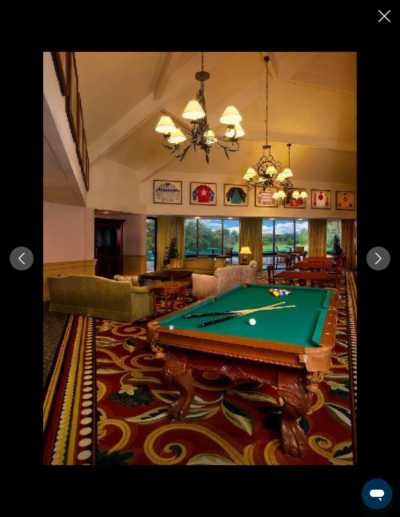
click at [377, 264] on icon "Next image" at bounding box center [379, 259] width 12 height 12
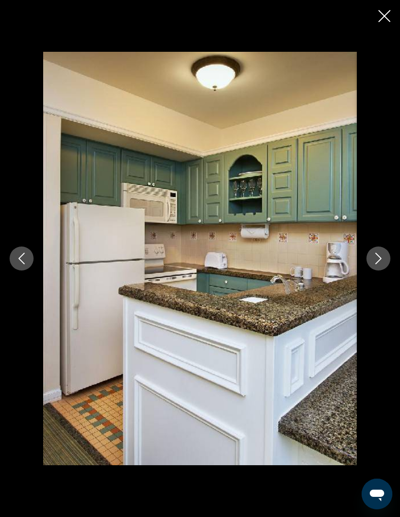
click at [375, 264] on icon "Next image" at bounding box center [379, 259] width 12 height 12
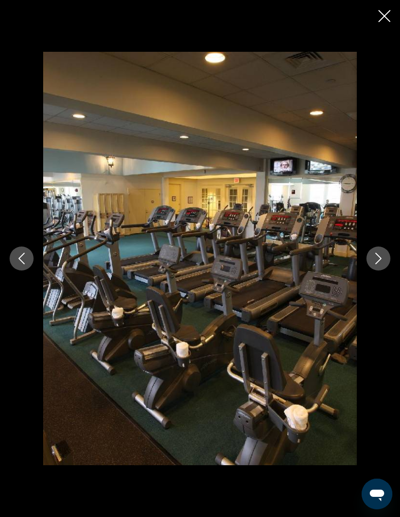
click at [379, 271] on button "Next image" at bounding box center [378, 259] width 24 height 24
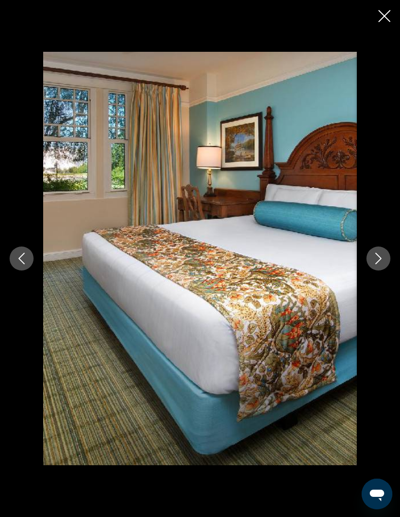
click at [387, 265] on div "Main content" at bounding box center [200, 258] width 400 height 413
click at [384, 268] on button "Next image" at bounding box center [378, 259] width 24 height 24
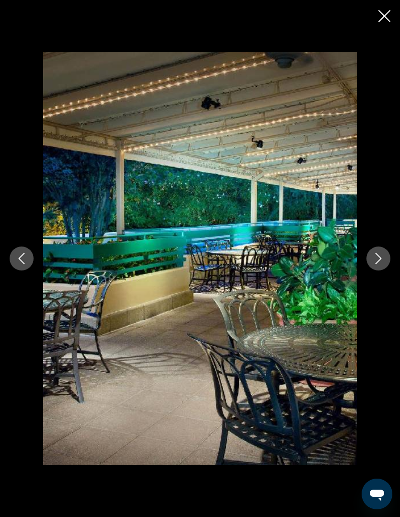
click at [395, 264] on div "Main content" at bounding box center [200, 258] width 400 height 413
click at [390, 267] on div "Main content" at bounding box center [200, 258] width 400 height 413
click at [380, 264] on icon "Next image" at bounding box center [379, 259] width 6 height 12
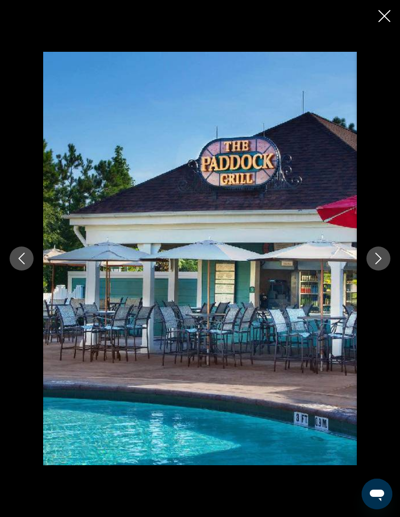
click at [382, 264] on icon "Next image" at bounding box center [379, 259] width 12 height 12
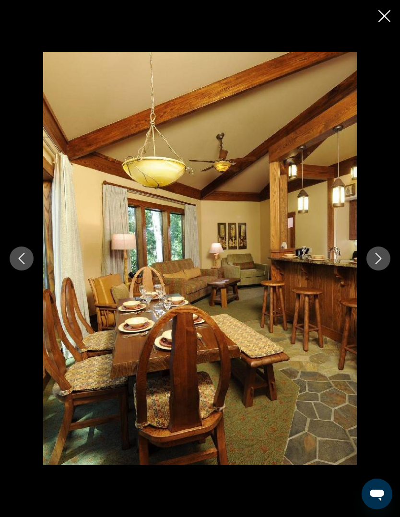
click at [387, 269] on div "Main content" at bounding box center [200, 258] width 400 height 413
click at [382, 264] on icon "Next image" at bounding box center [379, 259] width 12 height 12
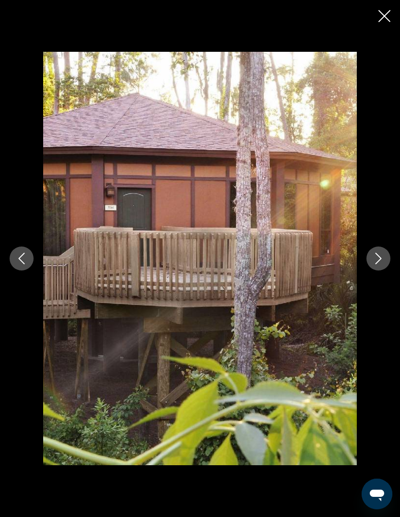
click at [381, 264] on icon "Next image" at bounding box center [379, 259] width 12 height 12
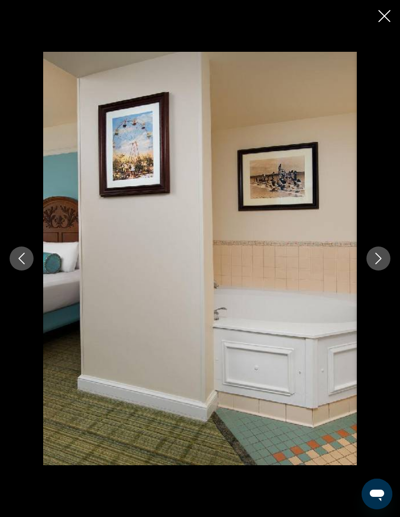
click at [382, 22] on button "Close slideshow" at bounding box center [384, 17] width 12 height 15
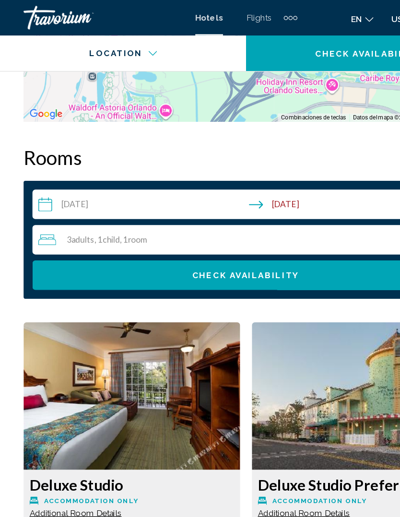
scroll to position [1446, 0]
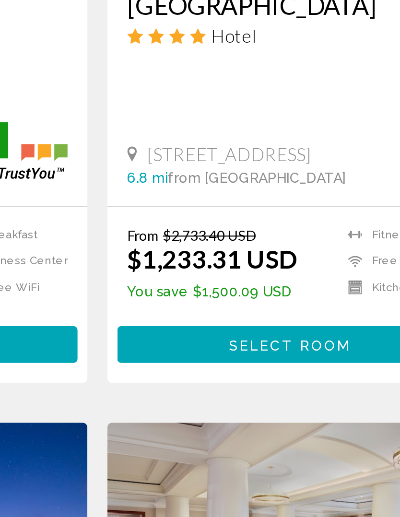
scroll to position [413, 0]
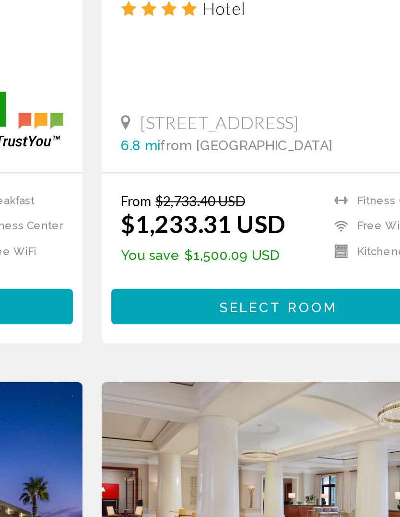
click at [263, 408] on span "Select Room" at bounding box center [292, 412] width 59 height 8
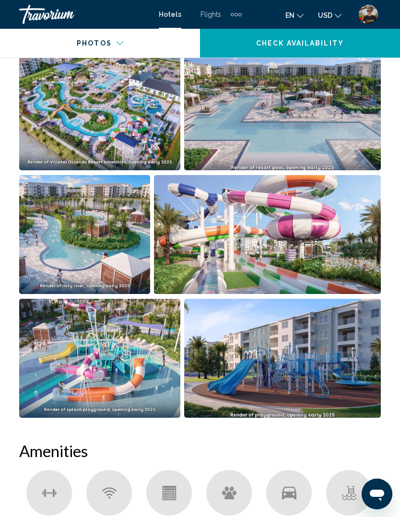
scroll to position [672, 0]
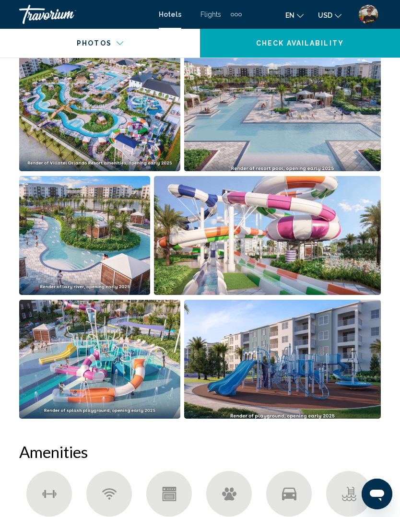
click at [142, 110] on img "Open full-screen image slider" at bounding box center [99, 111] width 161 height 119
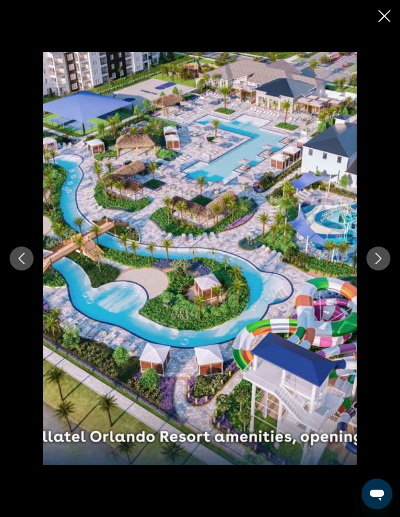
click at [377, 266] on button "Next image" at bounding box center [378, 259] width 24 height 24
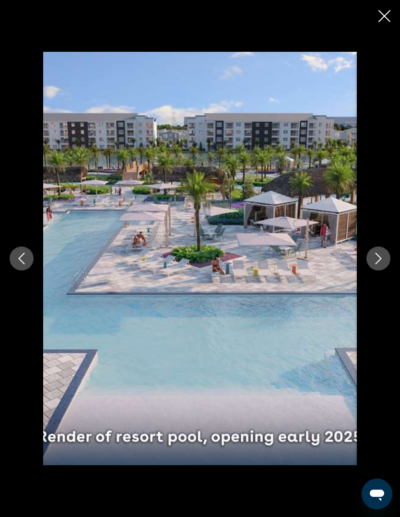
click at [382, 269] on button "Next image" at bounding box center [378, 259] width 24 height 24
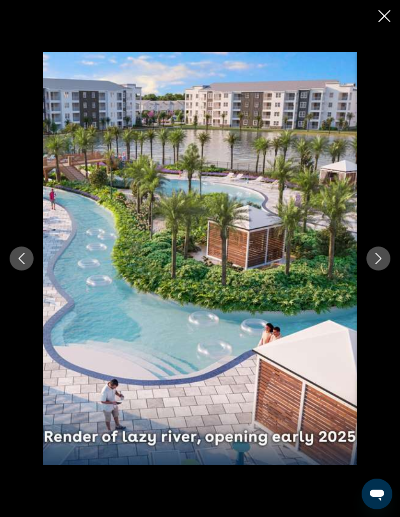
click at [378, 262] on icon "Next image" at bounding box center [379, 259] width 12 height 12
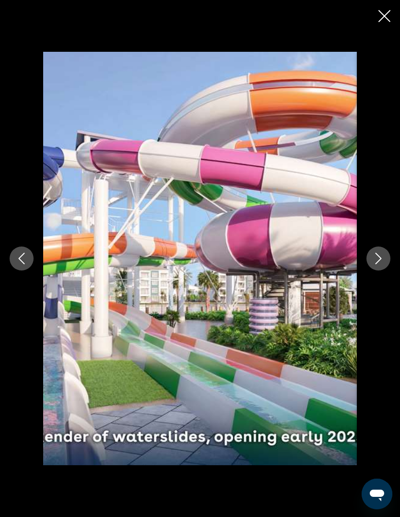
click at [375, 260] on icon "Next image" at bounding box center [379, 259] width 12 height 12
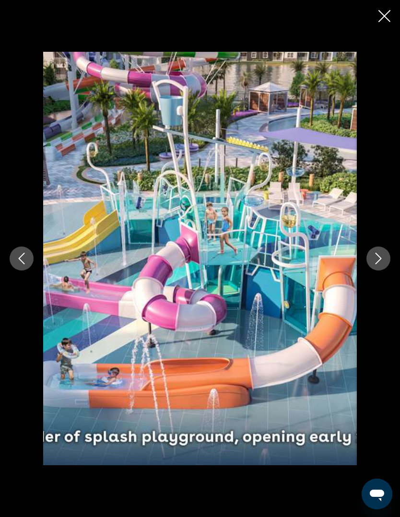
click at [383, 259] on icon "Next image" at bounding box center [379, 259] width 12 height 12
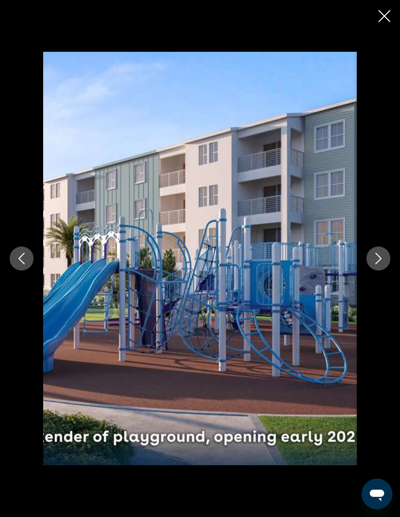
click at [384, 256] on icon "Next image" at bounding box center [379, 259] width 12 height 12
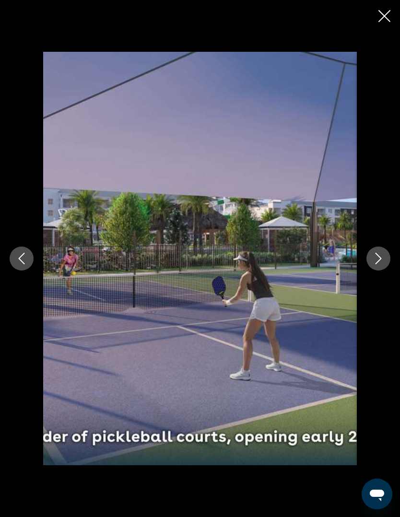
click at [386, 257] on button "Next image" at bounding box center [378, 259] width 24 height 24
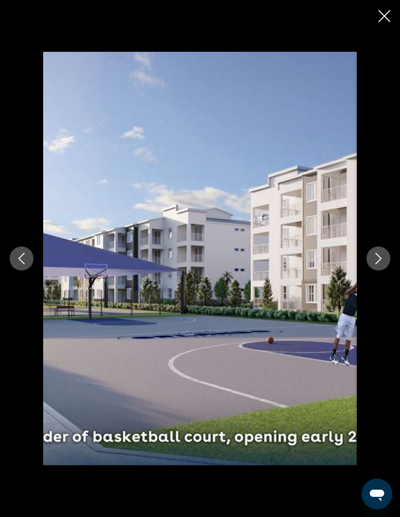
click at [387, 257] on button "Next image" at bounding box center [378, 259] width 24 height 24
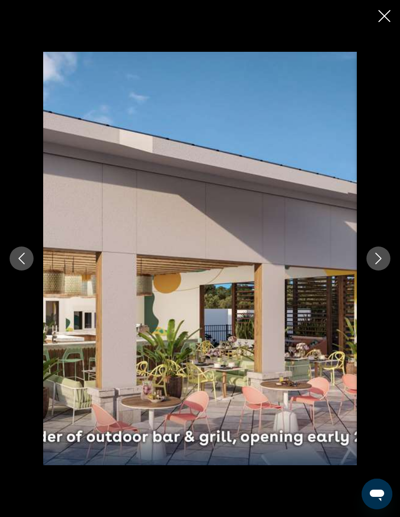
click at [387, 255] on button "Next image" at bounding box center [378, 259] width 24 height 24
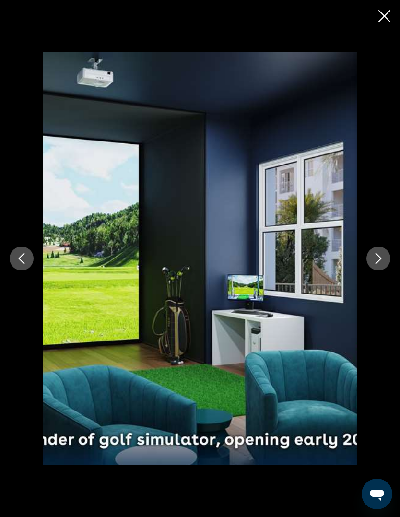
click at [386, 256] on button "Next image" at bounding box center [378, 259] width 24 height 24
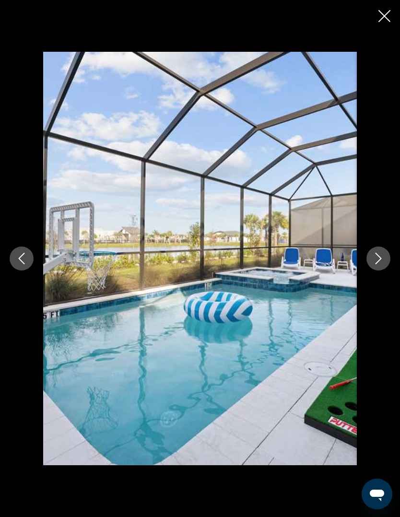
click at [386, 256] on button "Next image" at bounding box center [378, 259] width 24 height 24
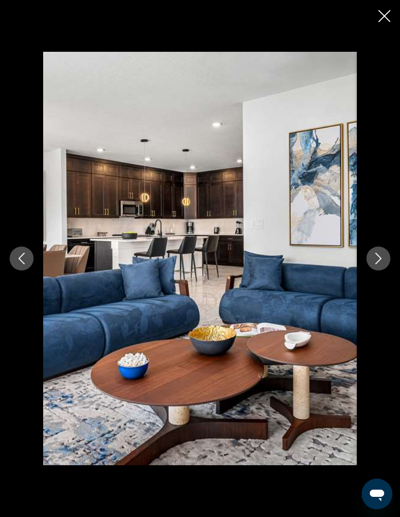
click at [386, 255] on button "Next image" at bounding box center [378, 259] width 24 height 24
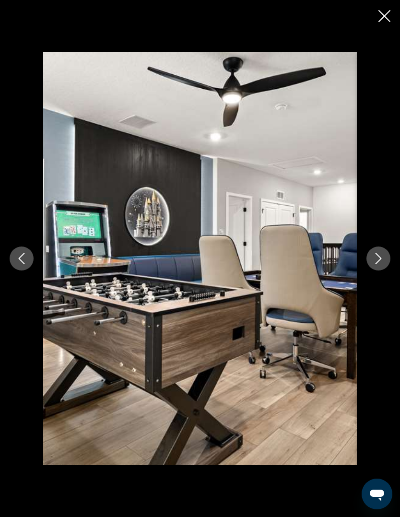
click at [384, 255] on icon "Next image" at bounding box center [379, 259] width 12 height 12
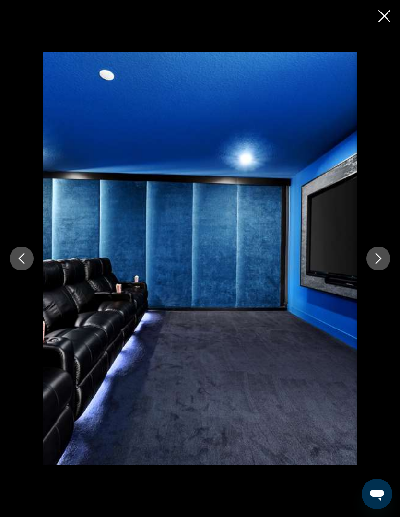
click at [386, 258] on button "Next image" at bounding box center [378, 259] width 24 height 24
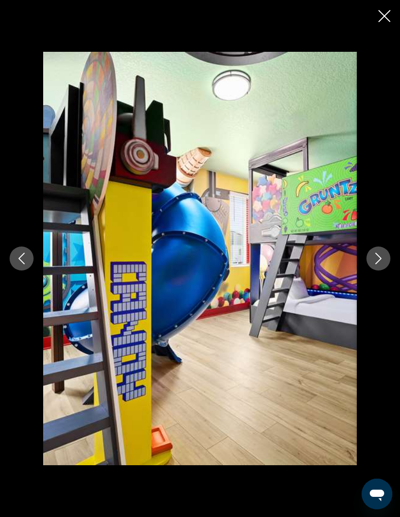
click at [388, 257] on button "Next image" at bounding box center [378, 259] width 24 height 24
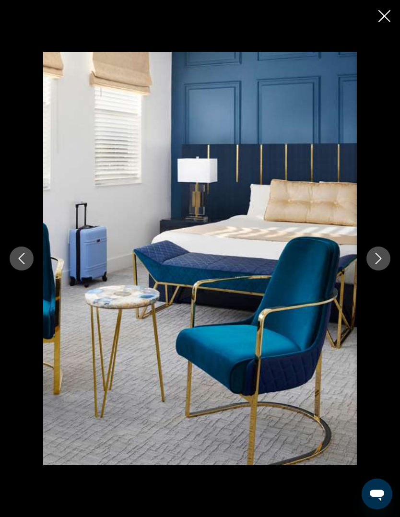
click at [382, 21] on icon "Close slideshow" at bounding box center [384, 16] width 12 height 12
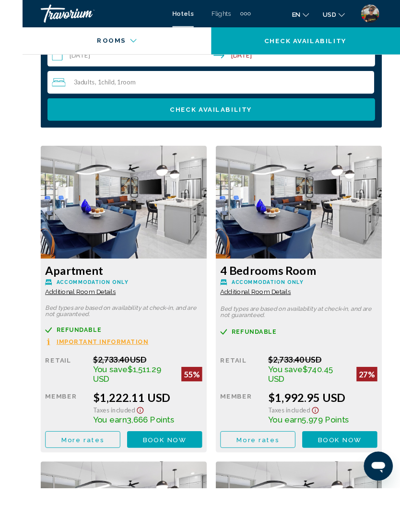
scroll to position [1592, 0]
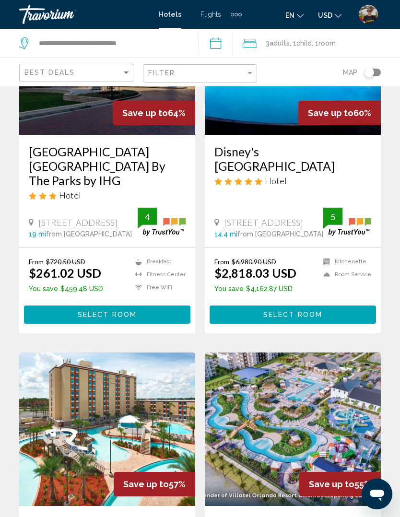
scroll to position [75, 0]
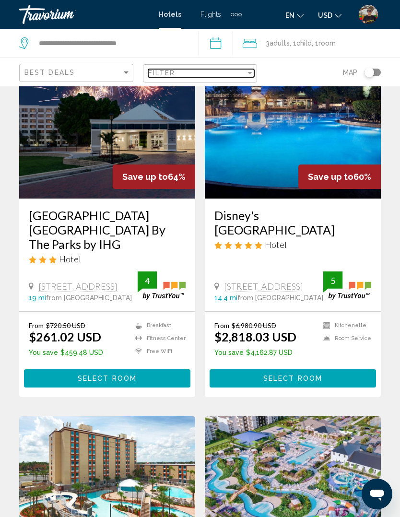
click at [183, 69] on div "Filter" at bounding box center [196, 73] width 97 height 8
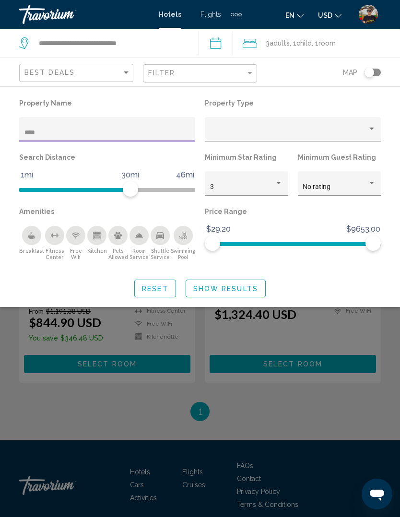
type input "*****"
click at [175, 76] on span "Filter" at bounding box center [161, 73] width 27 height 8
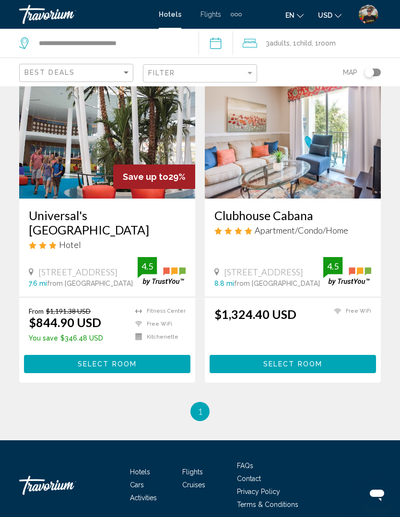
click at [127, 368] on span "Select Room" at bounding box center [107, 365] width 59 height 8
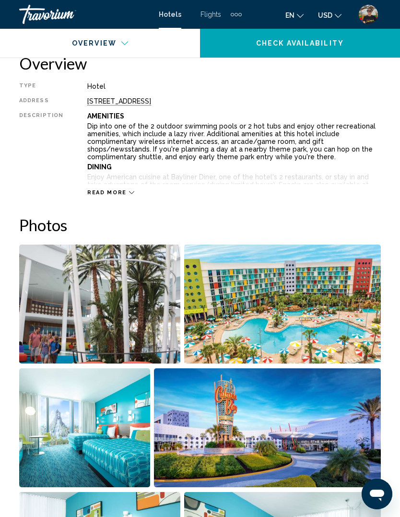
scroll to position [487, 0]
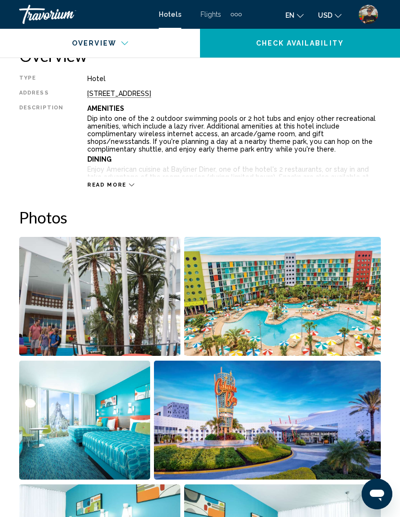
click at [147, 302] on img "Open full-screen image slider" at bounding box center [99, 296] width 161 height 119
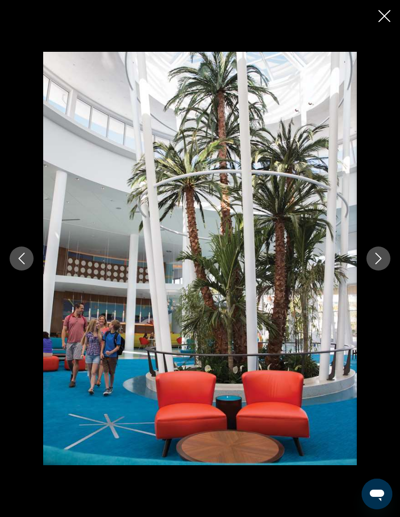
click at [388, 271] on button "Next image" at bounding box center [378, 259] width 24 height 24
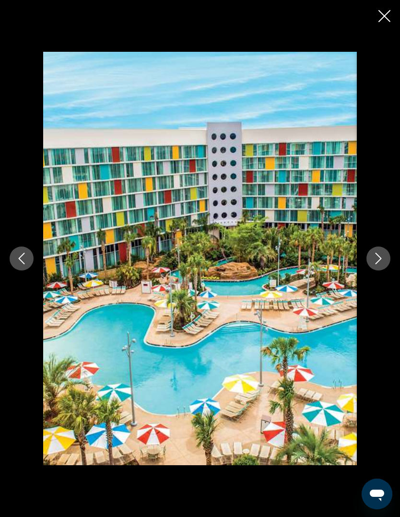
click at [372, 271] on button "Next image" at bounding box center [378, 259] width 24 height 24
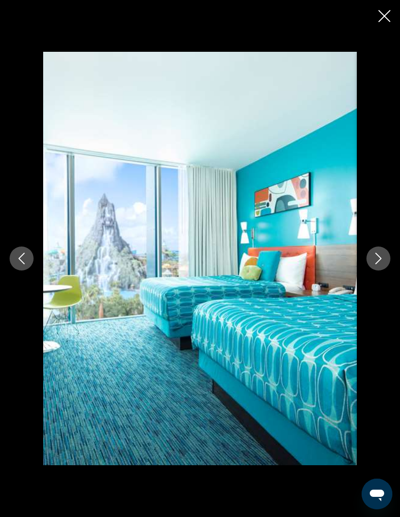
click at [381, 264] on icon "Next image" at bounding box center [379, 259] width 6 height 12
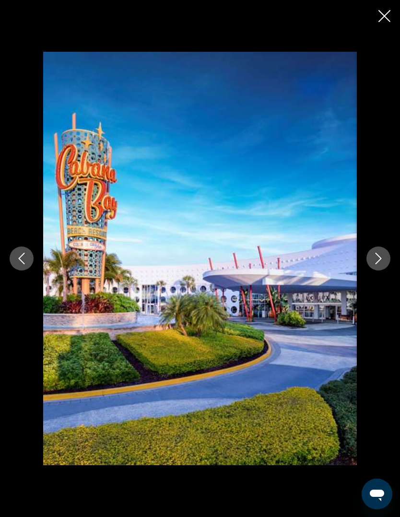
click at [24, 264] on icon "Previous image" at bounding box center [22, 259] width 12 height 12
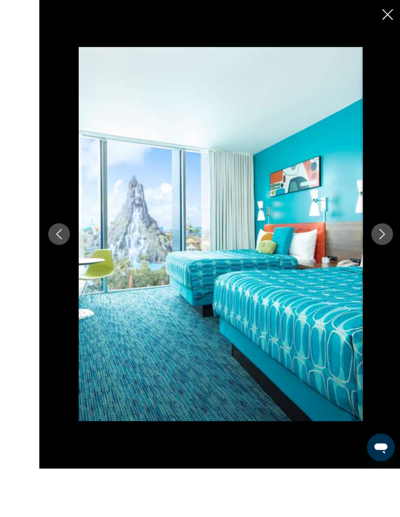
scroll to position [468, 0]
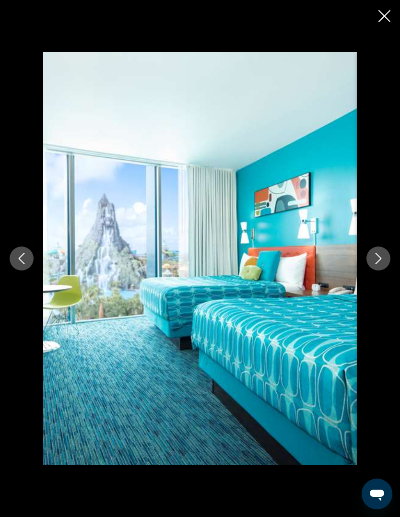
click at [383, 271] on button "Next image" at bounding box center [378, 259] width 24 height 24
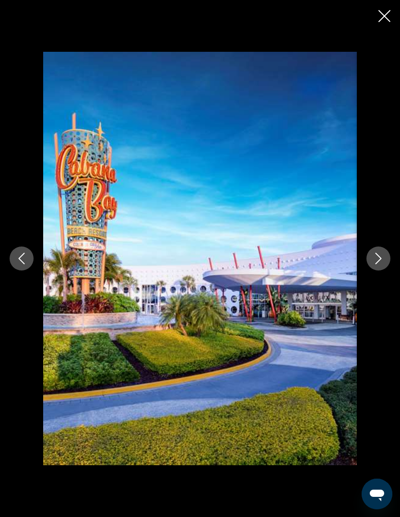
click at [374, 264] on icon "Next image" at bounding box center [379, 259] width 12 height 12
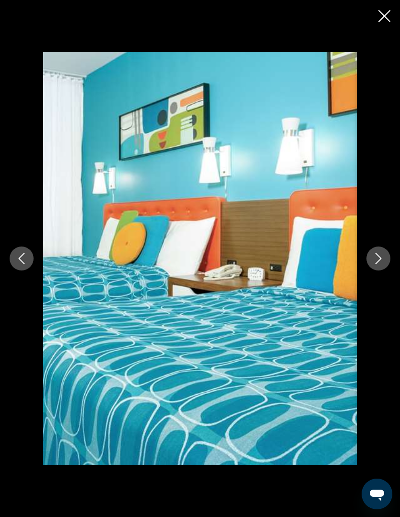
click at [382, 264] on icon "Next image" at bounding box center [379, 259] width 12 height 12
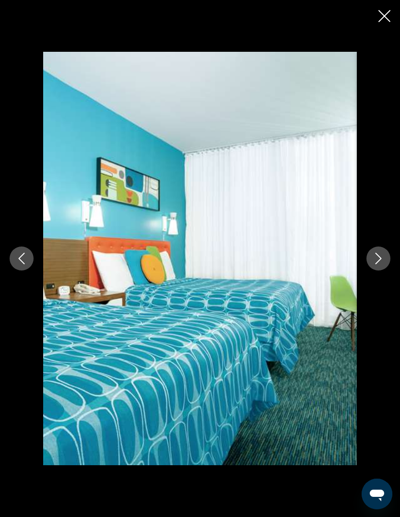
click at [367, 271] on button "Next image" at bounding box center [378, 259] width 24 height 24
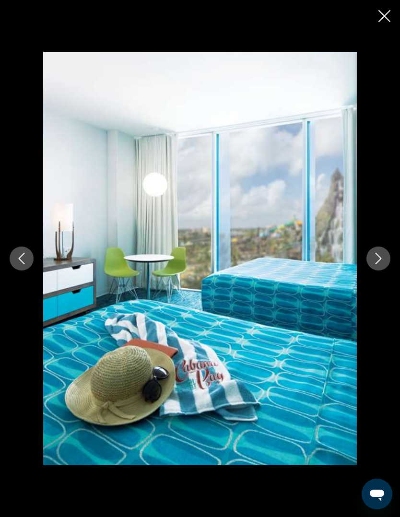
click at [384, 264] on icon "Next image" at bounding box center [379, 259] width 12 height 12
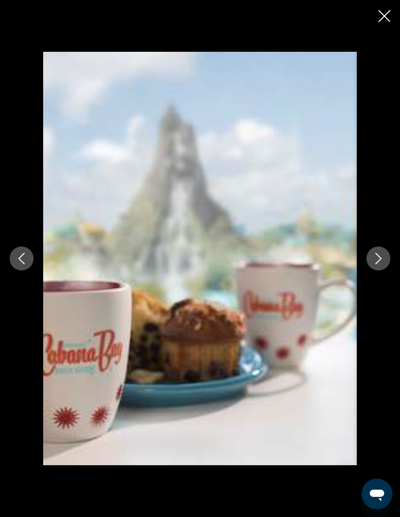
click at [385, 271] on button "Next image" at bounding box center [378, 259] width 24 height 24
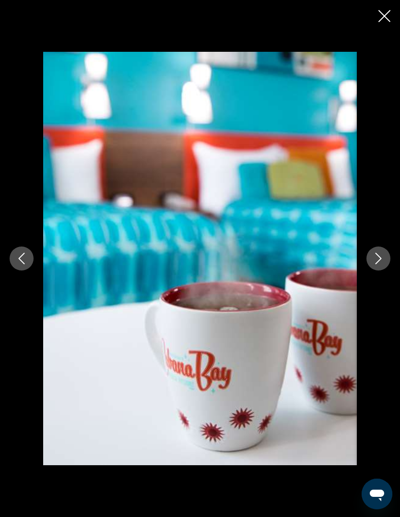
click at [369, 291] on div "Main content" at bounding box center [200, 258] width 400 height 413
click at [374, 271] on button "Next image" at bounding box center [378, 259] width 24 height 24
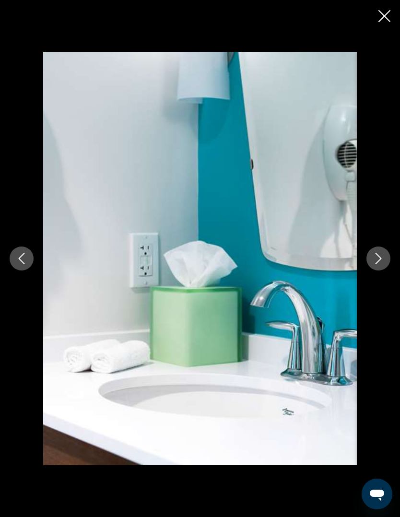
click at [374, 271] on button "Next image" at bounding box center [378, 259] width 24 height 24
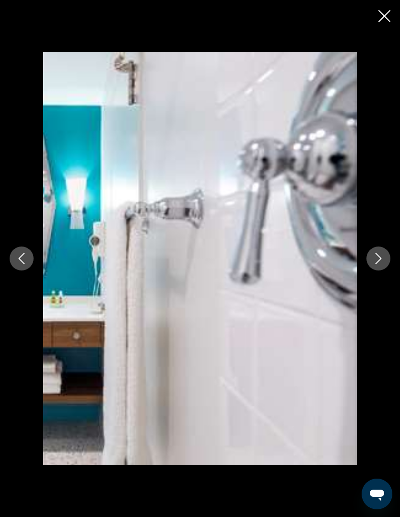
click at [388, 20] on icon "Close slideshow" at bounding box center [384, 16] width 12 height 12
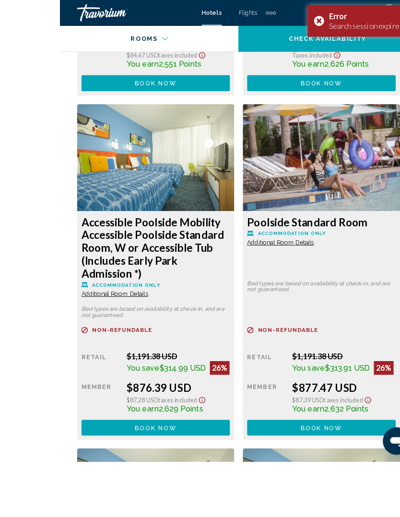
scroll to position [2345, 0]
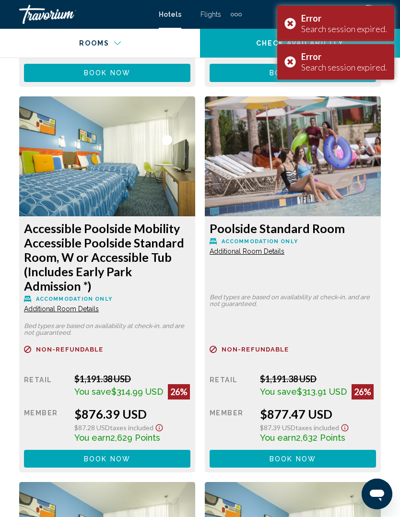
click at [298, 22] on div "Error Search session expired." at bounding box center [335, 23] width 117 height 35
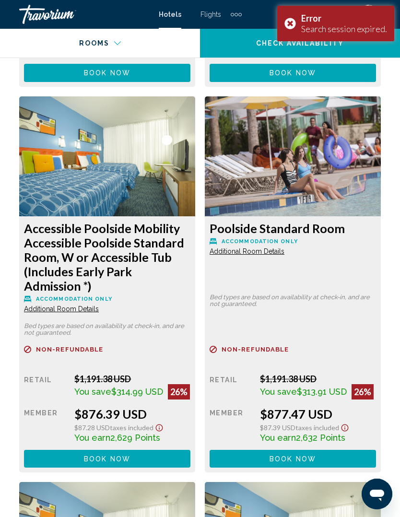
click at [300, 23] on div "Error Search session expired." at bounding box center [335, 23] width 117 height 35
